Goal: Task Accomplishment & Management: Manage account settings

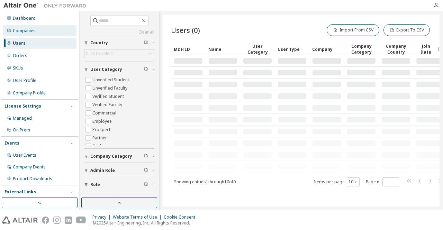
click at [24, 31] on div "Companies" at bounding box center [24, 31] width 23 height 6
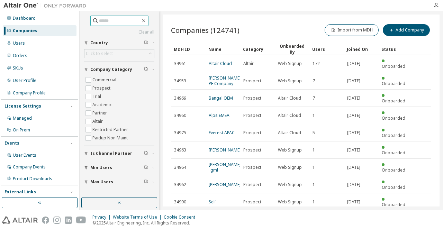
click at [115, 18] on input "text" at bounding box center [120, 20] width 42 height 7
type input "*****"
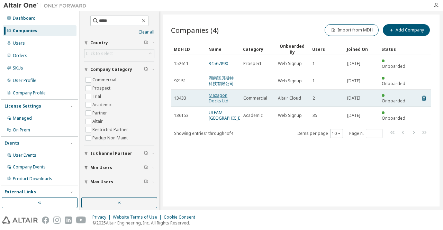
click at [222, 92] on link "Mazagon Docks Ltd" at bounding box center [219, 97] width 20 height 11
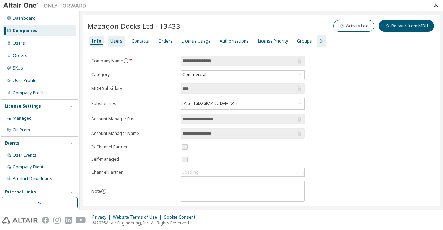
click at [112, 42] on div "Users" at bounding box center [116, 41] width 12 height 6
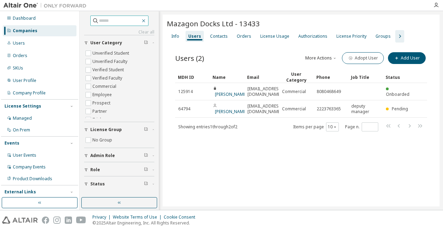
click at [146, 22] on icon "button" at bounding box center [144, 21] width 6 height 6
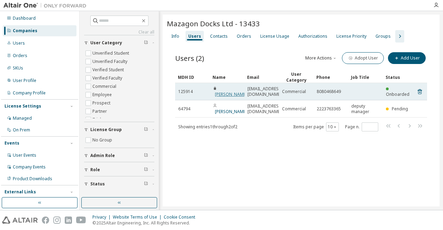
click at [224, 93] on link "Sadanandam dodde" at bounding box center [231, 94] width 32 height 6
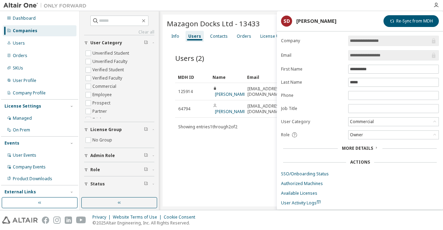
scroll to position [13, 0]
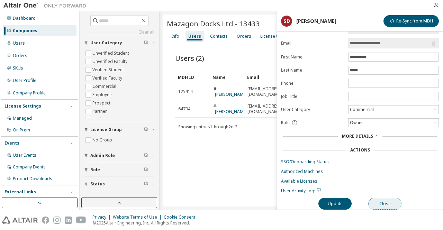
click at [383, 203] on button "Close" at bounding box center [384, 204] width 33 height 12
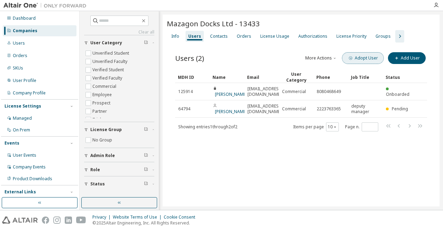
click at [367, 57] on button "Adopt User" at bounding box center [363, 58] width 42 height 12
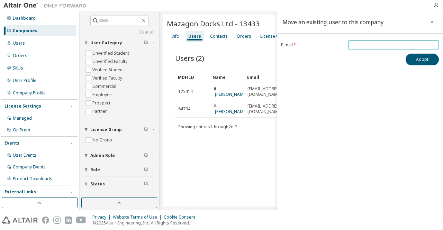
click at [366, 43] on input "email" at bounding box center [393, 45] width 87 height 6
paste input "**********"
type input "**********"
click at [434, 58] on button "Adopt" at bounding box center [421, 60] width 33 height 12
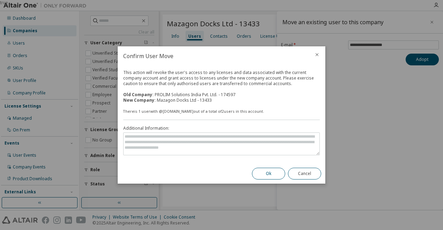
click at [265, 178] on button "Ok" at bounding box center [268, 174] width 33 height 12
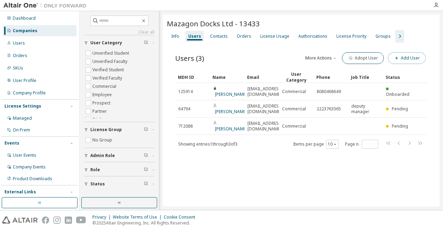
click at [407, 56] on button "Add User" at bounding box center [407, 58] width 38 height 12
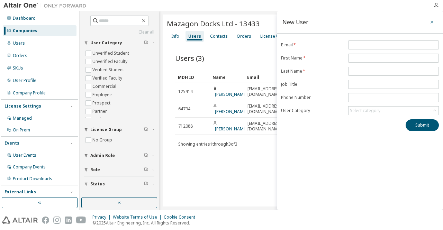
click at [429, 21] on icon "button" at bounding box center [431, 22] width 5 height 6
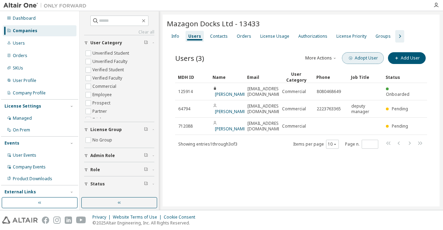
click at [365, 56] on button "Adopt User" at bounding box center [363, 58] width 42 height 12
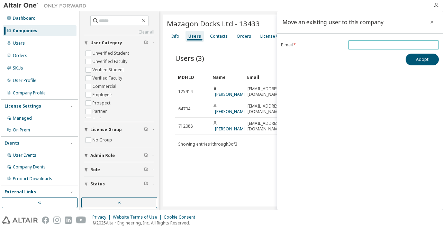
click at [360, 44] on input "email" at bounding box center [393, 45] width 87 height 6
paste input "**********"
type input "**********"
click at [429, 59] on button "Adopt" at bounding box center [421, 60] width 33 height 12
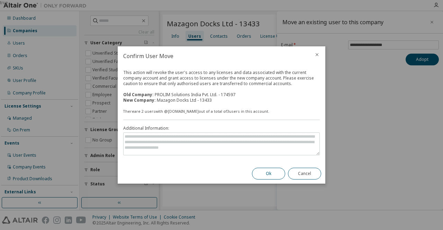
click at [269, 174] on button "Ok" at bounding box center [268, 174] width 33 height 12
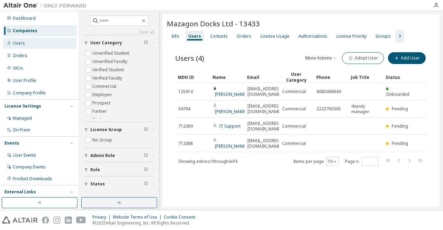
click at [20, 42] on div "Users" at bounding box center [19, 43] width 12 height 6
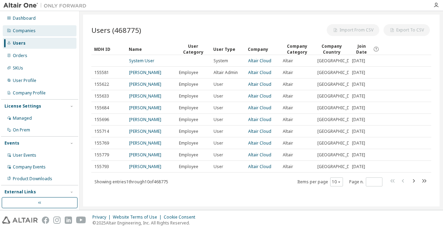
click at [29, 30] on div "Companies" at bounding box center [24, 31] width 23 height 6
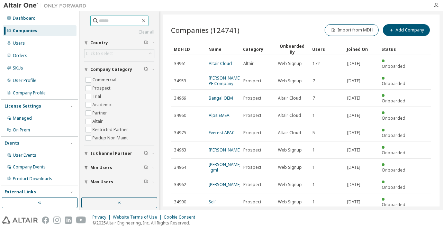
click at [109, 23] on input "text" at bounding box center [120, 20] width 42 height 7
paste input "**********"
type input "**********"
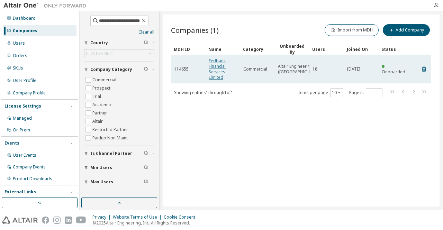
click at [215, 68] on link "Fedbank Financial Services Limited" at bounding box center [217, 69] width 17 height 22
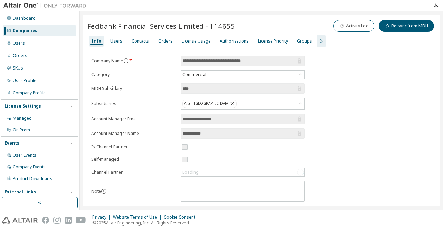
click at [443, 63] on div "**********" at bounding box center [261, 110] width 363 height 199
click at [113, 39] on div "Users" at bounding box center [116, 41] width 12 height 6
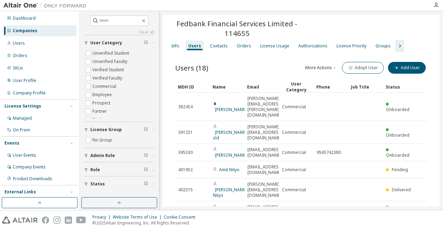
click at [385, 24] on div "Fedbank Financial Services Limited - 114655" at bounding box center [301, 28] width 268 height 19
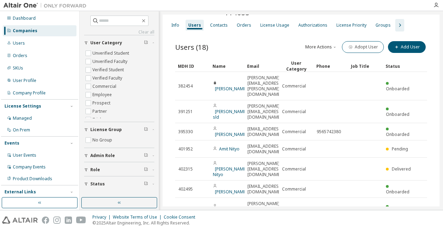
scroll to position [21, 0]
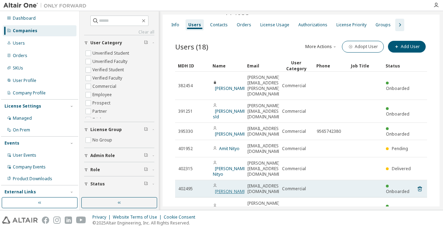
drag, startPoint x: 230, startPoint y: 164, endPoint x: 220, endPoint y: 165, distance: 10.4
click at [220, 189] on link "Pawan Gupta" at bounding box center [231, 192] width 32 height 6
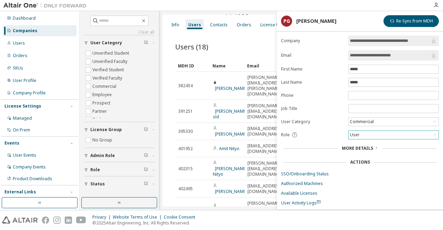
click at [434, 131] on icon at bounding box center [434, 134] width 7 height 7
click at [364, 142] on li "Admin" at bounding box center [393, 142] width 89 height 9
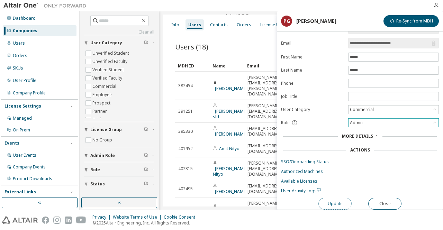
click at [333, 204] on button "Update" at bounding box center [334, 204] width 33 height 12
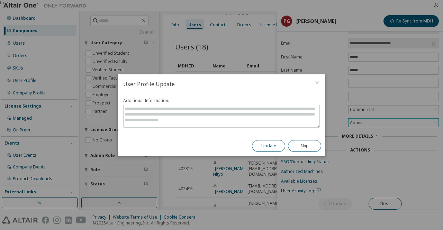
click at [271, 147] on button "Update" at bounding box center [268, 146] width 33 height 12
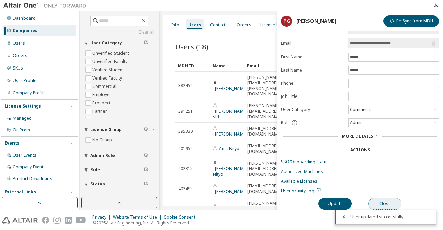
click at [385, 199] on button "Close" at bounding box center [384, 204] width 33 height 12
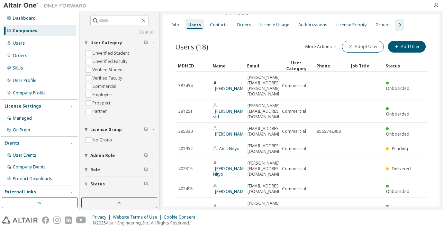
drag, startPoint x: 436, startPoint y: 117, endPoint x: 433, endPoint y: 88, distance: 29.2
click at [433, 88] on div "Fedbank Financial Services Limited - 114655 Clear Load Save Save As Field Opera…" at bounding box center [301, 150] width 277 height 315
click at [239, 24] on div "Orders" at bounding box center [244, 25] width 15 height 6
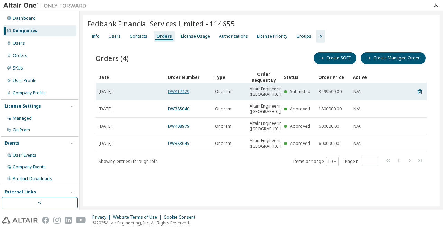
click at [180, 94] on link "DW417429" at bounding box center [178, 92] width 21 height 6
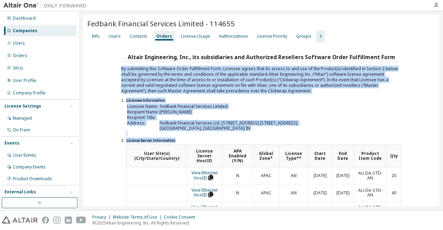
drag, startPoint x: 435, startPoint y: 49, endPoint x: 443, endPoint y: 152, distance: 103.0
click at [443, 152] on div "Fedbank Financial Services Limited - 114655 Clear Load Save Save As Field Opera…" at bounding box center [261, 110] width 363 height 199
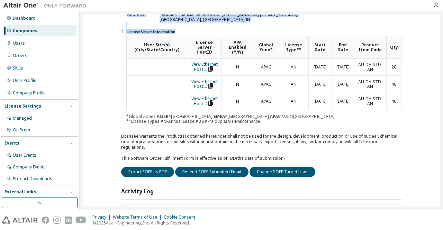
scroll to position [163, 0]
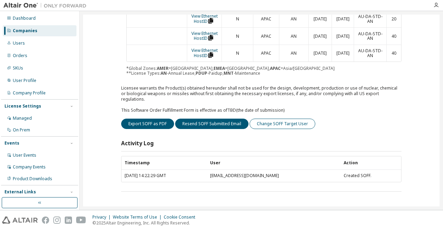
click at [277, 126] on button "Change SOFF Target User" at bounding box center [282, 124] width 66 height 10
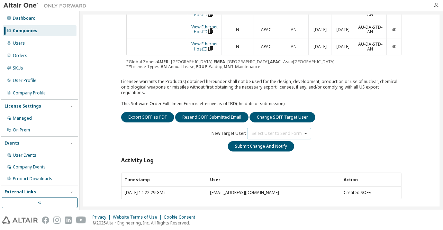
click at [301, 139] on icon at bounding box center [305, 133] width 9 height 11
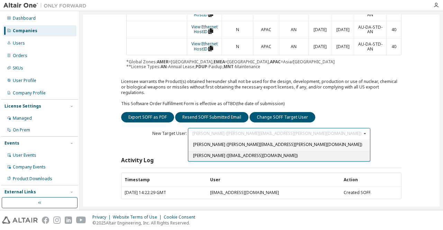
click at [286, 158] on span "Pawan Gupta (pawan.gupta2@fedfina.com)" at bounding box center [245, 156] width 104 height 6
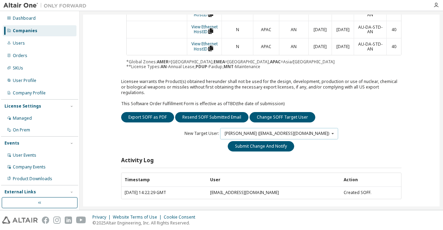
scroll to position [187, 0]
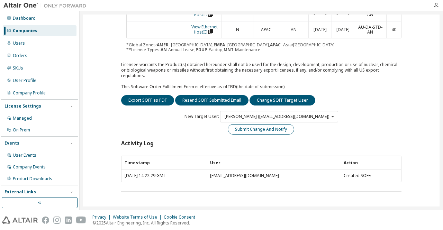
click at [262, 129] on button "Submit Change And Notify" at bounding box center [261, 129] width 66 height 10
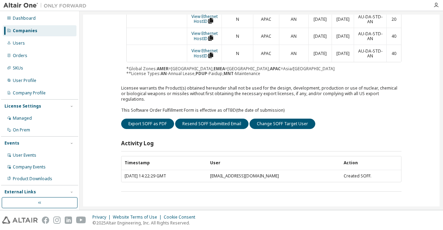
scroll to position [194, 0]
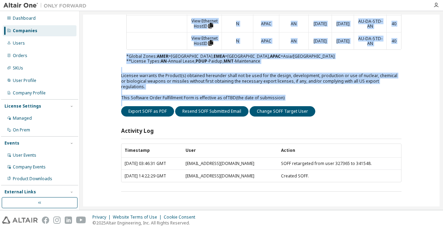
drag, startPoint x: 439, startPoint y: 123, endPoint x: 419, endPoint y: 7, distance: 117.6
click at [419, 7] on div "Dashboard Companies Users Orders SKUs User Profile Company Profile License Sett…" at bounding box center [221, 115] width 443 height 230
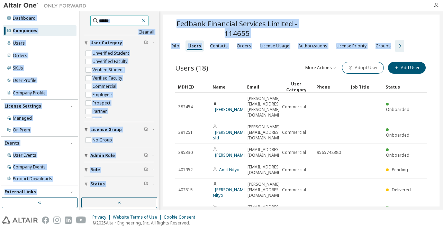
click at [147, 23] on button "button" at bounding box center [143, 21] width 6 height 6
click at [146, 21] on icon "button" at bounding box center [144, 21] width 6 height 6
click at [130, 21] on input "text" at bounding box center [120, 20] width 42 height 7
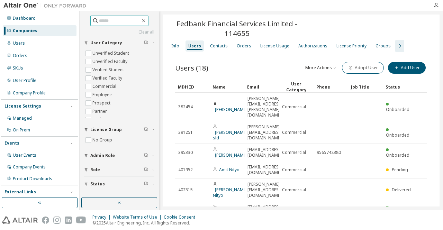
paste input "**********"
type input "**********"
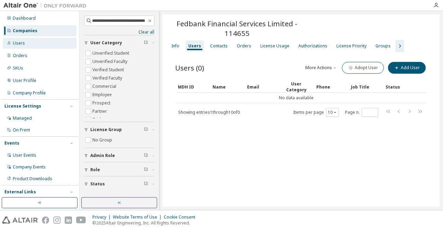
click at [20, 42] on div "Users" at bounding box center [19, 43] width 12 height 6
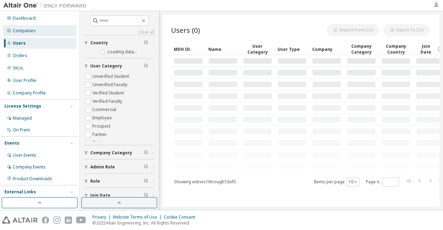
click at [24, 33] on div "Companies" at bounding box center [24, 31] width 23 height 6
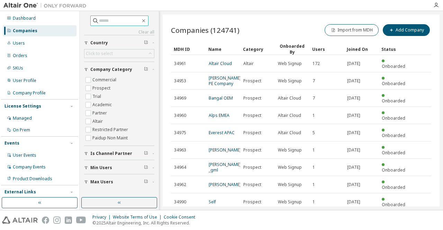
click at [102, 21] on input "text" at bounding box center [120, 20] width 42 height 7
paste input "**********"
type input "**********"
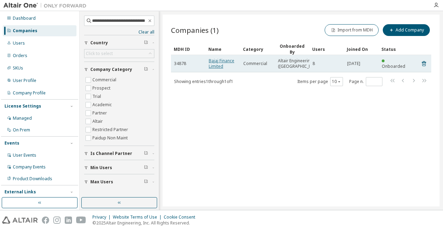
click at [214, 65] on link "Bajaj Finance Limited" at bounding box center [222, 63] width 26 height 11
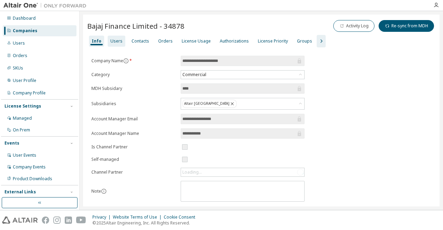
click at [111, 37] on div "Users" at bounding box center [117, 41] width 18 height 11
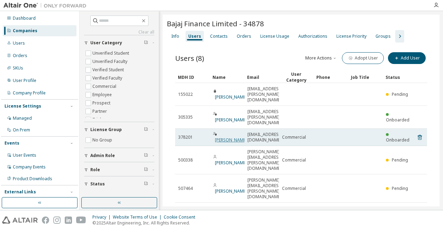
click at [221, 137] on link "Vishnu Agarwal" at bounding box center [231, 140] width 32 height 6
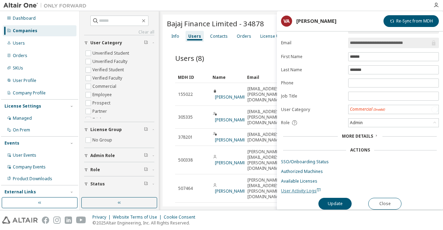
scroll to position [13, 0]
click at [321, 160] on link "SSO/Onboarding Status" at bounding box center [360, 162] width 158 height 6
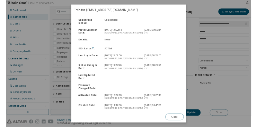
scroll to position [23, 0]
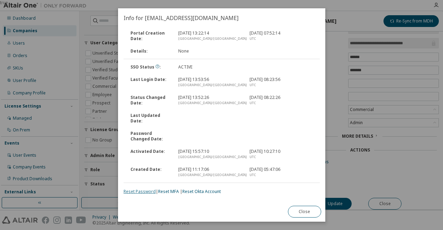
click at [134, 190] on link "Reset Password" at bounding box center [140, 192] width 32 height 6
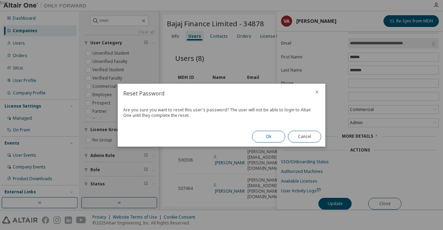
click at [275, 135] on button "Ok" at bounding box center [268, 137] width 33 height 12
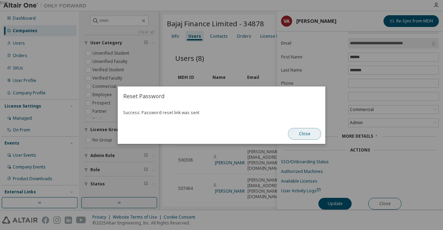
click at [300, 129] on button "Close" at bounding box center [304, 134] width 33 height 12
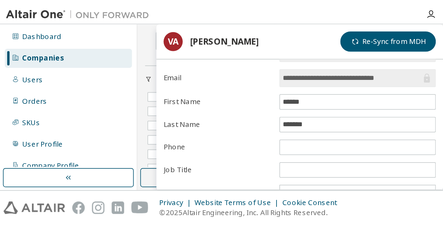
scroll to position [13, 0]
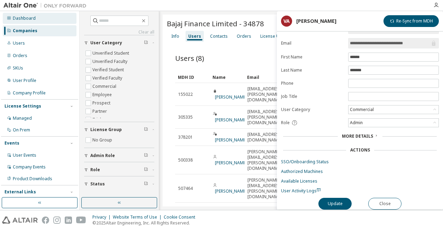
click at [33, 22] on div "Dashboard" at bounding box center [40, 18] width 74 height 11
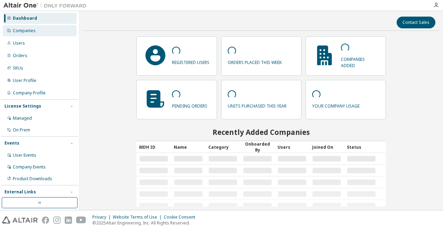
click at [31, 29] on div "Companies" at bounding box center [24, 31] width 23 height 6
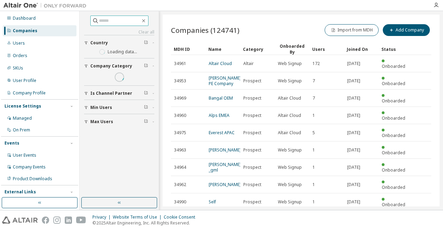
click at [116, 22] on input "text" at bounding box center [120, 20] width 42 height 7
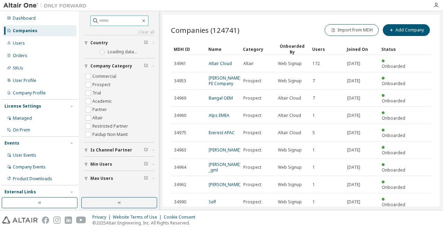
paste input "*****"
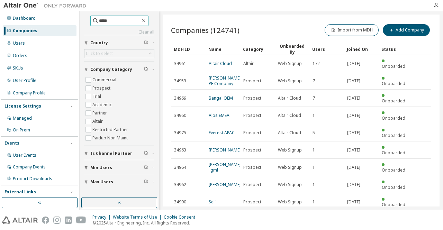
type input "*****"
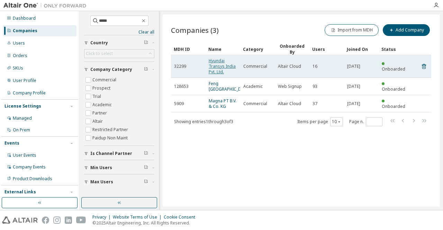
click at [219, 73] on link "Hyundai Transys India Pvt. Ltd." at bounding box center [222, 66] width 27 height 17
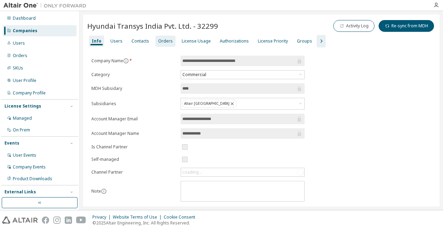
click at [162, 43] on div "Orders" at bounding box center [165, 41] width 15 height 6
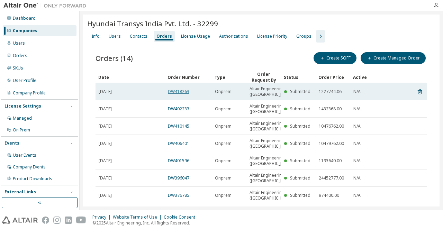
click at [180, 94] on link "DW418263" at bounding box center [178, 92] width 21 height 6
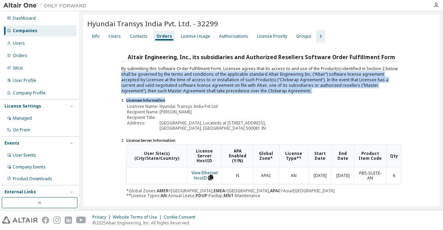
drag, startPoint x: 439, startPoint y: 70, endPoint x: 441, endPoint y: 134, distance: 63.7
click at [441, 134] on div "Hyundai Transys India Pvt. Ltd. - 32299 Clear Load Save Save As Field Operator …" at bounding box center [261, 110] width 363 height 199
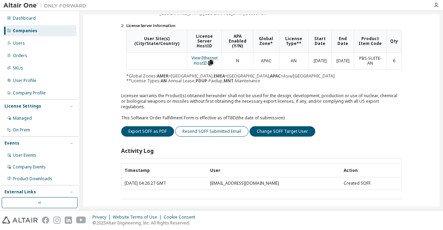
click at [205, 129] on button "Resend SOFF Submitted Email" at bounding box center [211, 131] width 73 height 10
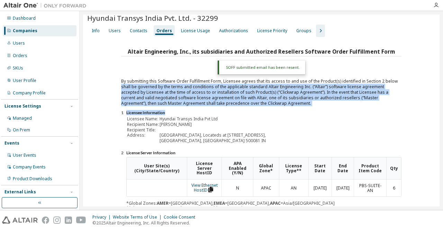
scroll to position [0, 0]
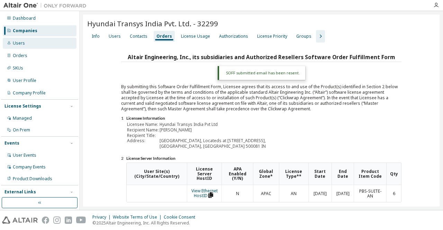
click at [17, 45] on div "Users" at bounding box center [19, 43] width 12 height 6
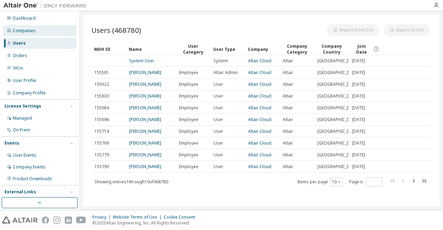
click at [27, 31] on div "Companies" at bounding box center [24, 31] width 23 height 6
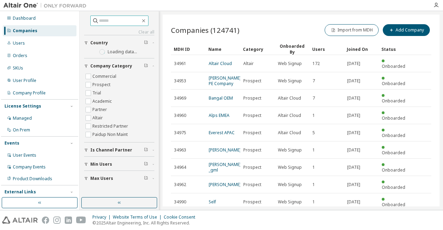
click at [120, 20] on input "text" at bounding box center [120, 20] width 42 height 7
paste input "****"
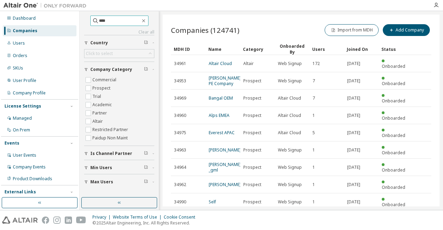
type input "****"
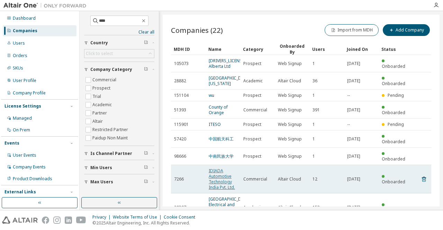
click at [220, 168] on link "IDIADA Automotive Technology India Pvt. Ltd." at bounding box center [222, 179] width 26 height 22
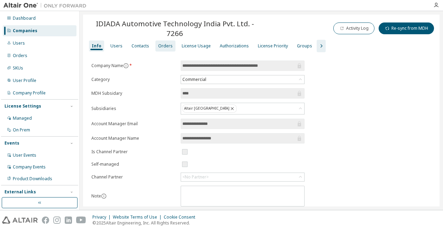
click at [162, 50] on div "Orders" at bounding box center [165, 45] width 20 height 11
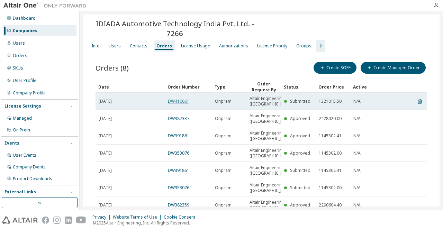
click at [173, 100] on link "DW416661" at bounding box center [178, 101] width 21 height 6
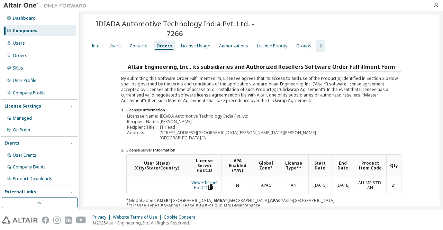
scroll to position [125, 0]
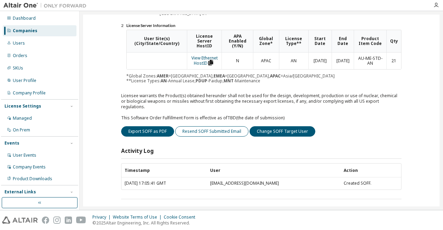
click at [205, 126] on button "Resend SOFF Submitted Email" at bounding box center [211, 131] width 73 height 10
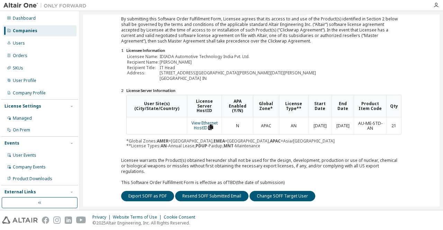
scroll to position [143, 0]
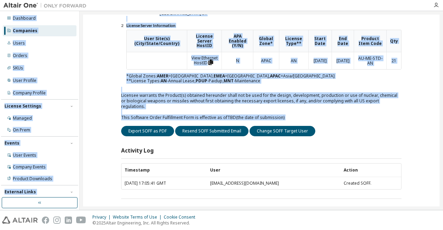
drag, startPoint x: 443, startPoint y: 119, endPoint x: 442, endPoint y: -30, distance: 149.1
click at [442, 0] on html "Dashboard Companies Users Orders SKUs User Profile Company Profile License Sett…" at bounding box center [221, 115] width 443 height 230
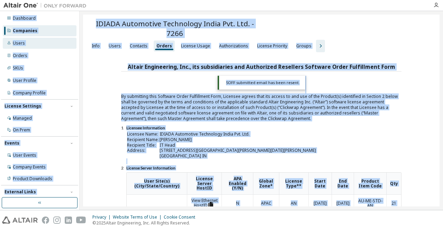
click at [30, 47] on div "Users" at bounding box center [40, 43] width 74 height 11
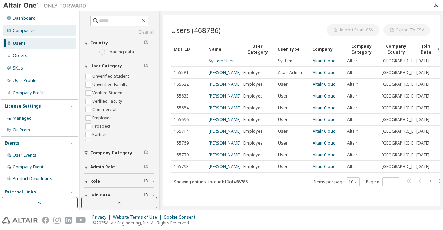
click at [33, 32] on div "Companies" at bounding box center [24, 31] width 23 height 6
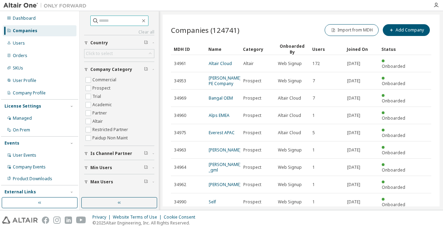
click at [105, 20] on input "text" at bounding box center [120, 20] width 42 height 7
paste input "********"
type input "********"
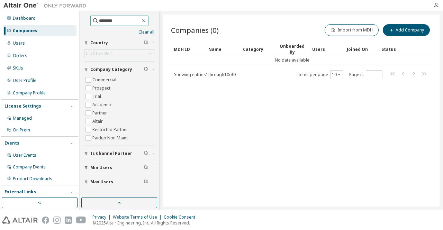
click at [140, 23] on input "********" at bounding box center [120, 20] width 42 height 7
click at [146, 21] on icon "button" at bounding box center [144, 21] width 6 height 6
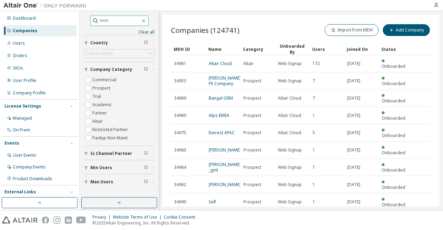
click at [113, 22] on input "text" at bounding box center [120, 20] width 42 height 7
paste input "*****"
type input "*****"
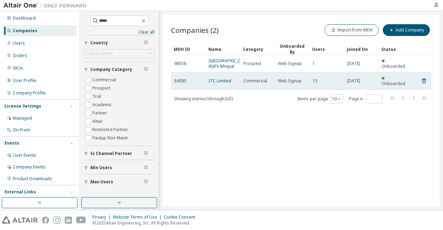
click at [226, 90] on td "ITC Limited" at bounding box center [223, 80] width 35 height 17
click at [225, 84] on link "ITC Limited" at bounding box center [220, 81] width 22 height 6
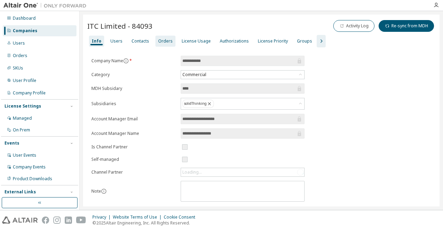
click at [168, 40] on div "Orders" at bounding box center [165, 41] width 15 height 6
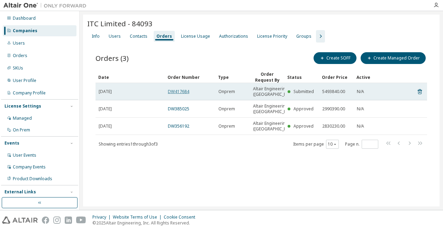
click at [177, 92] on link "DW417684" at bounding box center [178, 92] width 21 height 6
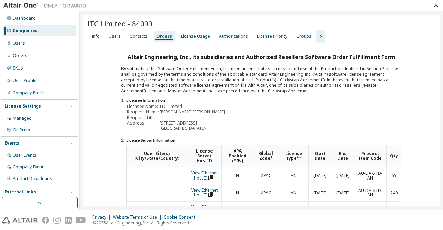
scroll to position [149, 0]
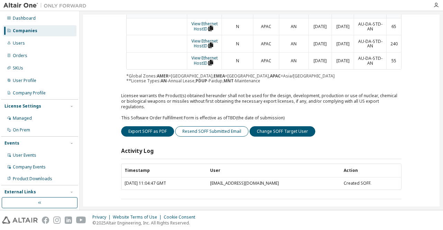
click at [198, 126] on button "Resend SOFF Submitted Email" at bounding box center [211, 131] width 73 height 10
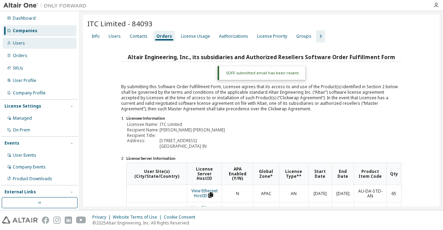
click at [13, 42] on div "Users" at bounding box center [19, 43] width 12 height 6
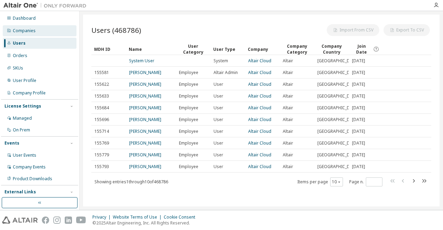
click at [28, 31] on div "Companies" at bounding box center [24, 31] width 23 height 6
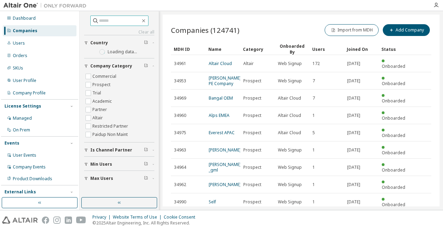
click at [102, 19] on input "text" at bounding box center [120, 20] width 42 height 7
paste input "*****"
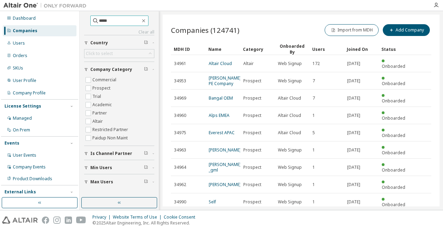
type input "*****"
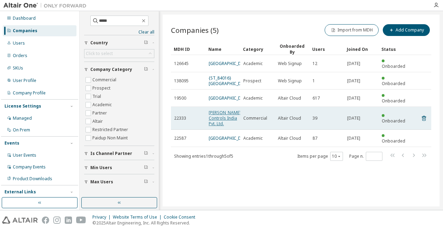
click at [216, 127] on link "Johnson Controls India Pvt. Ltd." at bounding box center [225, 118] width 32 height 17
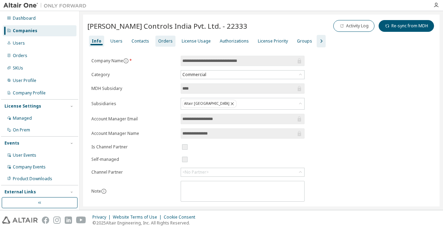
click at [161, 40] on div "Orders" at bounding box center [165, 41] width 15 height 6
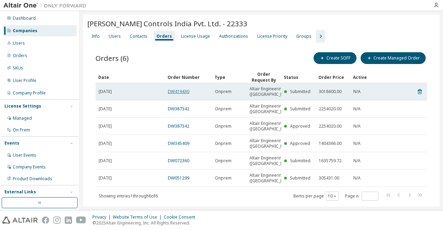
click at [177, 94] on link "DW419430" at bounding box center [178, 92] width 21 height 6
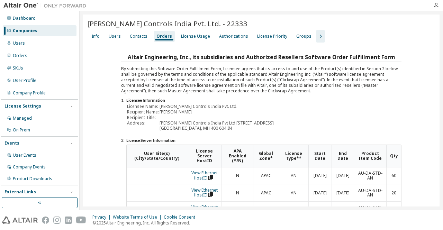
scroll to position [149, 0]
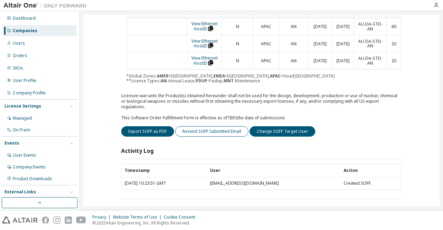
click at [206, 126] on button "Resend SOFF Submitted Email" at bounding box center [211, 131] width 73 height 10
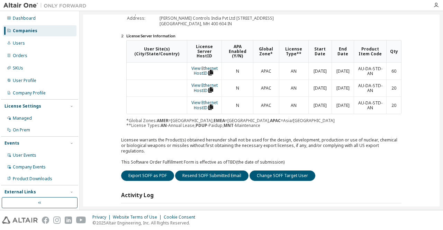
scroll to position [122, 0]
click at [14, 44] on div "Users" at bounding box center [19, 43] width 12 height 6
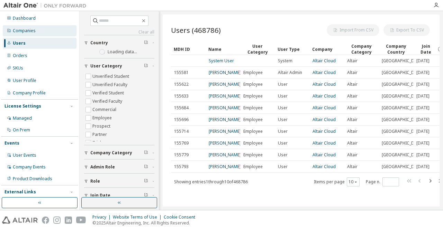
click at [51, 28] on div "Companies" at bounding box center [40, 30] width 74 height 11
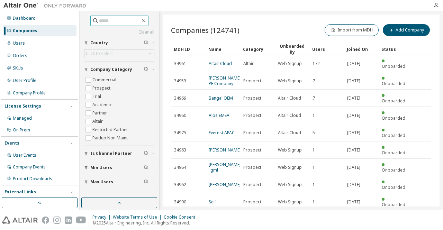
click at [107, 20] on input "text" at bounding box center [120, 20] width 42 height 7
paste input "******"
type input "******"
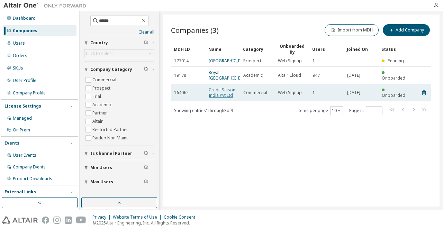
click at [219, 98] on link "Credit Saison India Pvt Ltd" at bounding box center [222, 92] width 27 height 11
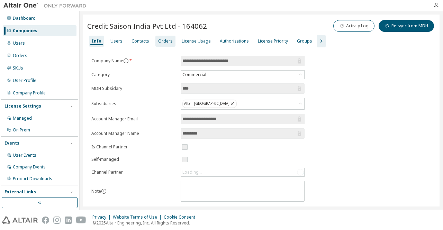
click at [161, 41] on div "Orders" at bounding box center [165, 41] width 15 height 6
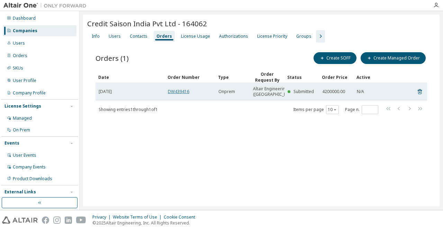
click at [184, 92] on link "DW439416" at bounding box center [178, 92] width 21 height 6
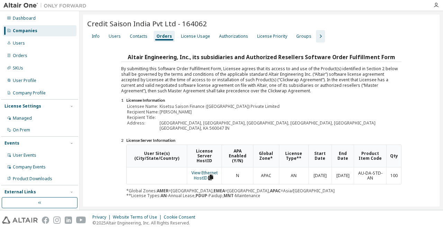
scroll to position [115, 0]
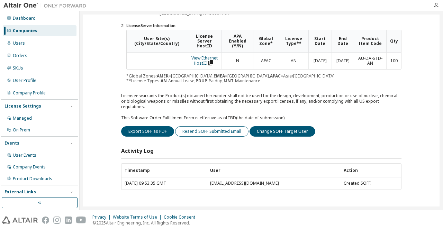
click at [198, 126] on button "Resend SOFF Submitted Email" at bounding box center [211, 131] width 73 height 10
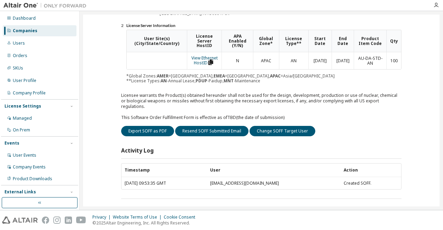
scroll to position [0, 0]
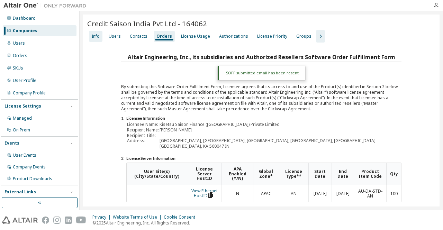
click at [98, 35] on div "Info" at bounding box center [96, 37] width 8 height 6
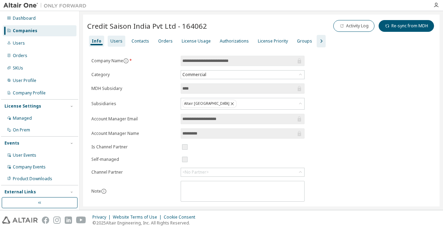
click at [111, 44] on div "Users" at bounding box center [117, 41] width 18 height 11
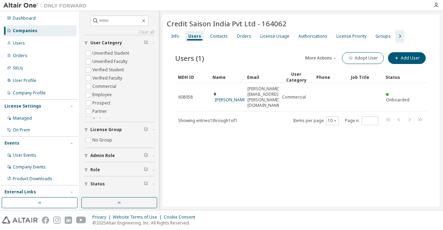
click at [298, 132] on div "Credit Saison India Pvt Ltd - 164062 Clear Load Save Save As Field Operator Val…" at bounding box center [301, 111] width 277 height 192
click at [125, 21] on input "text" at bounding box center [120, 20] width 42 height 7
paste input "*****"
type input "*****"
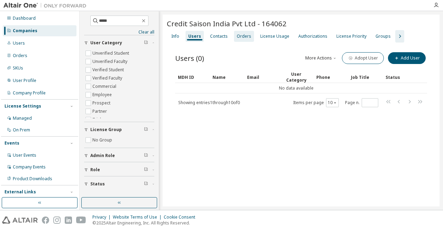
click at [247, 36] on div "Orders" at bounding box center [244, 37] width 15 height 6
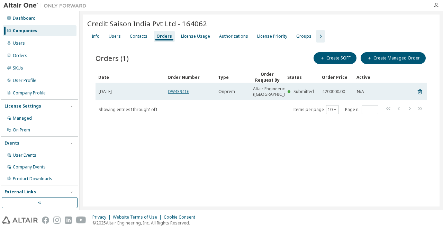
click at [186, 93] on link "DW439416" at bounding box center [178, 92] width 21 height 6
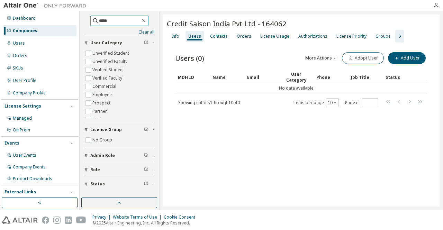
click at [127, 20] on input "*****" at bounding box center [120, 20] width 42 height 7
drag, startPoint x: 117, startPoint y: 20, endPoint x: 31, endPoint y: 20, distance: 85.1
click at [31, 20] on div "Dashboard Companies Users Orders SKUs User Profile Company Profile License Sett…" at bounding box center [221, 110] width 443 height 199
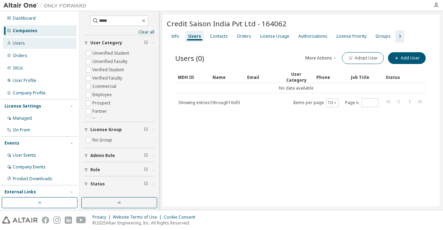
click at [35, 43] on div "Users" at bounding box center [40, 43] width 74 height 11
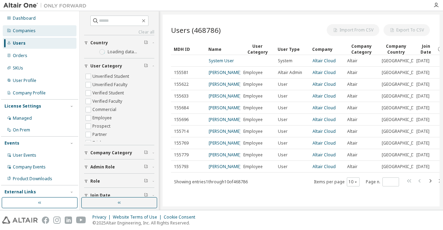
click at [35, 33] on div "Companies" at bounding box center [24, 31] width 23 height 6
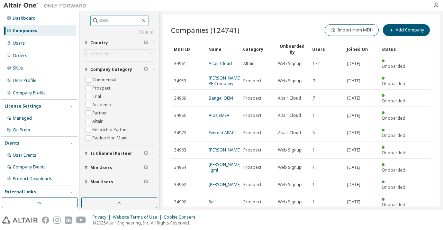
click at [116, 20] on input "text" at bounding box center [120, 20] width 42 height 7
paste input "*****"
type input "*****"
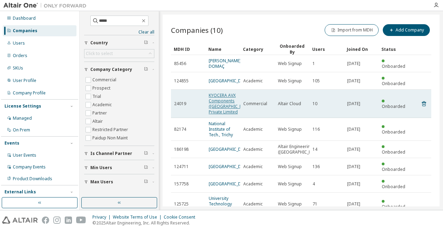
click at [223, 108] on link "KYOCERA AVX Components (New Delhi) Private Limited" at bounding box center [231, 103] width 44 height 22
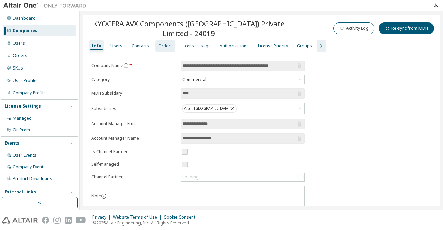
click at [161, 42] on div "Orders" at bounding box center [165, 45] width 20 height 11
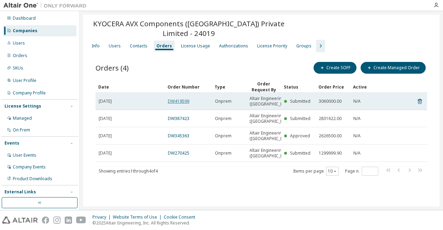
click at [172, 103] on link "DW419599" at bounding box center [178, 101] width 21 height 6
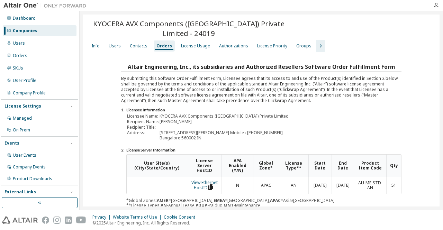
scroll to position [125, 0]
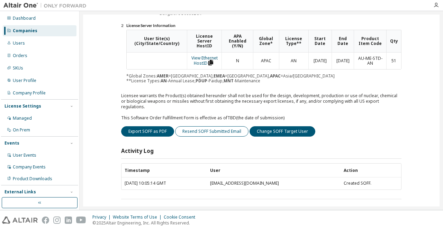
click at [197, 127] on button "Resend SOFF Submitted Email" at bounding box center [211, 131] width 73 height 10
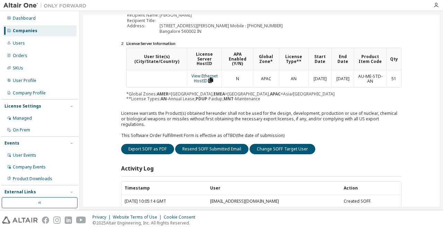
scroll to position [143, 0]
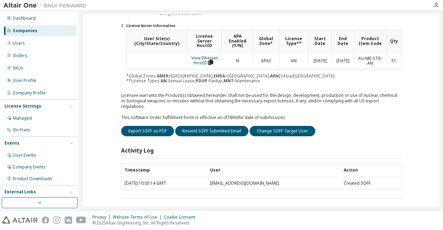
click at [394, 127] on div "Export SOFF as PDF Resend SOFF Submitted Email Change SOFF Target User" at bounding box center [261, 131] width 280 height 10
click at [40, 40] on div "Users" at bounding box center [40, 43] width 74 height 11
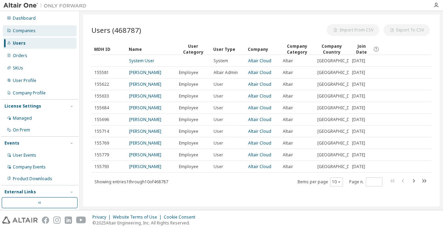
click at [40, 35] on div "Companies" at bounding box center [40, 30] width 74 height 11
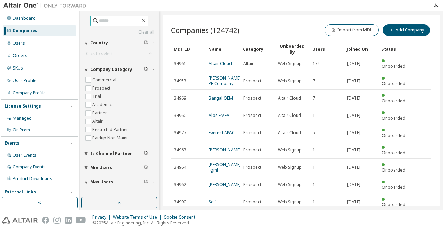
click at [119, 23] on input "text" at bounding box center [120, 20] width 42 height 7
paste input "*****"
type input "*****"
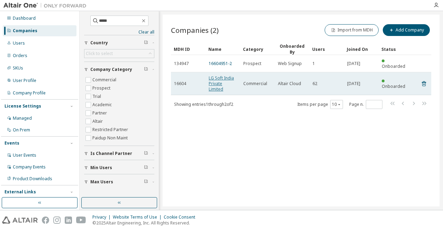
click at [217, 75] on link "LG Soft India Private Limited" at bounding box center [221, 83] width 25 height 17
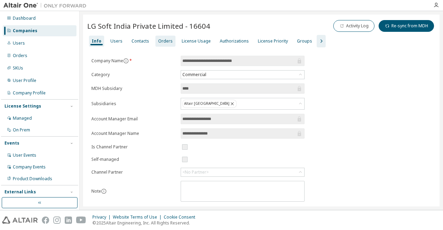
click at [165, 40] on div "Orders" at bounding box center [165, 41] width 15 height 6
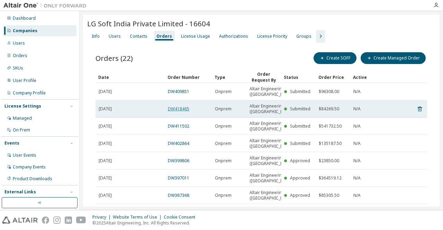
click at [184, 112] on link "DW418465" at bounding box center [178, 109] width 21 height 6
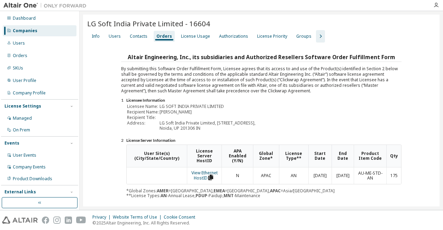
scroll to position [115, 0]
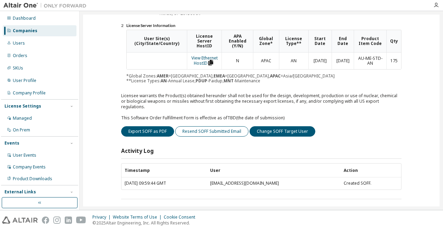
click at [213, 126] on button "Resend SOFF Submitted Email" at bounding box center [211, 131] width 73 height 10
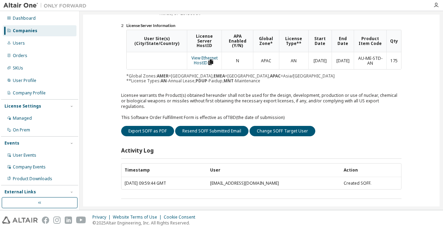
scroll to position [0, 0]
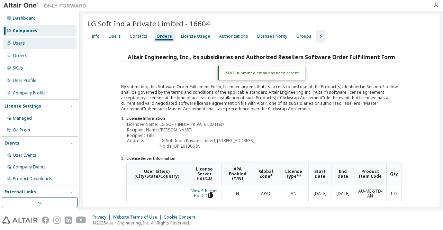
click at [29, 41] on div "Users" at bounding box center [40, 43] width 74 height 11
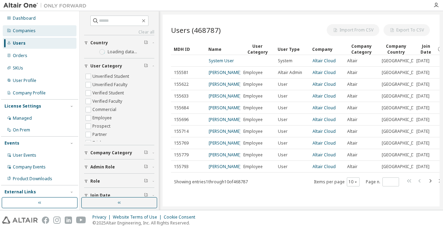
click at [32, 30] on div "Companies" at bounding box center [24, 31] width 23 height 6
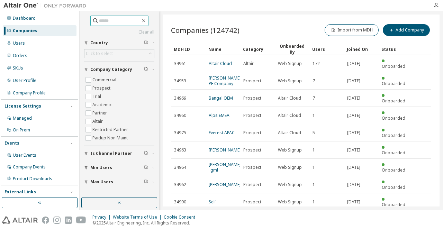
click at [116, 18] on input "text" at bounding box center [120, 20] width 42 height 7
paste input "*****"
type input "*****"
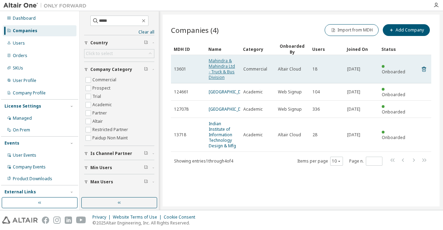
click at [217, 65] on link "Mahindra & Mahindra Ltd - Truck & Bus Division" at bounding box center [222, 69] width 26 height 22
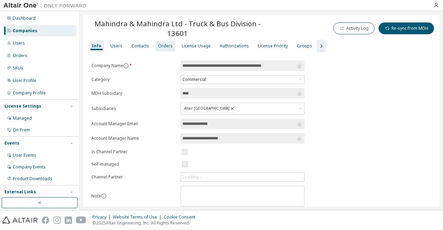
click at [164, 44] on div "Orders" at bounding box center [165, 46] width 15 height 6
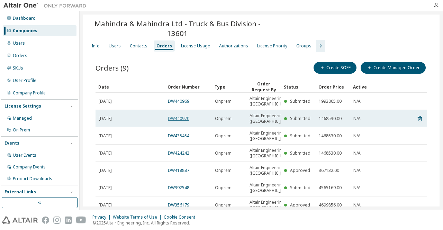
click at [188, 121] on link "DW440970" at bounding box center [178, 119] width 21 height 6
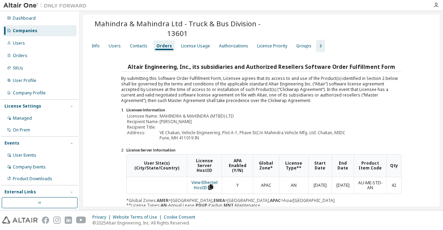
scroll to position [106, 0]
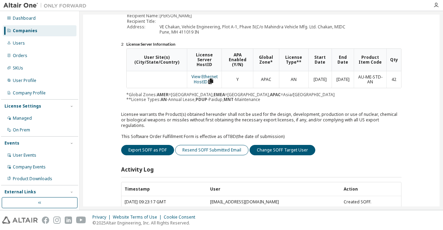
click at [198, 146] on button "Resend SOFF Submitted Email" at bounding box center [211, 150] width 73 height 10
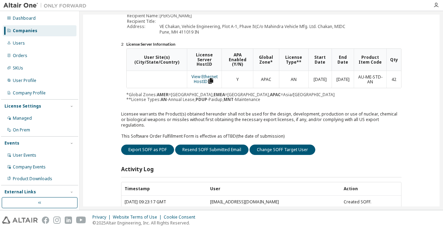
scroll to position [0, 0]
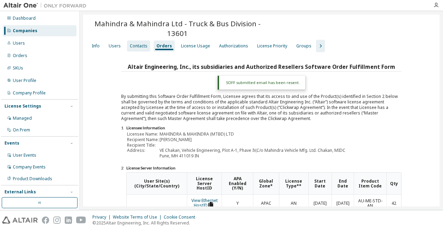
click at [140, 46] on div "Contacts" at bounding box center [139, 46] width 18 height 6
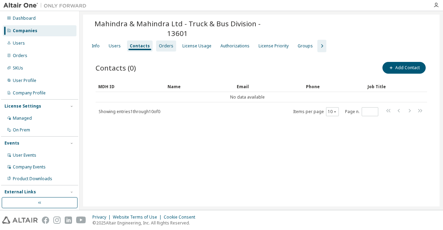
click at [159, 45] on div "Orders" at bounding box center [166, 46] width 15 height 6
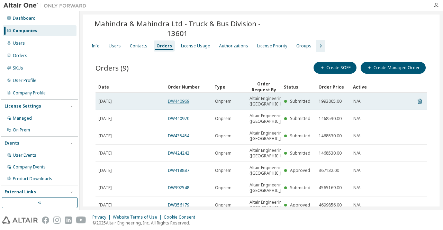
click at [182, 104] on link "DW440969" at bounding box center [178, 101] width 21 height 6
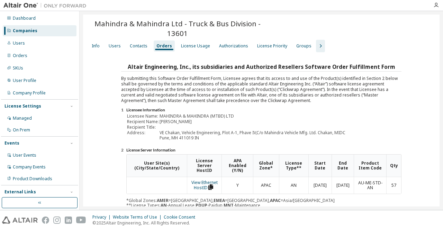
scroll to position [125, 0]
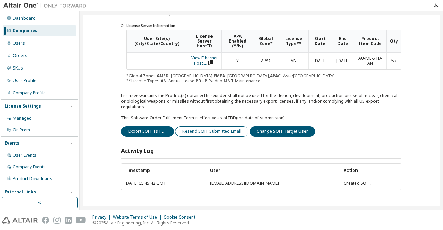
click at [193, 127] on button "Resend SOFF Submitted Email" at bounding box center [211, 131] width 73 height 10
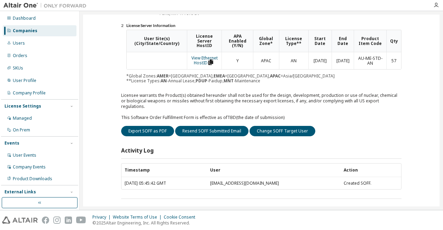
scroll to position [0, 0]
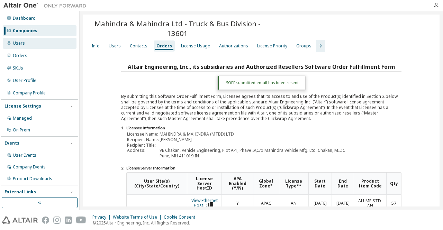
click at [33, 42] on div "Users" at bounding box center [40, 43] width 74 height 11
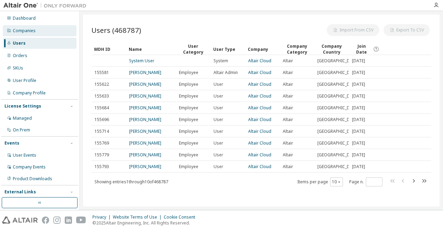
click at [43, 31] on div "Companies" at bounding box center [40, 30] width 74 height 11
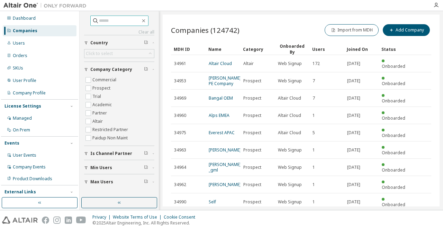
click at [131, 18] on input "text" at bounding box center [120, 20] width 42 height 7
paste input "****"
type input "****"
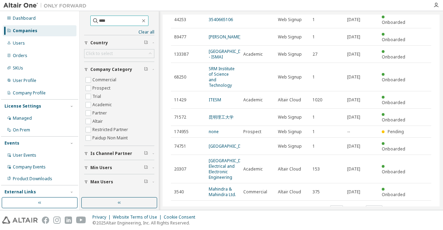
scroll to position [58, 0]
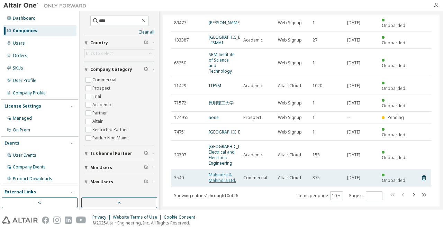
click at [226, 172] on link "Mahindra & Mahindra Ltd." at bounding box center [222, 177] width 27 height 11
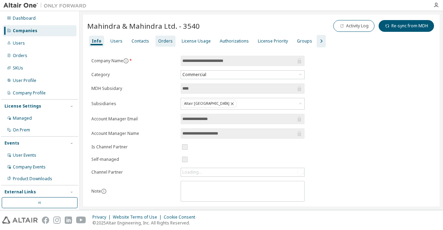
click at [164, 43] on div "Orders" at bounding box center [165, 41] width 15 height 6
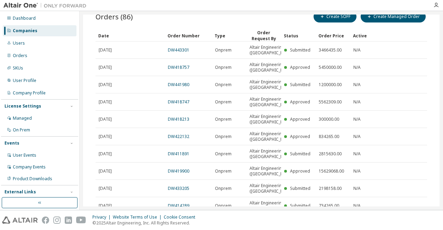
scroll to position [44, 0]
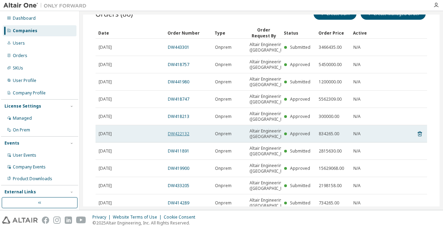
click at [181, 137] on link "DW422132" at bounding box center [178, 134] width 21 height 6
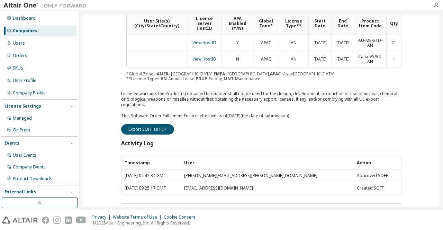
scroll to position [0, 0]
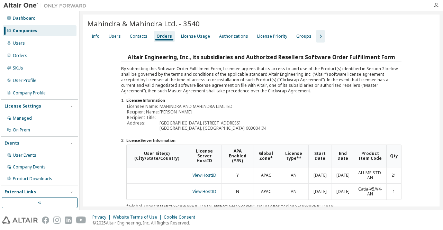
click at [137, 42] on div "Info Users Contacts Orders License Usage Authorizations License Priority Groups" at bounding box center [261, 36] width 348 height 12
click at [137, 40] on div "Contacts" at bounding box center [138, 36] width 23 height 11
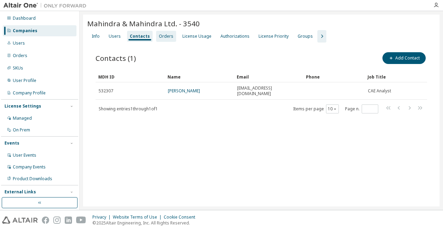
click at [162, 33] on div "Orders" at bounding box center [166, 36] width 20 height 11
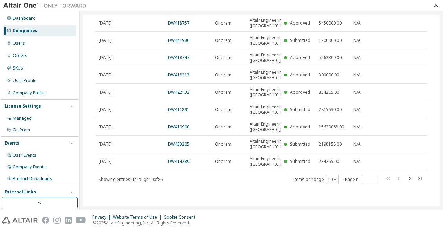
scroll to position [11, 0]
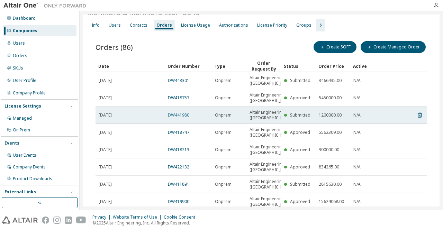
click at [182, 118] on link "DW441980" at bounding box center [178, 115] width 21 height 6
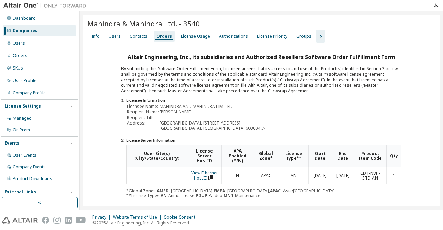
scroll to position [115, 0]
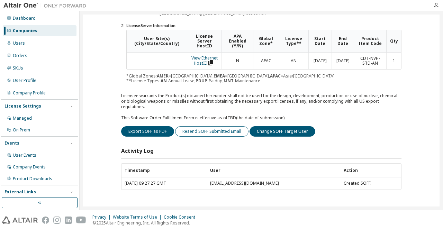
click at [198, 126] on button "Resend SOFF Submitted Email" at bounding box center [211, 131] width 73 height 10
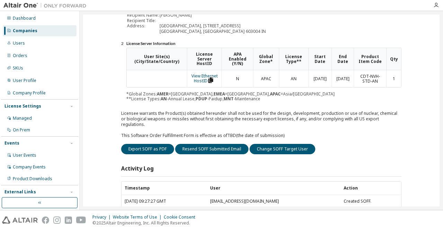
scroll to position [133, 0]
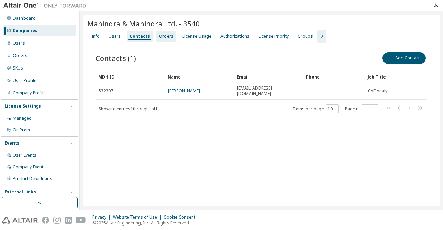
click at [165, 41] on div "Orders" at bounding box center [166, 36] width 20 height 11
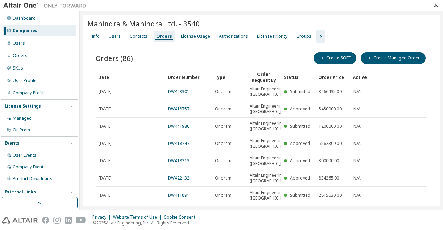
click at [183, 112] on link "DW418757" at bounding box center [178, 109] width 21 height 6
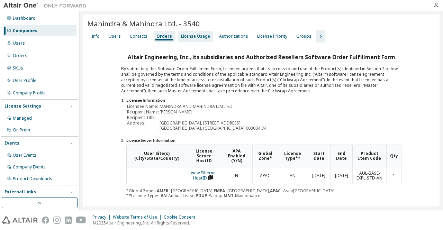
click at [184, 34] on div "License Usage" at bounding box center [195, 37] width 29 height 6
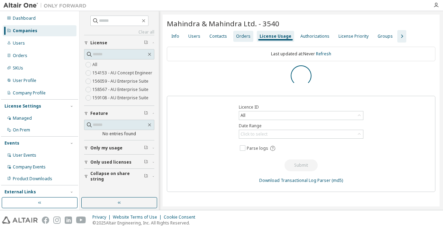
click at [239, 36] on div "Orders" at bounding box center [243, 37] width 15 height 6
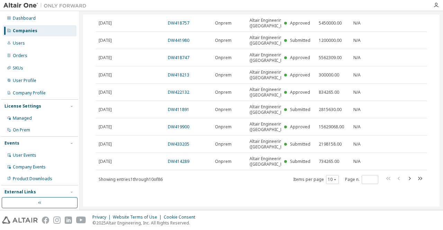
scroll to position [140, 0]
click at [406, 184] on button "button" at bounding box center [409, 179] width 8 height 10
click at [405, 180] on icon "button" at bounding box center [409, 178] width 8 height 8
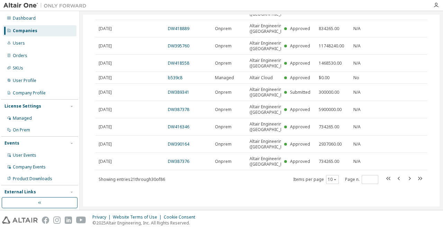
scroll to position [127, 0]
click at [409, 180] on icon "button" at bounding box center [410, 178] width 2 height 3
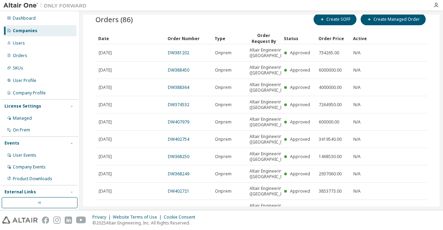
scroll to position [140, 0]
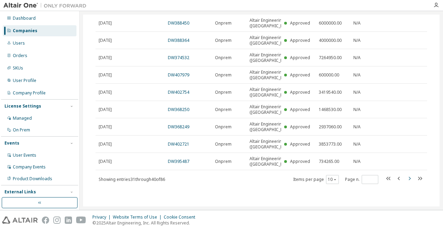
click at [407, 181] on icon "button" at bounding box center [409, 178] width 8 height 8
click at [395, 180] on icon "button" at bounding box center [399, 178] width 8 height 8
click at [396, 178] on icon "button" at bounding box center [399, 178] width 8 height 8
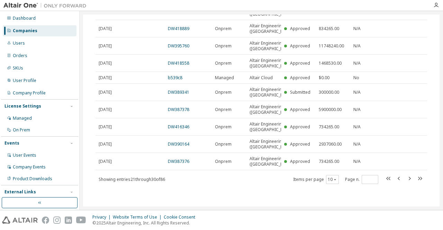
scroll to position [97, 0]
drag, startPoint x: 435, startPoint y: 133, endPoint x: 434, endPoint y: 123, distance: 10.4
click at [434, 123] on div "Mahindra & Mahindra Ltd. - 3540 Clear Load Save Save As Field Operator Value Se…" at bounding box center [261, 70] width 356 height 272
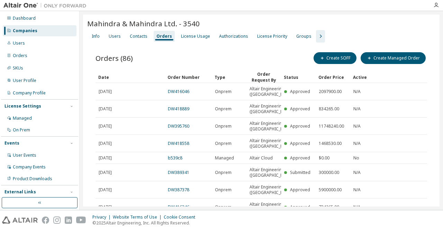
scroll to position [129, 0]
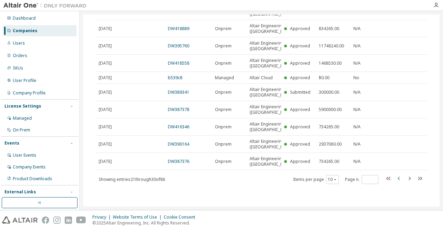
click at [395, 180] on icon "button" at bounding box center [399, 178] width 8 height 8
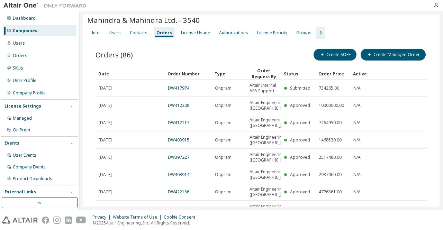
scroll to position [134, 0]
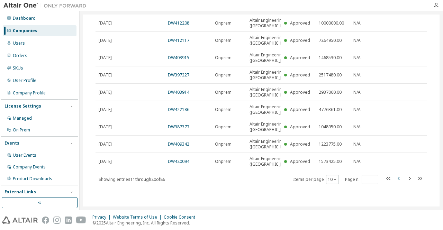
click at [395, 179] on icon "button" at bounding box center [399, 178] width 8 height 8
type input "*"
click at [15, 39] on div "Users" at bounding box center [40, 43] width 74 height 11
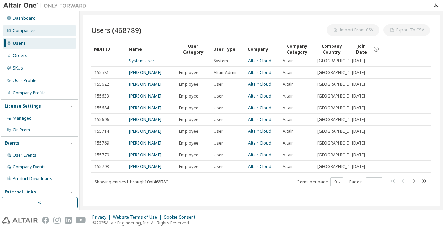
click at [26, 30] on div "Companies" at bounding box center [24, 31] width 23 height 6
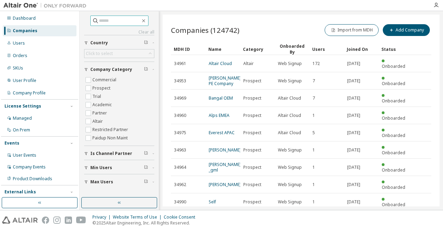
click at [140, 22] on input "text" at bounding box center [120, 20] width 42 height 7
paste input "*****"
type input "*****"
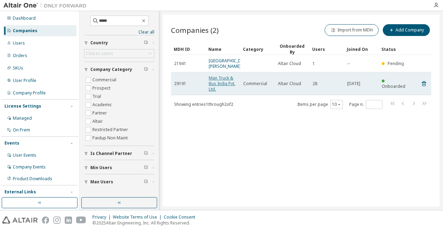
click at [232, 86] on link "Man Truck & Bus India Pvt. Ltd." at bounding box center [222, 83] width 27 height 17
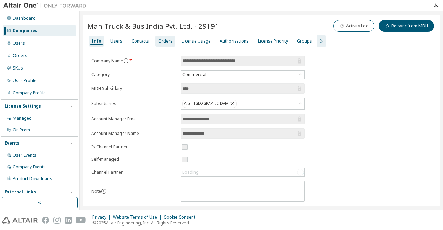
click at [164, 40] on div "Orders" at bounding box center [165, 41] width 15 height 6
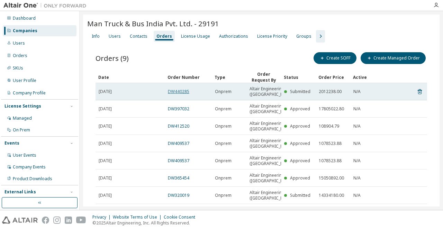
click at [182, 94] on link "DW440285" at bounding box center [178, 92] width 21 height 6
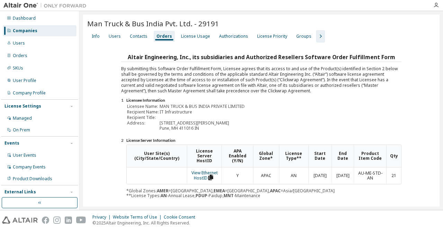
scroll to position [115, 0]
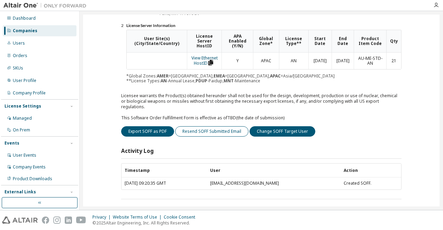
click at [208, 126] on button "Resend SOFF Submitted Email" at bounding box center [211, 131] width 73 height 10
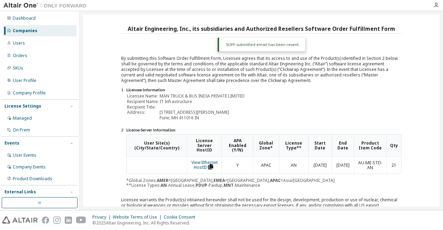
scroll to position [26, 0]
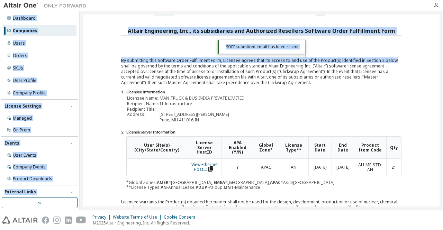
drag, startPoint x: 441, startPoint y: 58, endPoint x: 432, endPoint y: -2, distance: 60.9
click at [432, 0] on html "Dashboard Companies Users Orders SKUs User Profile Company Profile License Sett…" at bounding box center [221, 115] width 443 height 230
click at [14, 45] on div "Users" at bounding box center [19, 43] width 12 height 6
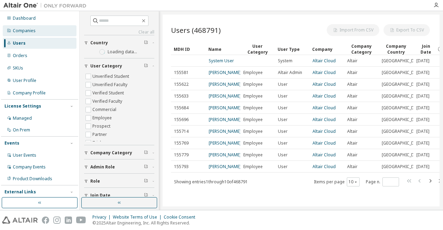
click at [24, 30] on div "Companies" at bounding box center [24, 31] width 23 height 6
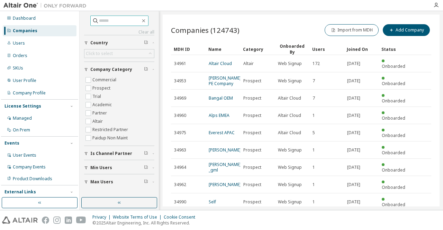
click at [113, 22] on input "text" at bounding box center [120, 20] width 42 height 7
paste input "*****"
type input "*****"
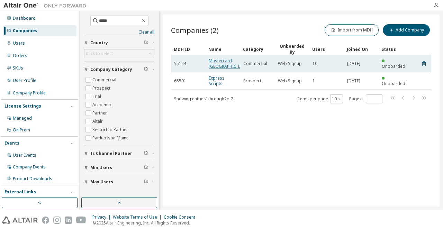
click at [220, 58] on link "Mastercard India" at bounding box center [230, 63] width 42 height 11
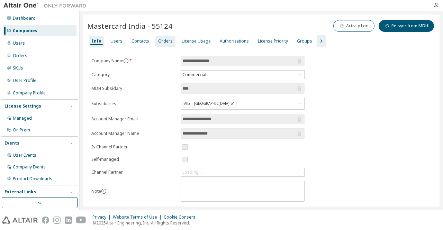
click at [160, 44] on div "Orders" at bounding box center [165, 41] width 20 height 11
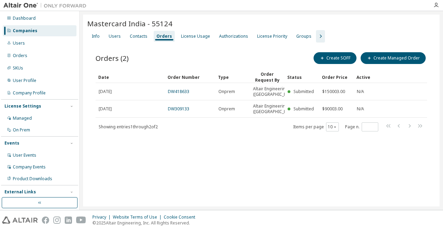
click at [218, 229] on div "Privacy Website Terms of Use Cookie Consent © 2025 Altair Engineering, Inc. All…" at bounding box center [221, 220] width 443 height 20
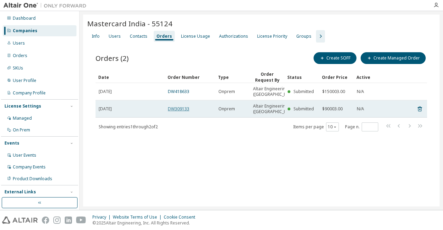
click at [176, 112] on link "DW309133" at bounding box center [178, 109] width 21 height 6
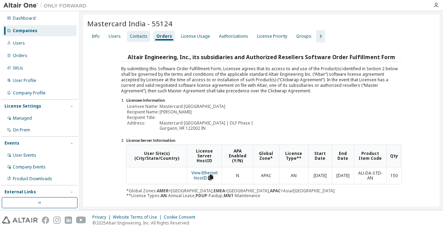
click at [135, 37] on div "Contacts" at bounding box center [139, 37] width 18 height 6
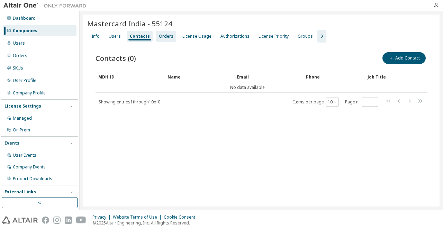
click at [166, 37] on div "Orders" at bounding box center [166, 37] width 15 height 6
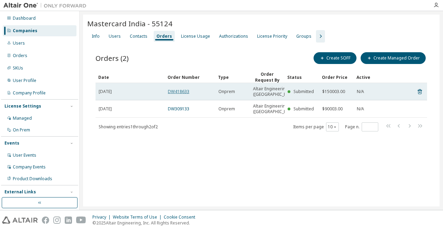
click at [183, 94] on link "DW418633" at bounding box center [178, 92] width 21 height 6
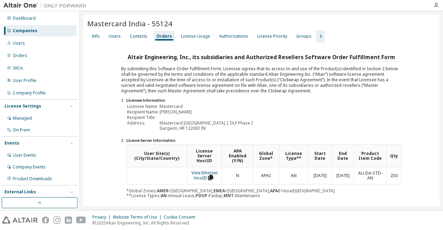
scroll to position [115, 0]
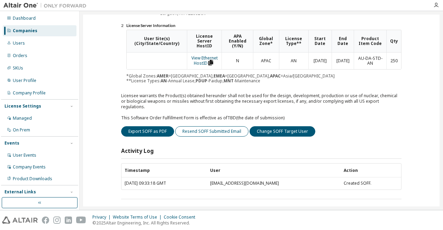
click at [197, 127] on button "Resend SOFF Submitted Email" at bounding box center [211, 131] width 73 height 10
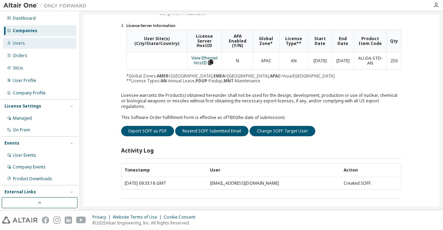
click at [25, 46] on div "Users" at bounding box center [40, 43] width 74 height 11
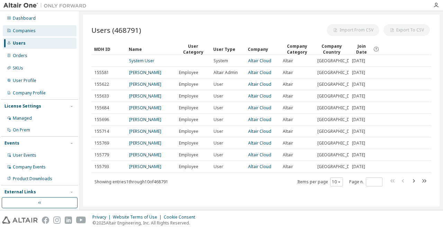
click at [29, 32] on div "Companies" at bounding box center [24, 31] width 23 height 6
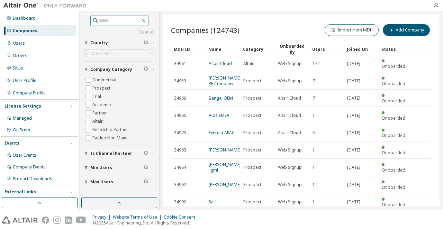
click at [123, 21] on input "text" at bounding box center [120, 20] width 42 height 7
paste input "****"
type input "****"
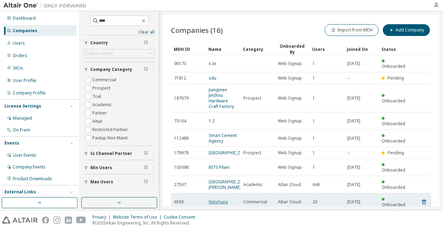
click at [220, 199] on link "Netshape" at bounding box center [218, 202] width 19 height 6
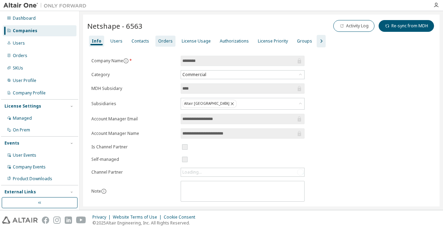
click at [163, 41] on div "Orders" at bounding box center [165, 41] width 15 height 6
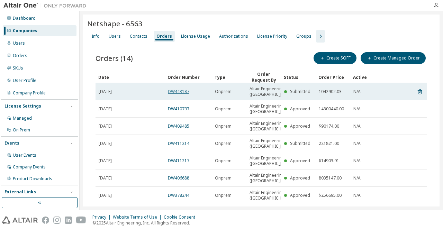
click at [179, 94] on link "DW443187" at bounding box center [178, 92] width 21 height 6
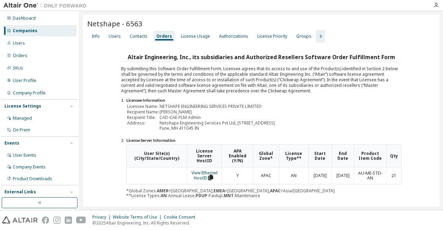
scroll to position [115, 0]
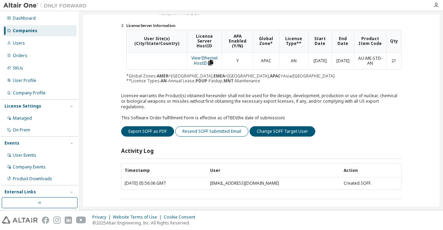
click at [200, 126] on button "Resend SOFF Submitted Email" at bounding box center [211, 131] width 73 height 10
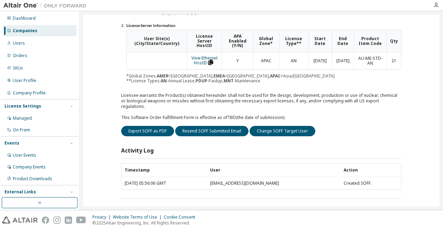
scroll to position [2, 0]
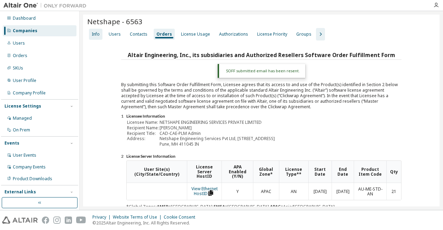
click at [95, 37] on div "Info" at bounding box center [95, 34] width 13 height 11
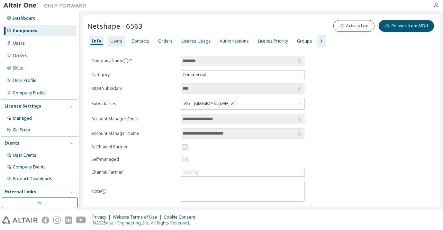
click at [115, 40] on div "Users" at bounding box center [116, 41] width 12 height 6
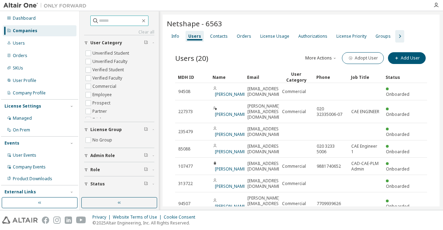
click at [115, 18] on input "text" at bounding box center [120, 20] width 42 height 7
paste input "*****"
type input "*****"
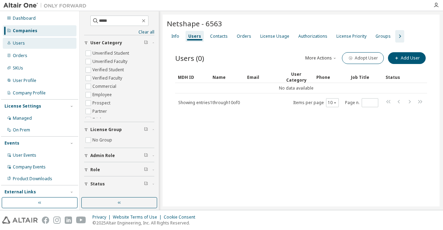
click at [28, 46] on div "Users" at bounding box center [40, 43] width 74 height 11
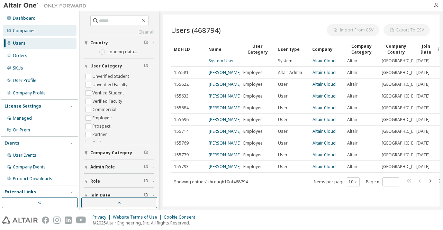
click at [28, 30] on div "Companies" at bounding box center [24, 31] width 23 height 6
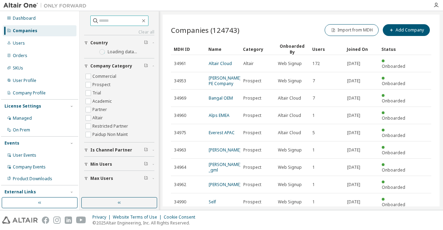
click at [103, 21] on input "text" at bounding box center [120, 20] width 42 height 7
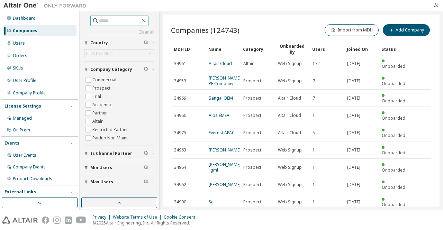
paste input "*****"
type input "*****"
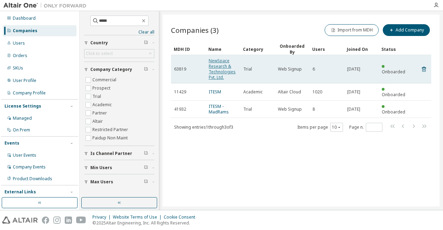
click at [214, 71] on link "NewSpace Research & Technologies Pvt. Ltd." at bounding box center [222, 69] width 27 height 22
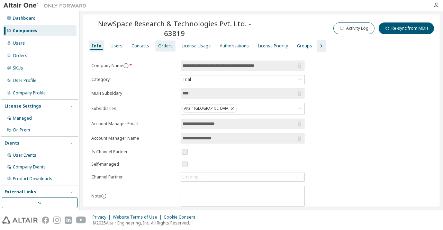
click at [161, 45] on div "Orders" at bounding box center [165, 46] width 15 height 6
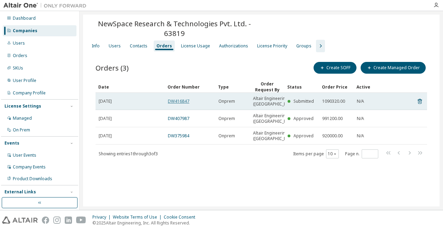
click at [179, 98] on link "DW416847" at bounding box center [178, 101] width 21 height 6
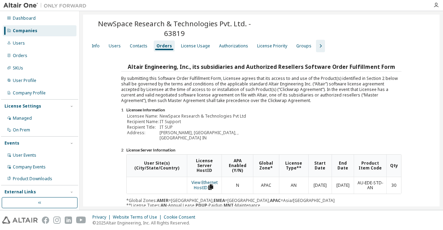
scroll to position [125, 0]
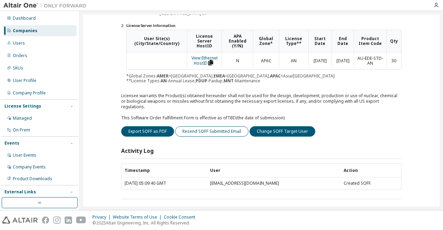
click at [195, 126] on button "Resend SOFF Submitted Email" at bounding box center [211, 131] width 73 height 10
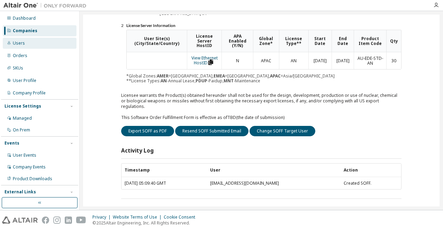
click at [29, 46] on div "Users" at bounding box center [40, 43] width 74 height 11
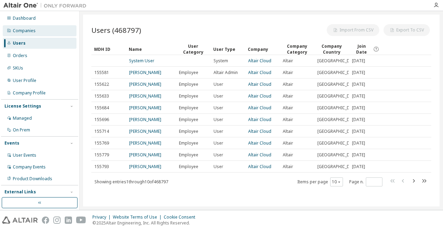
click at [30, 36] on div "Companies" at bounding box center [40, 30] width 74 height 11
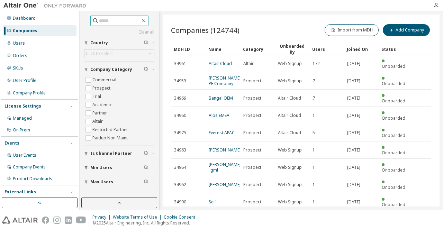
click at [113, 21] on input "text" at bounding box center [120, 20] width 42 height 7
paste input "******"
type input "******"
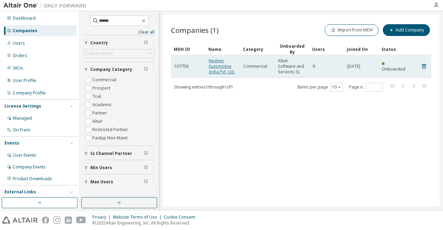
click at [224, 67] on link "Nexteer Automotive India Pvt. Ltd." at bounding box center [222, 66] width 26 height 17
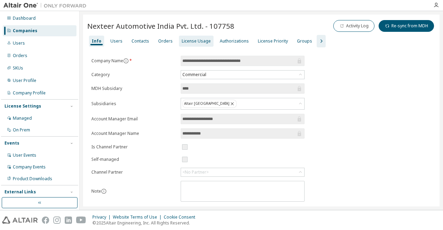
click at [197, 43] on div "License Usage" at bounding box center [196, 41] width 29 height 6
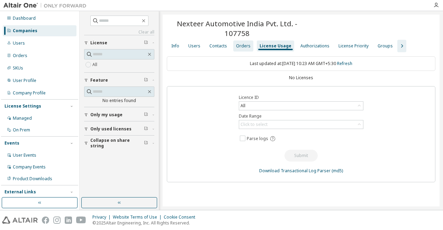
click at [246, 51] on div "Orders" at bounding box center [243, 45] width 20 height 11
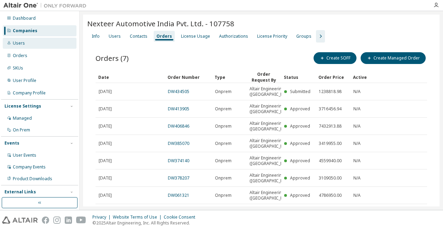
click at [30, 40] on div "Users" at bounding box center [40, 43] width 74 height 11
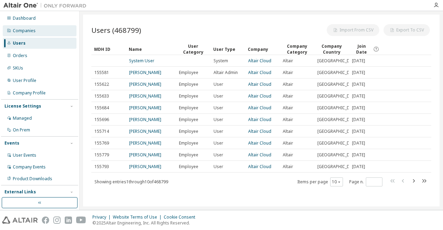
click at [33, 34] on div "Companies" at bounding box center [40, 30] width 74 height 11
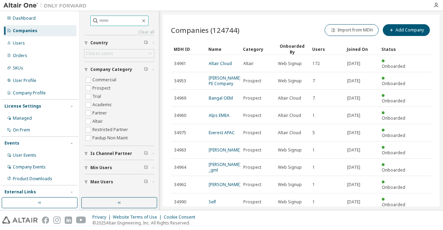
click at [116, 20] on input "text" at bounding box center [120, 20] width 42 height 7
paste input "*****"
type input "*****"
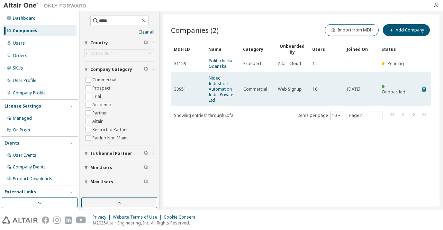
click at [225, 97] on span "Nidec Industrial Automation India Private Ltd" at bounding box center [223, 89] width 28 height 28
click at [222, 93] on link "Nidec Industrial Automation India Private Ltd" at bounding box center [221, 89] width 25 height 28
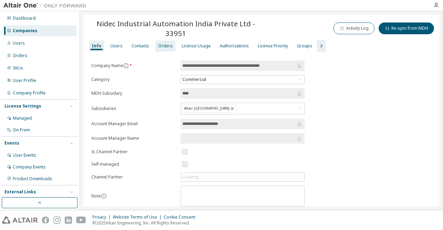
click at [159, 48] on div "Orders" at bounding box center [165, 46] width 15 height 6
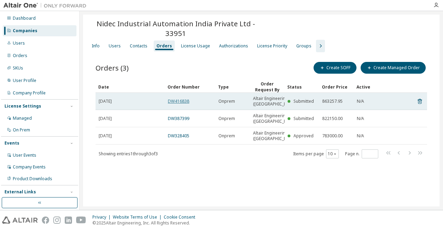
click at [181, 103] on link "DW416838" at bounding box center [178, 101] width 21 height 6
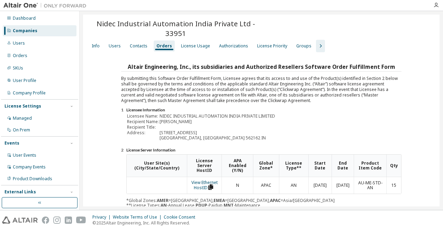
scroll to position [125, 0]
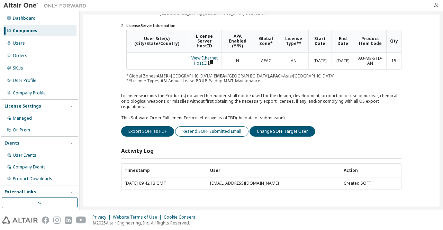
click at [206, 126] on button "Resend SOFF Submitted Email" at bounding box center [211, 131] width 73 height 10
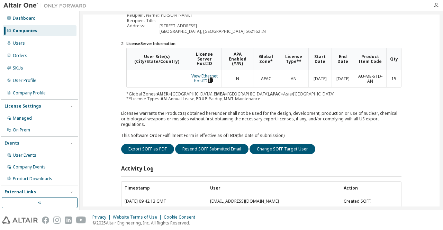
scroll to position [143, 0]
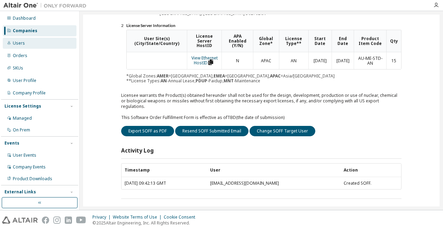
click at [24, 45] on div "Users" at bounding box center [19, 43] width 12 height 6
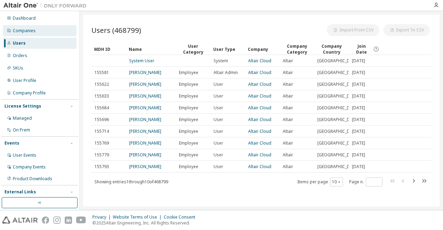
click at [38, 27] on div "Companies" at bounding box center [40, 30] width 74 height 11
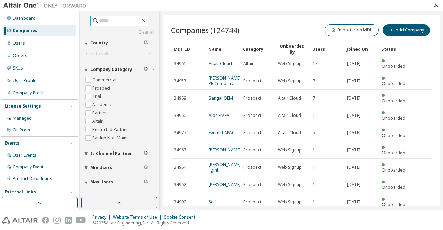
click at [109, 20] on input "text" at bounding box center [120, 20] width 42 height 7
paste input "*****"
type input "*****"
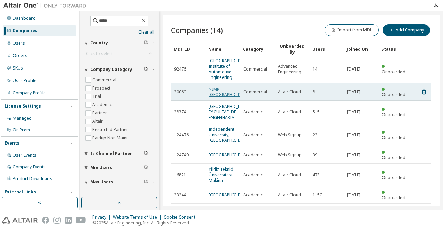
click at [219, 98] on link "NIMR, UAE" at bounding box center [230, 91] width 42 height 11
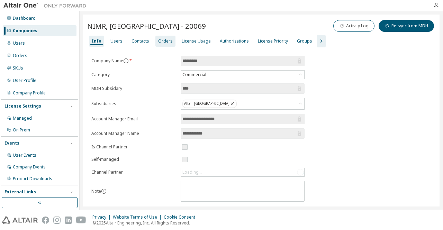
click at [165, 40] on div "Orders" at bounding box center [165, 41] width 15 height 6
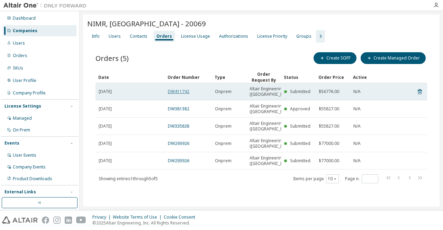
click at [186, 94] on link "DW411742" at bounding box center [178, 92] width 21 height 6
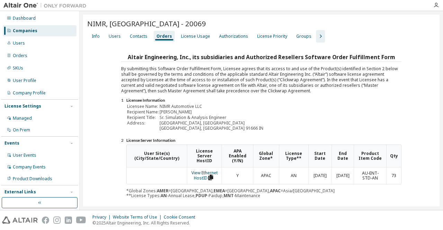
scroll to position [115, 0]
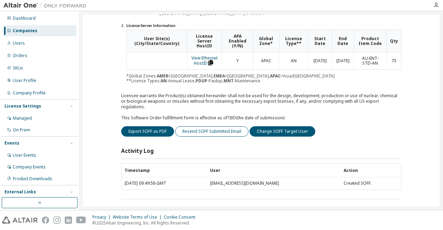
click at [203, 126] on button "Resend SOFF Submitted Email" at bounding box center [211, 131] width 73 height 10
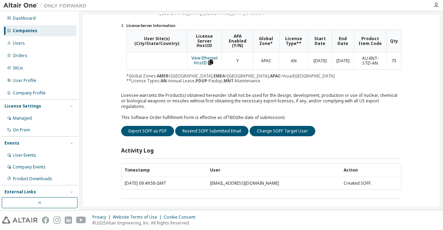
scroll to position [0, 0]
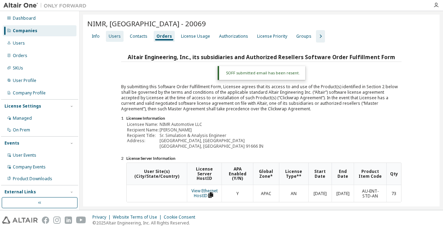
click at [108, 38] on div "Users" at bounding box center [115, 36] width 18 height 11
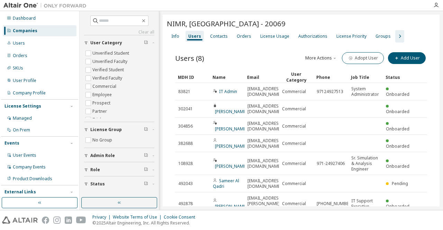
click at [417, 36] on div "Info Users Contacts Orders License Usage Authorizations License Priority Groups" at bounding box center [301, 36] width 268 height 12
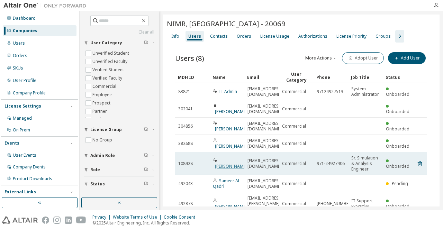
click at [229, 166] on link "Elmoiz Abdelkhalig Mahgoub" at bounding box center [231, 166] width 32 height 6
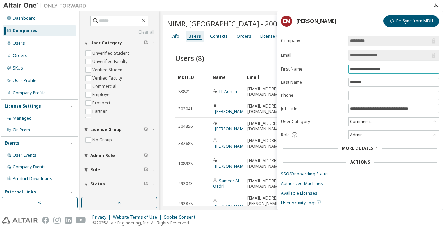
drag, startPoint x: 364, startPoint y: 67, endPoint x: 343, endPoint y: 66, distance: 21.5
click at [343, 66] on form "**********" at bounding box center [360, 121] width 158 height 170
click at [22, 44] on div "Users" at bounding box center [19, 43] width 12 height 6
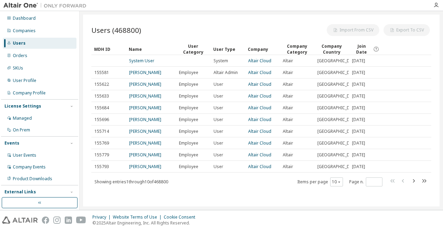
click at [25, 36] on div "Dashboard Companies Users Orders SKUs User Profile Company Profile License Sett…" at bounding box center [39, 111] width 77 height 198
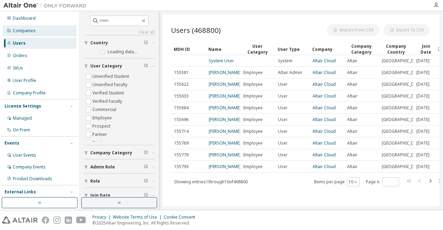
click at [26, 33] on div "Companies" at bounding box center [24, 31] width 23 height 6
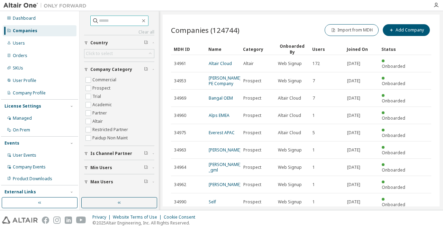
click at [111, 20] on input "text" at bounding box center [120, 20] width 42 height 7
paste input "*****"
type input "*****"
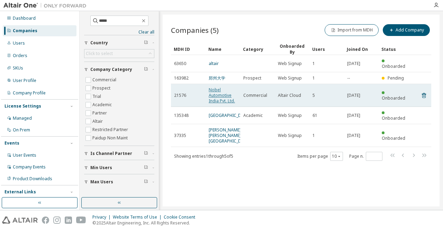
click at [224, 87] on link "Nobel Automotive India Pvt. Ltd." at bounding box center [222, 95] width 26 height 17
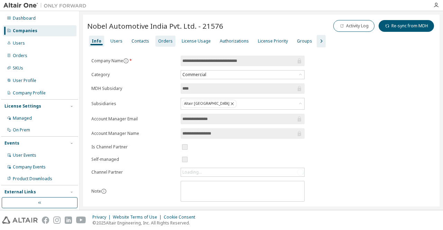
click at [162, 42] on div "Orders" at bounding box center [165, 41] width 15 height 6
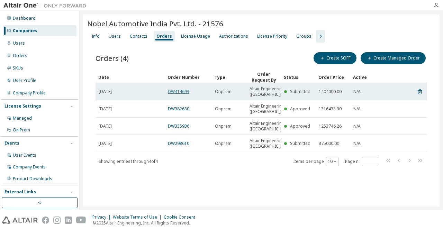
click at [175, 94] on link "DW414693" at bounding box center [178, 92] width 21 height 6
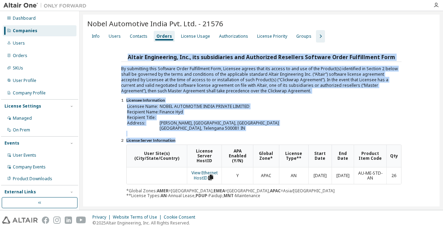
drag, startPoint x: 439, startPoint y: 38, endPoint x: 443, endPoint y: 162, distance: 124.6
click at [443, 162] on div "Nobel Automotive India Pvt. Ltd. - 21576 Clear Load Save Save As Field Operator…" at bounding box center [261, 110] width 363 height 199
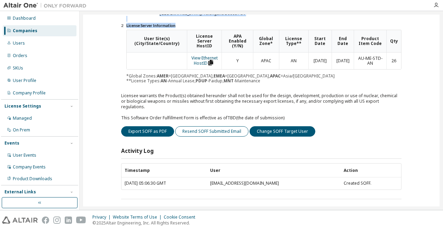
click at [199, 126] on button "Resend SOFF Submitted Email" at bounding box center [211, 131] width 73 height 10
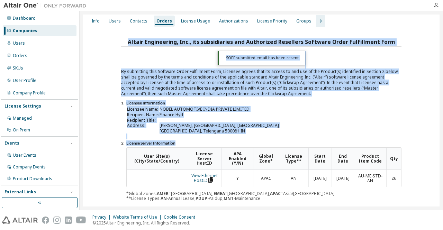
scroll to position [0, 0]
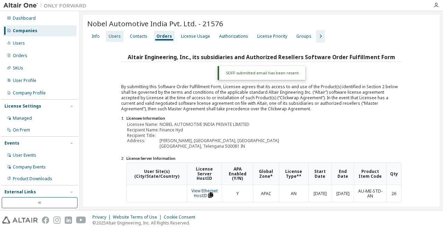
click at [113, 38] on div "Users" at bounding box center [115, 37] width 12 height 6
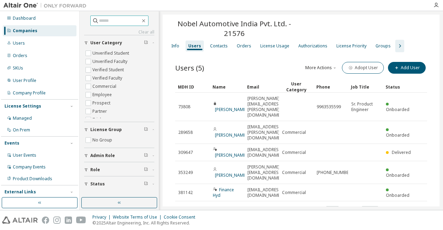
click at [124, 20] on input "text" at bounding box center [120, 20] width 42 height 7
paste input "*****"
type input "*****"
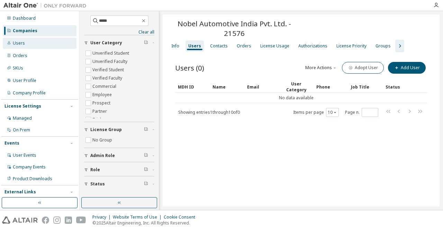
click at [14, 44] on div "Users" at bounding box center [19, 43] width 12 height 6
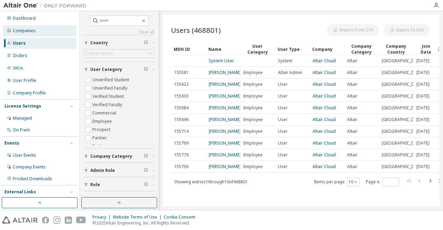
click at [32, 28] on div "Companies" at bounding box center [24, 31] width 23 height 6
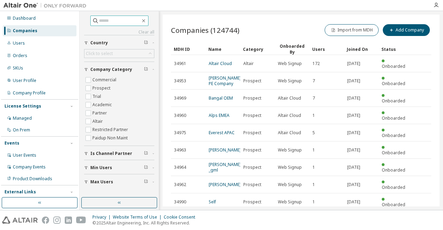
click at [112, 21] on input "text" at bounding box center [120, 20] width 42 height 7
paste input "*****"
type input "*****"
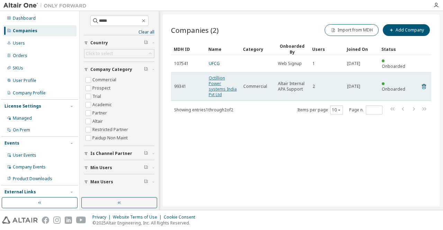
click at [213, 78] on link "Octillion Power systems India Pvt Ltd" at bounding box center [223, 86] width 28 height 22
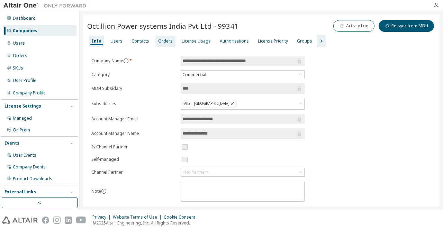
click at [163, 41] on div "Orders" at bounding box center [165, 41] width 15 height 6
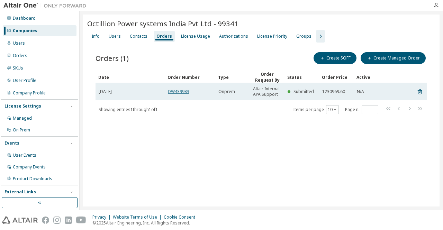
click at [174, 92] on link "DW439983" at bounding box center [178, 92] width 21 height 6
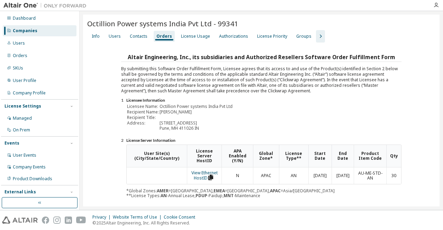
scroll to position [115, 0]
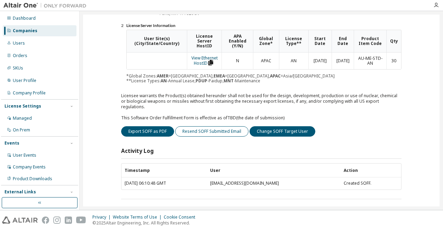
click at [198, 126] on button "Resend SOFF Submitted Email" at bounding box center [211, 131] width 73 height 10
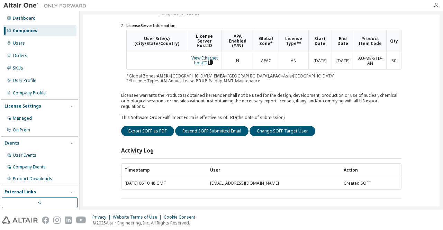
scroll to position [0, 0]
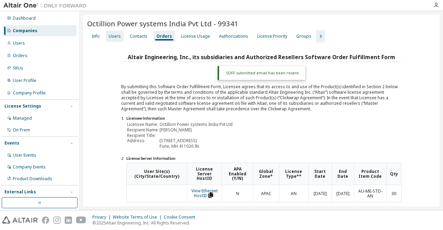
click at [111, 38] on div "Users" at bounding box center [115, 37] width 12 height 6
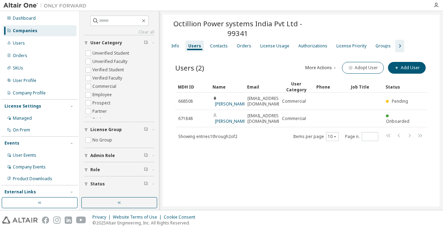
click at [228, 154] on div "Octillion Power systems India Pvt Ltd - 99341 Clear Load Save Save As Field Ope…" at bounding box center [301, 111] width 277 height 192
click at [26, 45] on div "Users" at bounding box center [40, 43] width 74 height 11
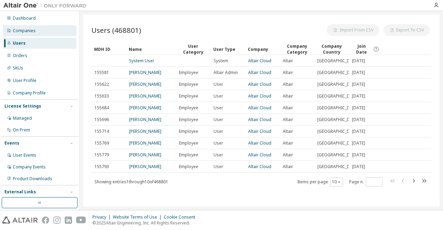
click at [27, 34] on div "Companies" at bounding box center [40, 30] width 74 height 11
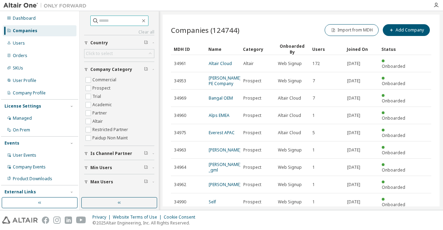
click at [117, 18] on input "text" at bounding box center [120, 20] width 42 height 7
paste input "******"
type input "******"
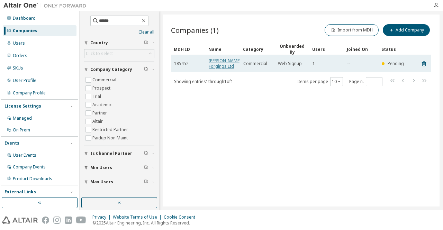
click at [219, 61] on link "Ramkrishna Forgings Ltd" at bounding box center [225, 63] width 32 height 11
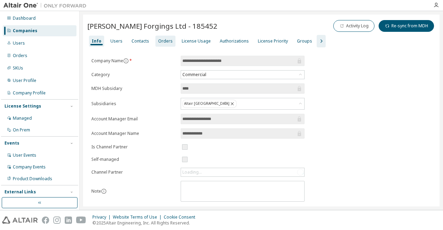
click at [163, 42] on div "Orders" at bounding box center [165, 41] width 15 height 6
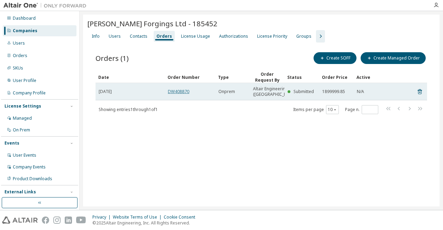
click at [174, 92] on link "DW408870" at bounding box center [178, 92] width 21 height 6
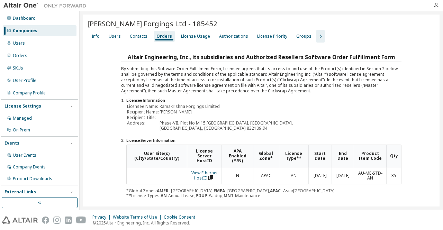
scroll to position [50, 0]
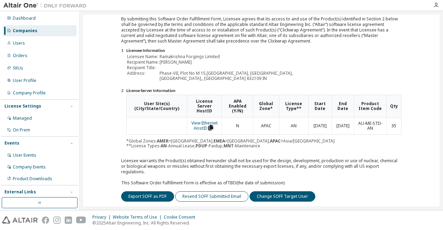
click at [208, 192] on button "Resend SOFF Submitted Email" at bounding box center [211, 196] width 73 height 10
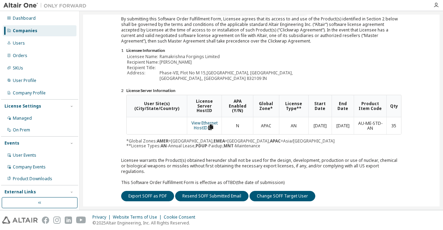
scroll to position [0, 0]
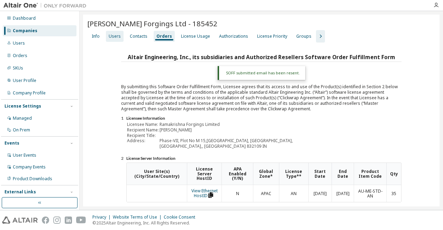
click at [115, 38] on div "Users" at bounding box center [115, 37] width 12 height 6
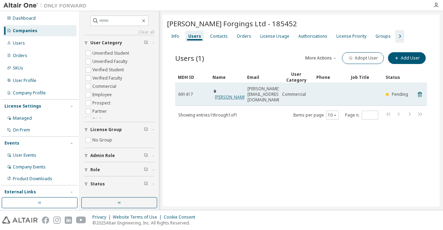
click at [225, 94] on link "Mahesh Chockalingam" at bounding box center [231, 97] width 32 height 6
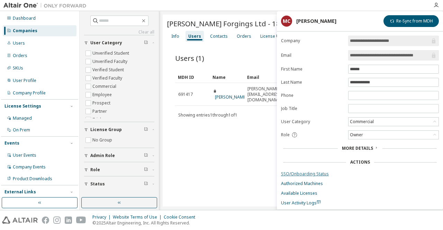
click at [305, 173] on link "SSO/Onboarding Status" at bounding box center [360, 174] width 158 height 6
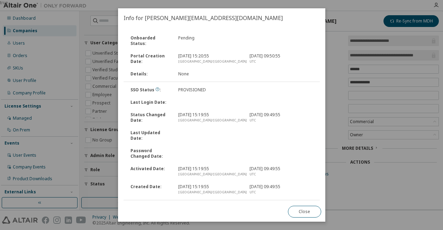
scroll to position [17, 0]
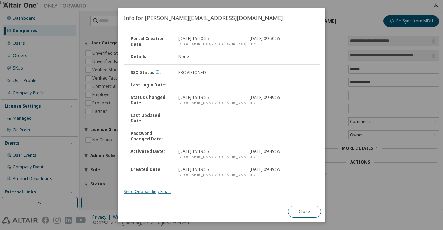
click at [138, 191] on link "Send Onboarding Email" at bounding box center [147, 192] width 47 height 6
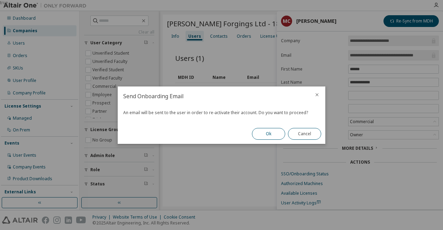
click at [274, 135] on button "Ok" at bounding box center [268, 134] width 33 height 12
click at [304, 132] on button "Close" at bounding box center [304, 134] width 33 height 12
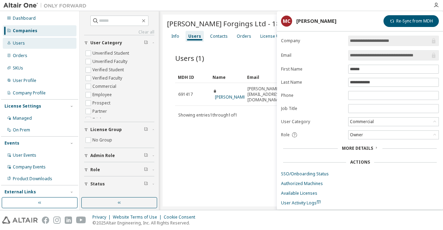
click at [22, 45] on div "Users" at bounding box center [19, 43] width 12 height 6
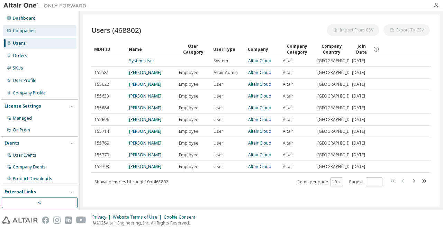
click at [25, 36] on div "Companies" at bounding box center [40, 30] width 74 height 11
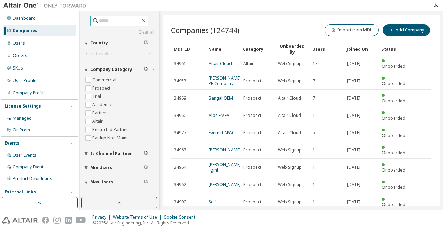
click at [125, 22] on input "text" at bounding box center [120, 20] width 42 height 7
paste input "*****"
type input "*****"
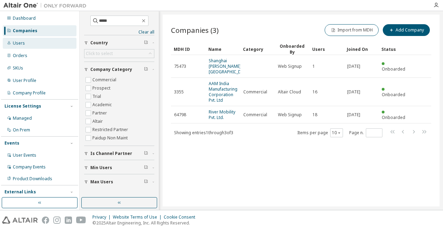
click at [19, 45] on div "Users" at bounding box center [19, 43] width 12 height 6
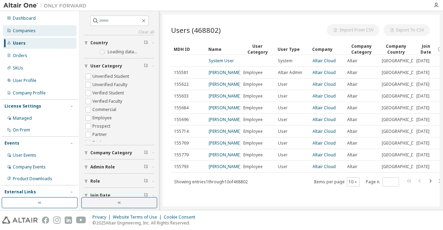
click at [23, 31] on div "Companies" at bounding box center [24, 31] width 23 height 6
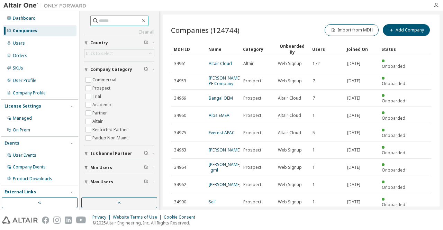
click at [128, 18] on input "text" at bounding box center [120, 20] width 42 height 7
paste input "*****"
type input "*****"
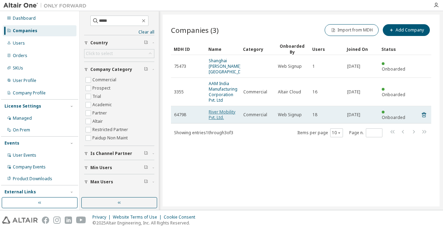
click at [227, 113] on link "River Mobility Pvt. Ltd." at bounding box center [222, 114] width 27 height 11
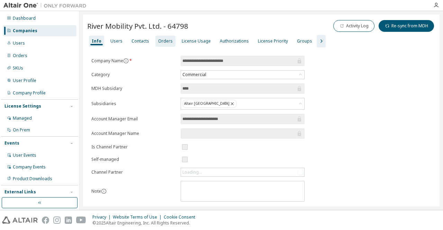
click at [159, 43] on div "Orders" at bounding box center [165, 41] width 15 height 6
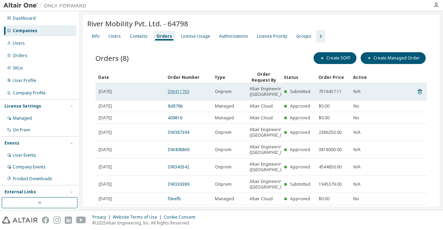
click at [182, 94] on link "DW411763" at bounding box center [178, 92] width 21 height 6
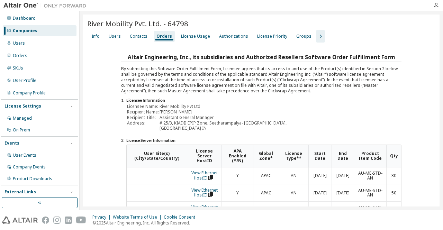
scroll to position [166, 0]
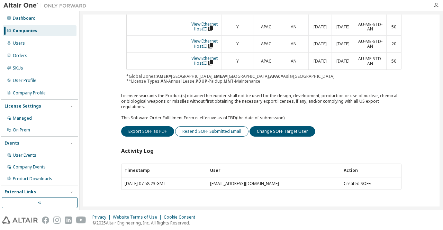
click at [201, 126] on button "Resend SOFF Submitted Email" at bounding box center [211, 131] width 73 height 10
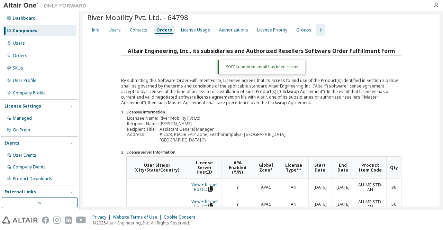
scroll to position [0, 0]
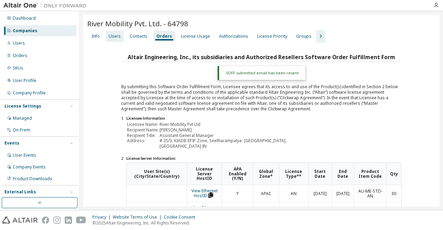
click at [111, 37] on div "Users" at bounding box center [115, 37] width 12 height 6
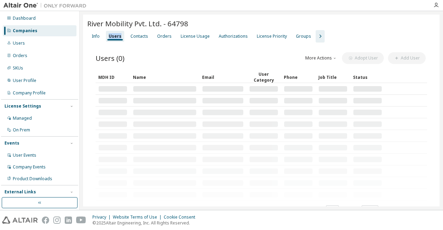
click at [111, 37] on div "Users" at bounding box center [115, 37] width 13 height 6
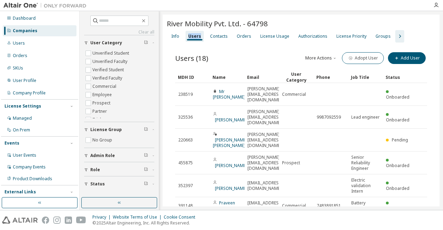
scroll to position [95, 0]
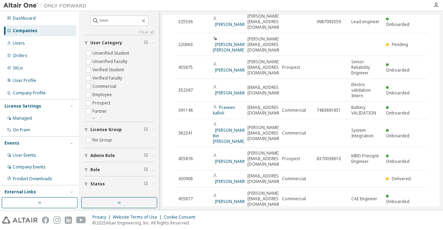
click at [407, 215] on icon "button" at bounding box center [409, 219] width 8 height 8
type input "*"
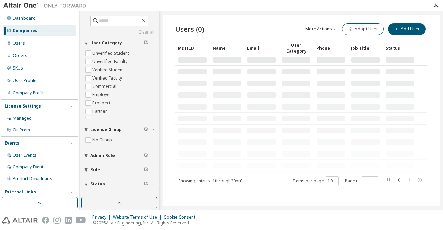
scroll to position [39, 0]
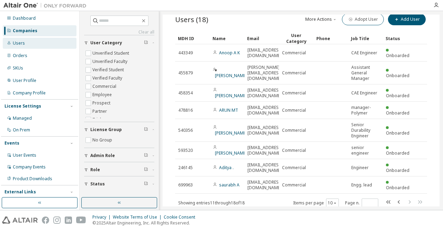
click at [35, 39] on div "Users" at bounding box center [40, 43] width 74 height 11
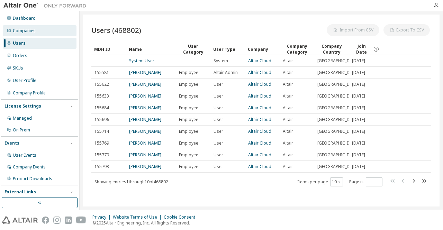
click at [35, 35] on div "Companies" at bounding box center [40, 30] width 74 height 11
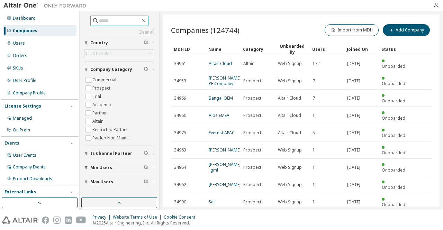
click at [121, 20] on input "text" at bounding box center [120, 20] width 42 height 7
paste input "****"
type input "****"
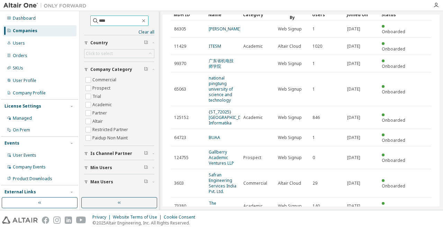
scroll to position [35, 0]
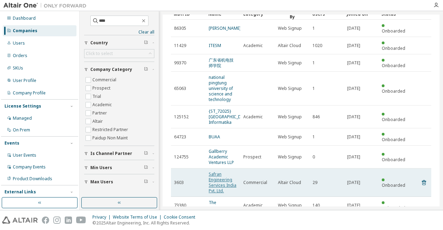
click at [217, 171] on link "Safran Engineering Services India Pvt. Ltd." at bounding box center [223, 182] width 28 height 22
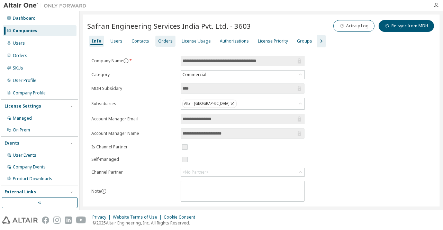
click at [169, 42] on div "Orders" at bounding box center [165, 41] width 20 height 11
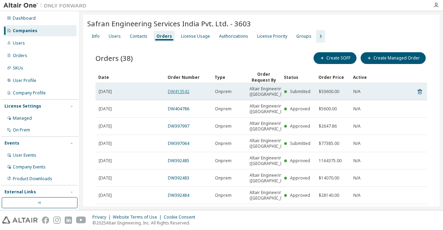
click at [183, 93] on link "DW413542" at bounding box center [178, 92] width 21 height 6
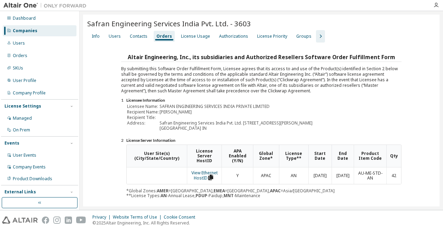
scroll to position [134, 0]
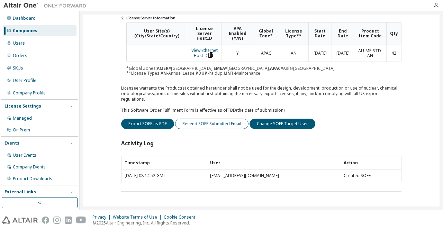
click at [221, 128] on button "Resend SOFF Submitted Email" at bounding box center [211, 124] width 73 height 10
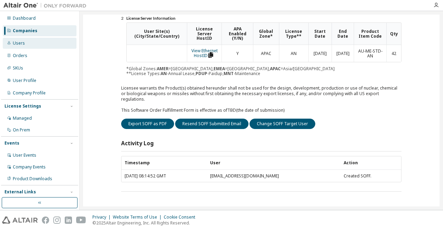
click at [33, 39] on div "Users" at bounding box center [40, 43] width 74 height 11
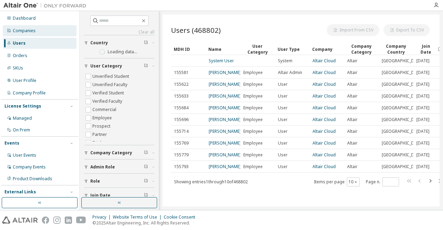
click at [27, 30] on div "Companies" at bounding box center [24, 31] width 23 height 6
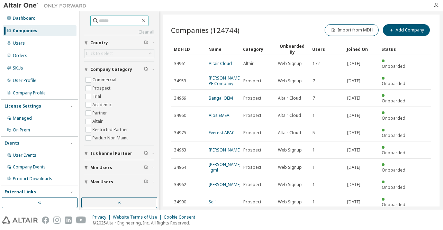
click at [109, 18] on input "text" at bounding box center [120, 20] width 42 height 7
paste input "******"
type input "******"
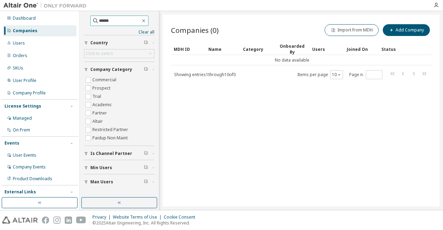
click at [113, 20] on input "******" at bounding box center [120, 20] width 42 height 7
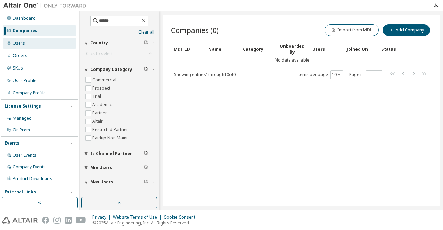
click at [37, 40] on div "Users" at bounding box center [40, 43] width 74 height 11
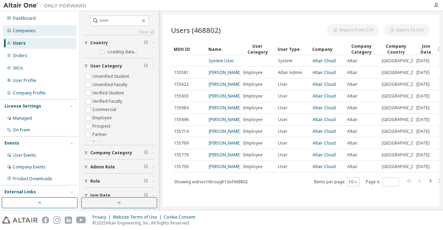
click at [38, 30] on div "Companies" at bounding box center [40, 30] width 74 height 11
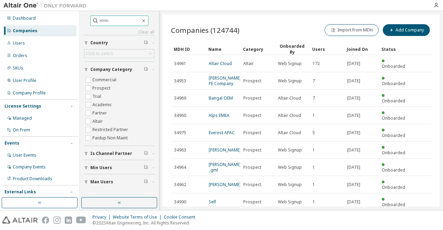
click at [113, 22] on input "text" at bounding box center [120, 20] width 42 height 7
paste input "******"
type input "******"
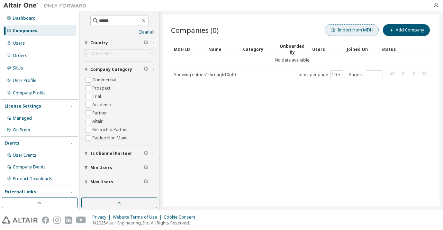
click at [352, 29] on button "Import from MDH" at bounding box center [352, 30] width 54 height 12
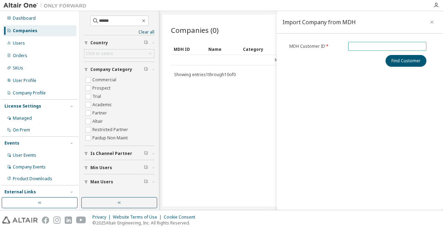
click at [368, 48] on input "text" at bounding box center [387, 47] width 75 height 6
paste input "******"
click at [411, 63] on button "Find Customer" at bounding box center [405, 61] width 41 height 12
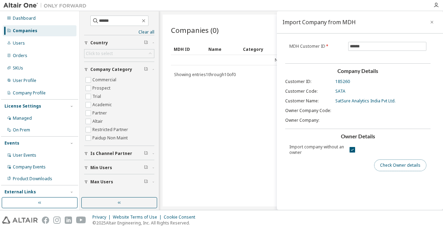
click at [394, 163] on button "Check Owner details" at bounding box center [400, 166] width 52 height 12
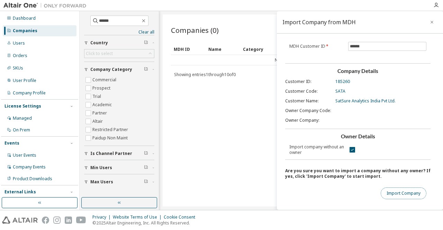
click at [402, 189] on button "Import Company" at bounding box center [404, 194] width 46 height 12
click at [416, 191] on button "Import Company" at bounding box center [404, 194] width 46 height 12
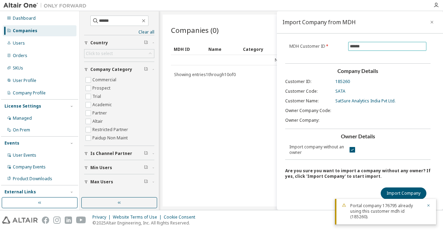
drag, startPoint x: 370, startPoint y: 44, endPoint x: 334, endPoint y: 46, distance: 36.0
click at [334, 46] on form "MDH Customer ID * ******" at bounding box center [357, 46] width 137 height 9
paste input "**"
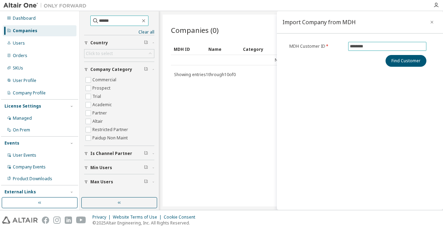
type input "********"
click at [136, 22] on input "******" at bounding box center [120, 20] width 42 height 7
click at [432, 22] on icon "button" at bounding box center [431, 22] width 3 height 3
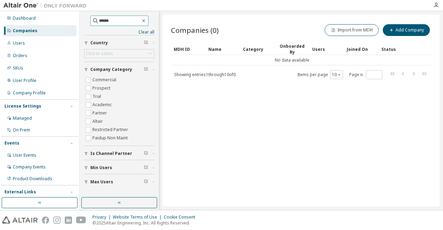
click at [127, 19] on input "******" at bounding box center [120, 20] width 42 height 7
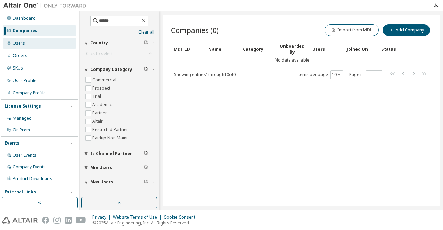
click at [28, 47] on div "Users" at bounding box center [40, 43] width 74 height 11
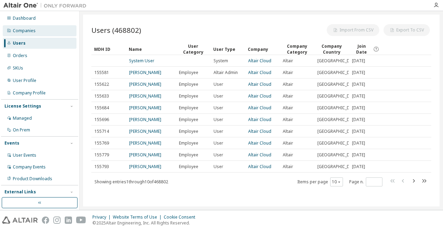
click at [28, 31] on div "Companies" at bounding box center [24, 31] width 23 height 6
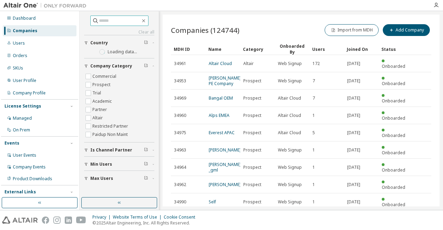
click at [111, 19] on input "text" at bounding box center [120, 20] width 42 height 7
paste input "********"
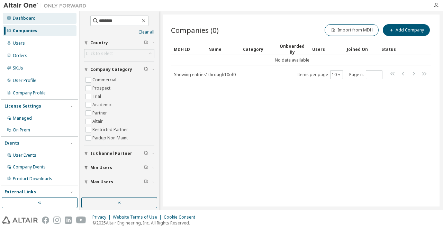
drag, startPoint x: 131, startPoint y: 24, endPoint x: 70, endPoint y: 16, distance: 61.4
click at [70, 16] on div "Dashboard Companies Users Orders SKUs User Profile Company Profile License Sett…" at bounding box center [221, 110] width 443 height 199
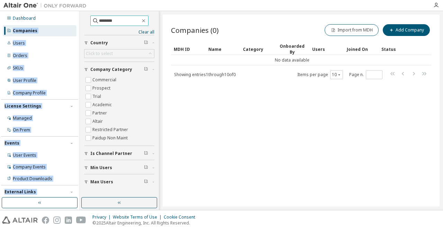
click at [125, 22] on input "********" at bounding box center [120, 20] width 42 height 7
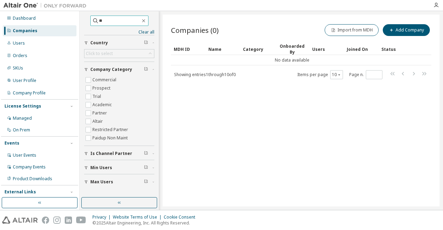
type input "*"
click at [131, 21] on input "text" at bounding box center [120, 20] width 42 height 7
paste input "******"
type input "******"
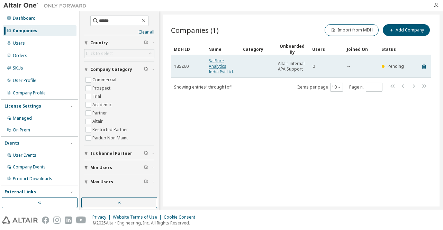
click at [220, 66] on link "SatSure Analytics India Pvt Ltd." at bounding box center [221, 66] width 25 height 17
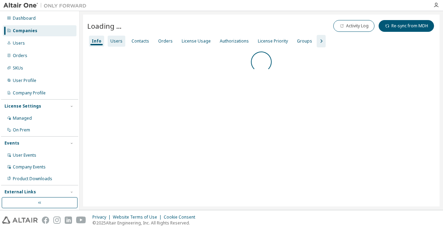
click at [116, 39] on div "Users" at bounding box center [116, 41] width 12 height 6
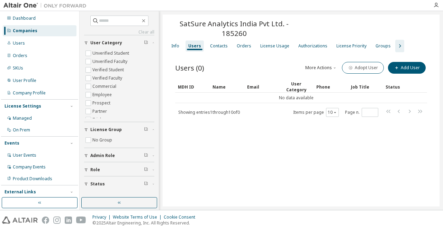
click at [251, 139] on div "SatSure Analytics India Pvt Ltd. - 185260 Clear Load Save Save As Field Operato…" at bounding box center [301, 111] width 277 height 192
click at [146, 22] on icon "button" at bounding box center [144, 21] width 6 height 6
click at [250, 61] on div "Users (0) More Actions Import From CSV Export To CSV Adopt User Add User" at bounding box center [301, 68] width 252 height 15
click at [171, 43] on div "Info" at bounding box center [175, 46] width 8 height 6
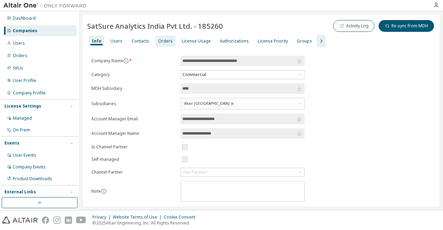
click at [167, 37] on div "Orders" at bounding box center [165, 41] width 20 height 11
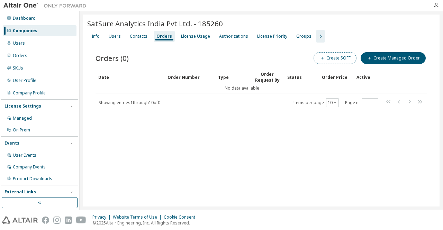
click at [338, 59] on button "Create SOFF" at bounding box center [334, 58] width 43 height 12
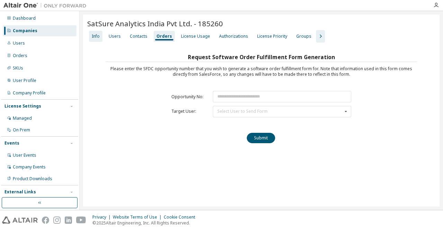
click at [96, 38] on div "Info" at bounding box center [96, 37] width 8 height 6
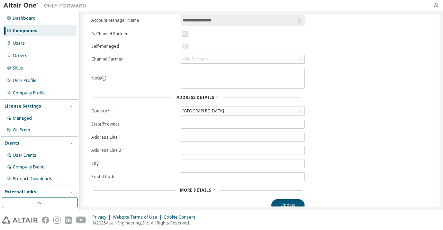
scroll to position [118, 0]
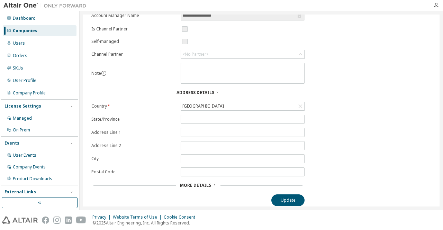
click at [209, 183] on span "More Details" at bounding box center [195, 185] width 31 height 6
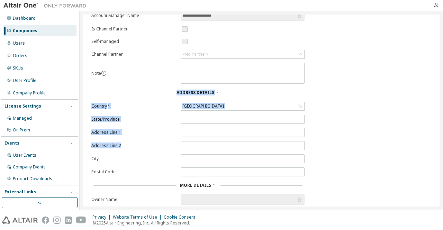
drag, startPoint x: 436, startPoint y: 80, endPoint x: 443, endPoint y: 144, distance: 64.4
click at [443, 144] on div "**********" at bounding box center [261, 110] width 363 height 199
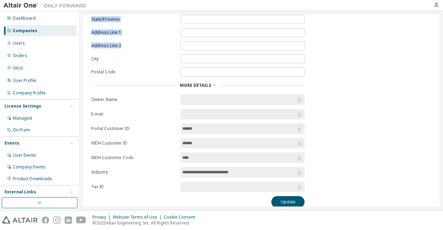
scroll to position [0, 0]
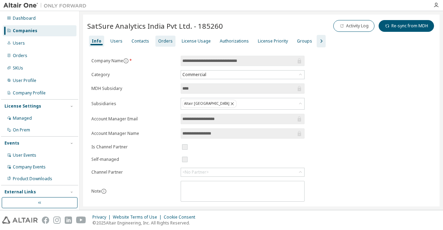
click at [166, 41] on div "Orders" at bounding box center [165, 41] width 15 height 6
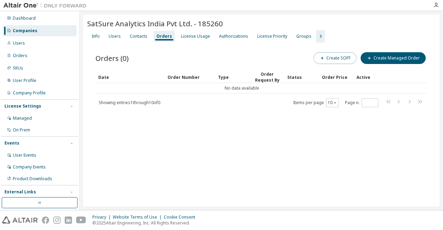
click at [327, 60] on button "Create SOFF" at bounding box center [334, 58] width 43 height 12
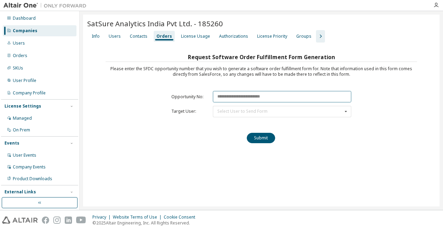
click at [250, 96] on input "text" at bounding box center [282, 96] width 138 height 11
paste input "********"
type input "********"
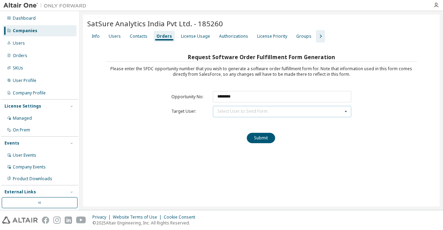
click at [346, 110] on icon at bounding box center [345, 111] width 9 height 11
click at [20, 45] on div "Users" at bounding box center [19, 43] width 12 height 6
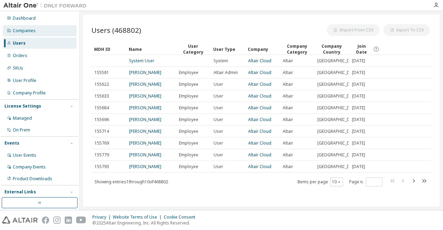
click at [20, 34] on div "Companies" at bounding box center [40, 30] width 74 height 11
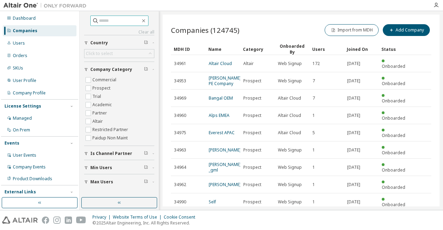
click at [112, 18] on input "text" at bounding box center [120, 20] width 42 height 7
paste input "*****"
type input "*****"
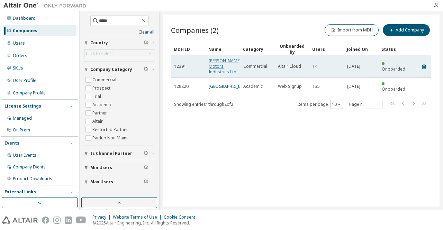
click at [219, 65] on link "Sharada Motors Industries Ltd" at bounding box center [225, 66] width 32 height 17
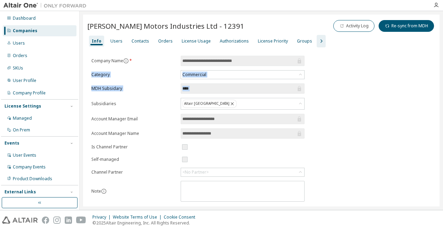
drag, startPoint x: 441, startPoint y: 52, endPoint x: 436, endPoint y: 87, distance: 35.8
click at [436, 87] on div "**********" at bounding box center [261, 110] width 363 height 199
click at [436, 87] on div "**********" at bounding box center [261, 172] width 356 height 314
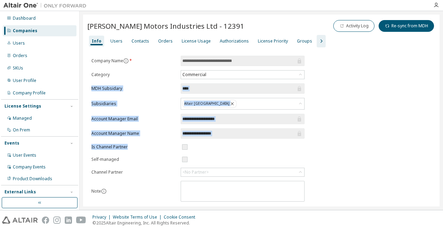
drag, startPoint x: 436, startPoint y: 70, endPoint x: 443, endPoint y: 146, distance: 76.1
click at [443, 146] on div "**********" at bounding box center [261, 110] width 363 height 199
click at [422, 93] on div "**********" at bounding box center [261, 190] width 348 height 268
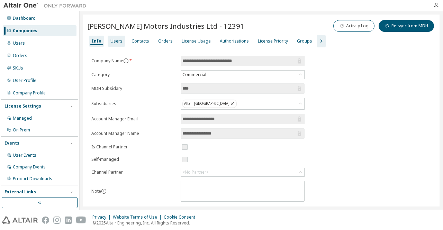
click at [115, 43] on div "Users" at bounding box center [116, 41] width 12 height 6
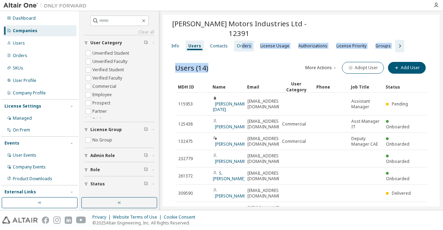
drag, startPoint x: 243, startPoint y: 49, endPoint x: 240, endPoint y: 37, distance: 12.1
click at [240, 37] on div "Sharada Motors Industries Ltd - 12391 Clear Load Save Save As Field Operator Va…" at bounding box center [301, 170] width 277 height 310
click at [240, 43] on div "Orders" at bounding box center [244, 46] width 15 height 6
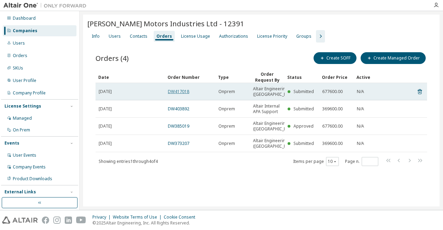
click at [176, 94] on link "DW417018" at bounding box center [178, 92] width 21 height 6
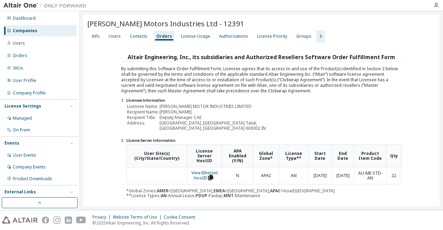
scroll to position [115, 0]
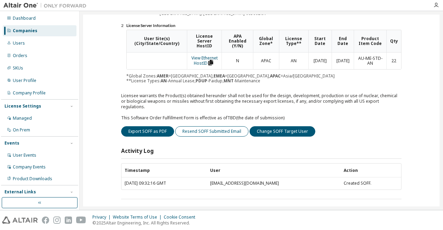
click at [216, 126] on button "Resend SOFF Submitted Email" at bounding box center [211, 131] width 73 height 10
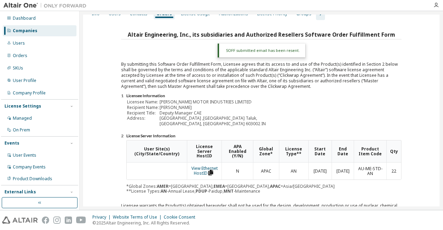
scroll to position [0, 0]
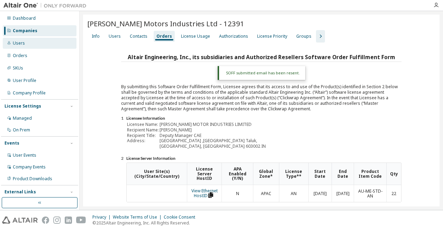
click at [33, 48] on div "Users" at bounding box center [40, 43] width 74 height 11
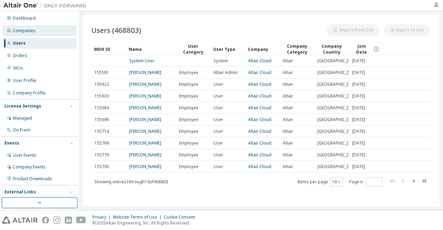
click at [36, 35] on div "Companies" at bounding box center [40, 30] width 74 height 11
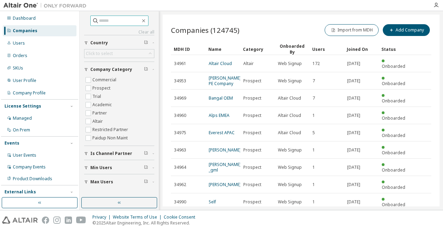
click at [125, 21] on input "text" at bounding box center [120, 20] width 42 height 7
paste input "****"
type input "****"
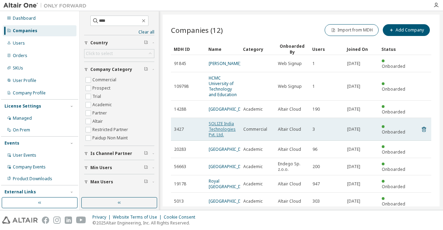
click at [224, 124] on link "SOLIZE India Technologies Pvt. Ltd." at bounding box center [222, 129] width 27 height 17
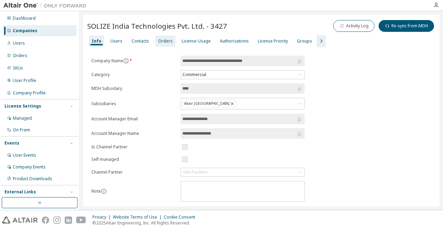
click at [158, 40] on div "Orders" at bounding box center [165, 41] width 15 height 6
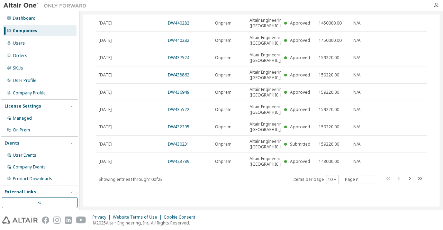
scroll to position [125, 0]
click at [409, 180] on icon "button" at bounding box center [410, 178] width 2 height 3
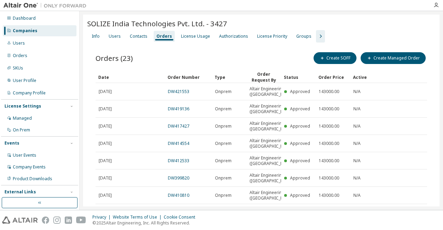
scroll to position [140, 0]
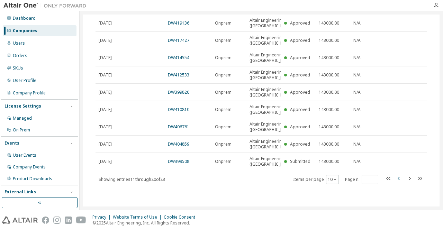
click at [396, 182] on icon "button" at bounding box center [399, 178] width 8 height 8
type input "*"
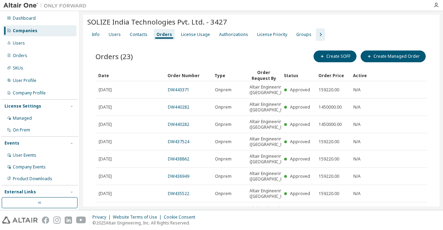
scroll to position [0, 0]
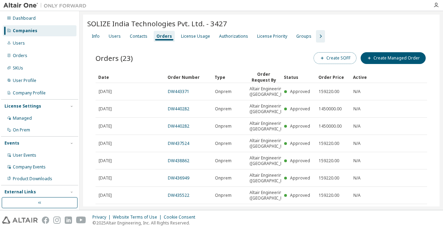
click at [330, 62] on button "Create SOFF" at bounding box center [334, 58] width 43 height 12
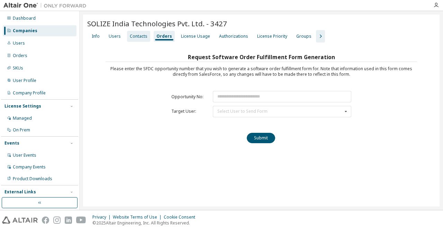
click at [132, 37] on div "Contacts" at bounding box center [139, 37] width 18 height 6
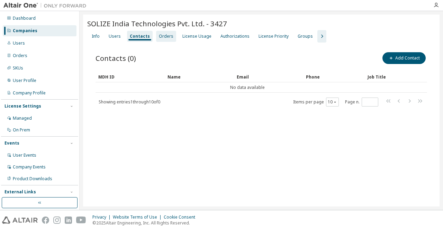
click at [162, 37] on div "Orders" at bounding box center [166, 37] width 15 height 6
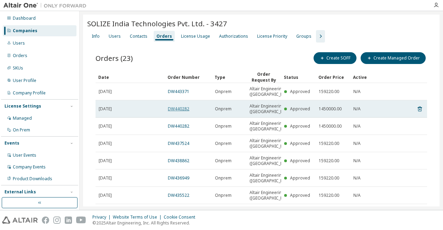
click at [185, 112] on link "DW440282" at bounding box center [178, 109] width 21 height 6
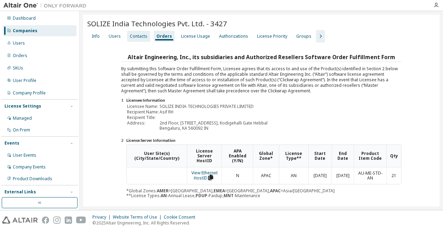
click at [138, 38] on div "Contacts" at bounding box center [139, 37] width 18 height 6
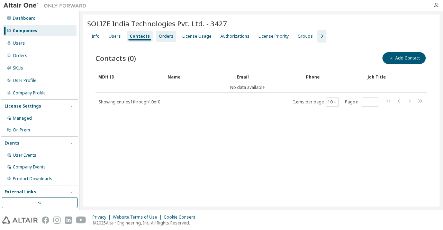
click at [167, 38] on div "Orders" at bounding box center [166, 37] width 15 height 6
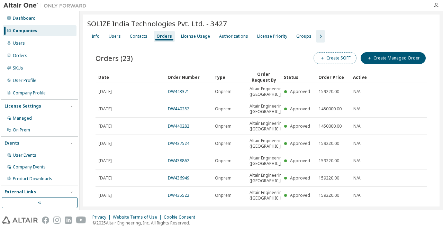
click at [330, 58] on button "Create SOFF" at bounding box center [334, 58] width 43 height 12
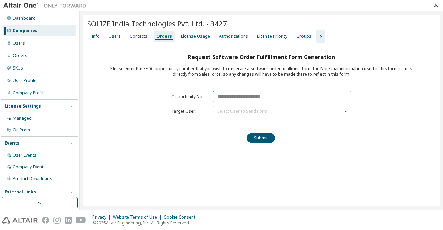
click at [244, 98] on input "text" at bounding box center [282, 96] width 138 height 11
paste input "********"
type input "********"
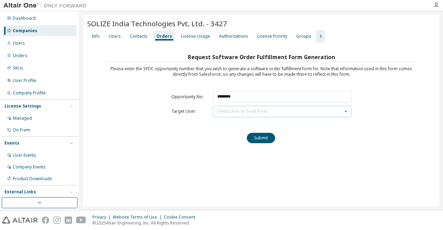
click at [346, 110] on icon at bounding box center [345, 111] width 9 height 11
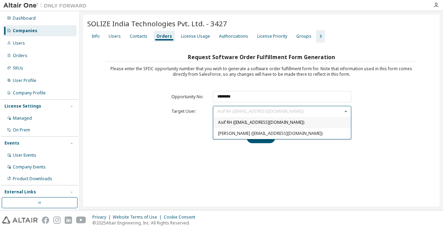
click at [259, 125] on div "Asif RH (asif.rh@solize.com)" at bounding box center [282, 122] width 138 height 11
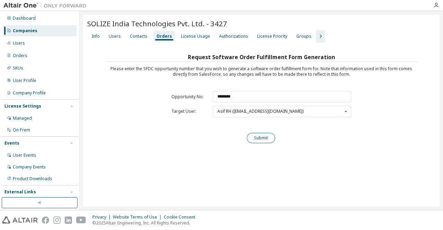
click at [261, 141] on button "Submit" at bounding box center [261, 138] width 28 height 10
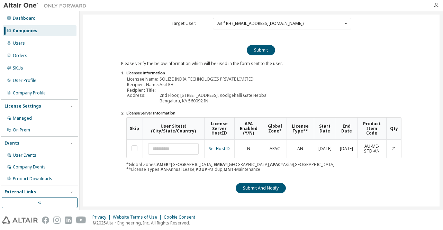
scroll to position [88, 0]
click at [248, 186] on button "Submit And Notify" at bounding box center [261, 188] width 50 height 10
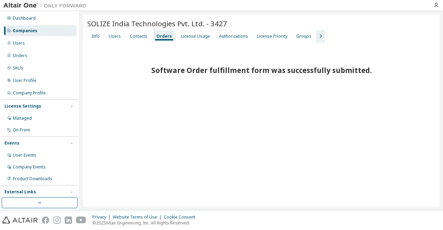
scroll to position [0, 0]
click at [25, 43] on div "Users" at bounding box center [40, 43] width 74 height 11
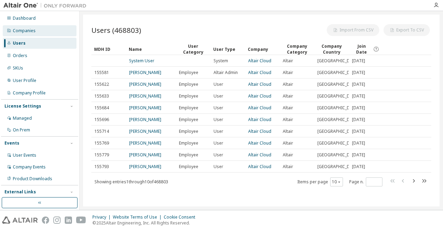
click at [26, 34] on div "Companies" at bounding box center [40, 30] width 74 height 11
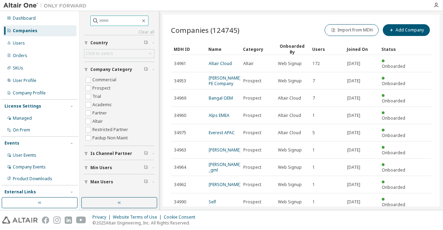
click at [101, 17] on input "text" at bounding box center [120, 20] width 42 height 7
paste input "****"
type input "****"
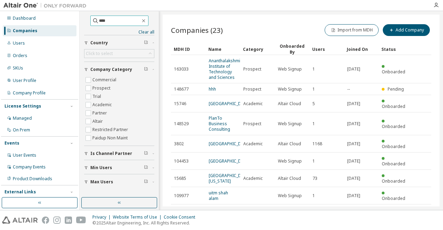
scroll to position [64, 0]
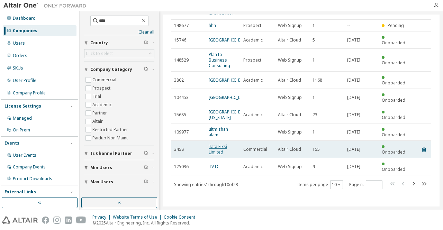
click at [220, 153] on link "Tata Elxsi Limited" at bounding box center [218, 149] width 18 height 11
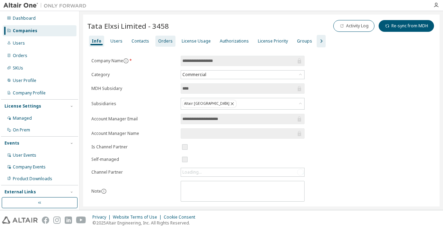
click at [160, 43] on div "Orders" at bounding box center [165, 41] width 15 height 6
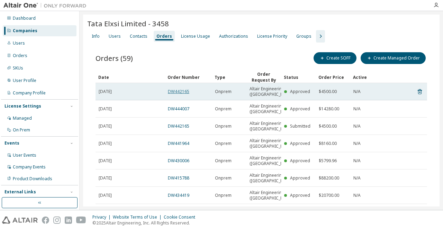
click at [174, 92] on link "DW442165" at bounding box center [178, 92] width 21 height 6
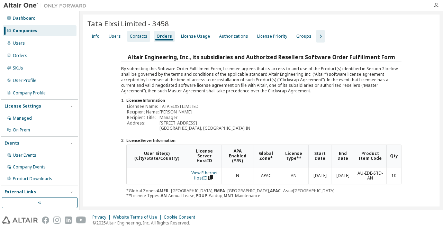
click at [137, 36] on div "Contacts" at bounding box center [139, 37] width 18 height 6
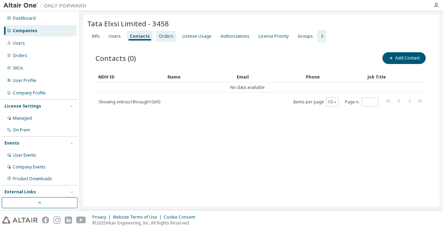
click at [159, 37] on div "Orders" at bounding box center [166, 37] width 15 height 6
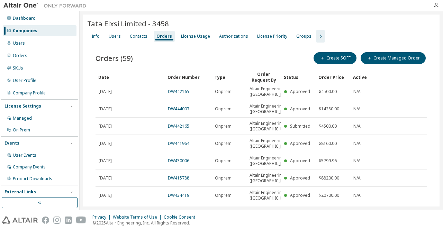
scroll to position [1, 0]
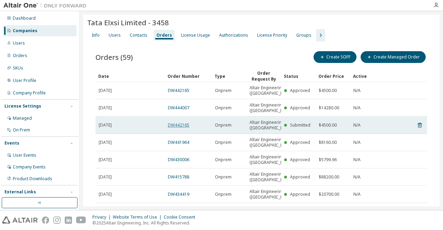
click at [183, 128] on link "DW442165" at bounding box center [178, 125] width 21 height 6
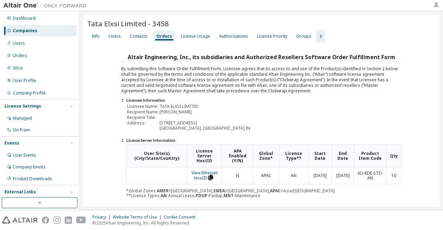
scroll to position [115, 0]
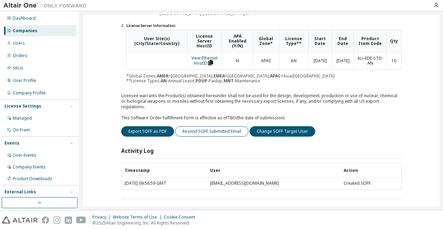
click at [208, 126] on button "Resend SOFF Submitted Email" at bounding box center [211, 131] width 73 height 10
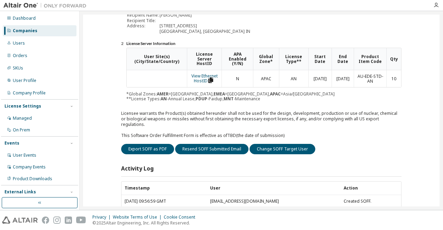
scroll to position [133, 0]
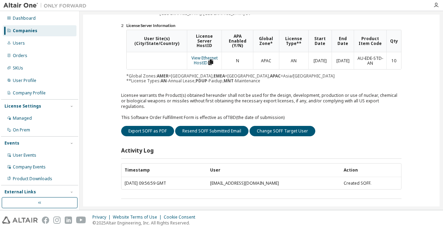
click at [332, 113] on div "Altair Engineering, Inc., its subsidiaries and Authorized Resellers Software Or…" at bounding box center [261, 59] width 280 height 280
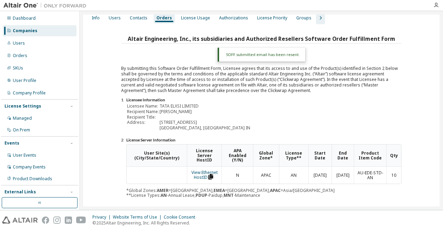
scroll to position [0, 0]
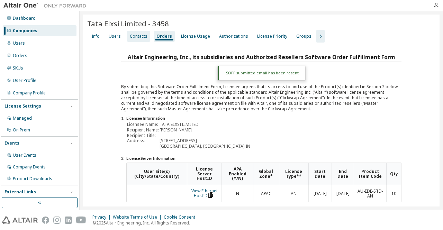
click at [142, 41] on div "Contacts" at bounding box center [138, 36] width 23 height 11
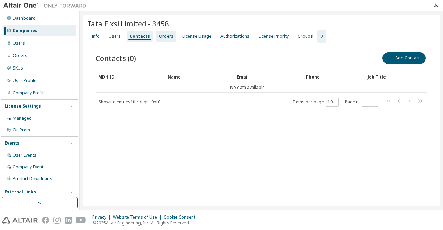
click at [158, 39] on div "Orders" at bounding box center [166, 36] width 20 height 11
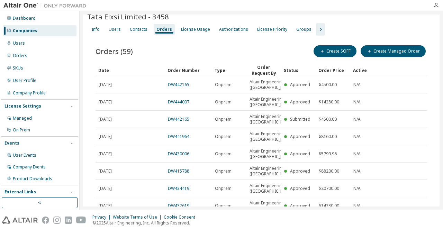
scroll to position [8, 0]
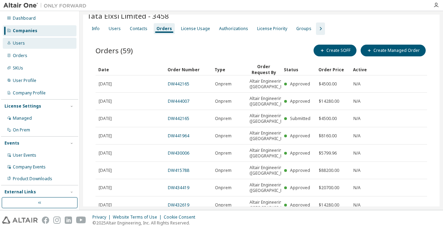
click at [36, 43] on div "Users" at bounding box center [40, 43] width 74 height 11
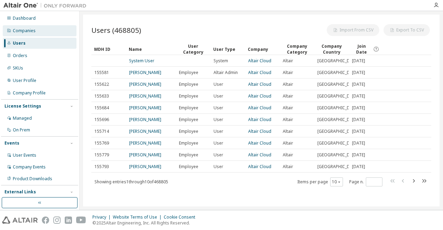
click at [39, 34] on div "Companies" at bounding box center [40, 30] width 74 height 11
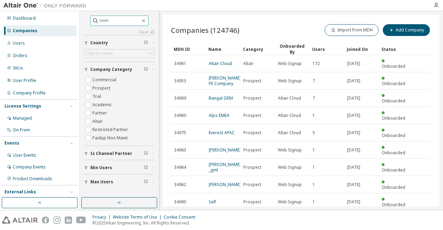
click at [120, 20] on input "text" at bounding box center [120, 20] width 42 height 7
paste input "****"
type input "****"
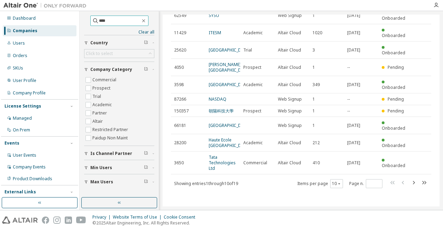
scroll to position [58, 0]
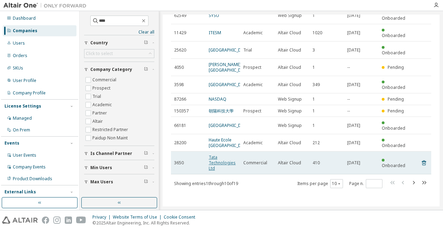
click at [219, 169] on link "Tata Technologies Ltd" at bounding box center [222, 162] width 27 height 17
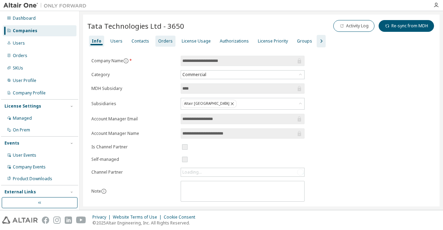
click at [163, 39] on div "Orders" at bounding box center [165, 41] width 15 height 6
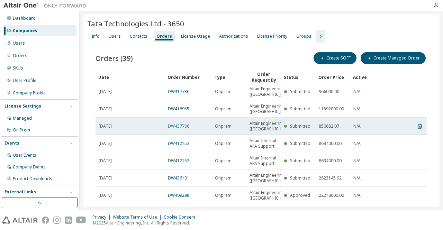
click at [183, 129] on link "DW437706" at bounding box center [178, 126] width 21 height 6
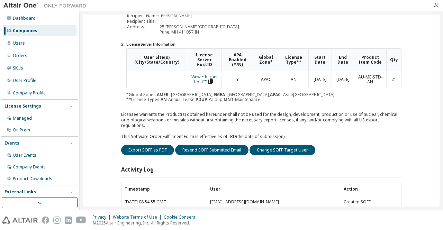
scroll to position [97, 0]
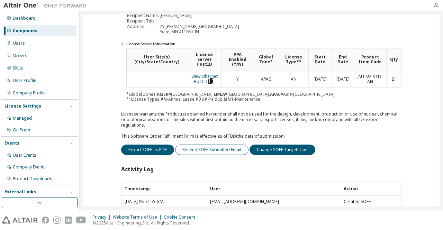
click at [222, 145] on button "Resend SOFF Submitted Email" at bounding box center [211, 150] width 73 height 10
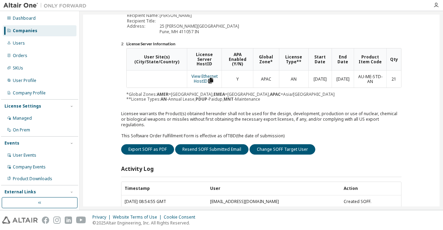
scroll to position [0, 0]
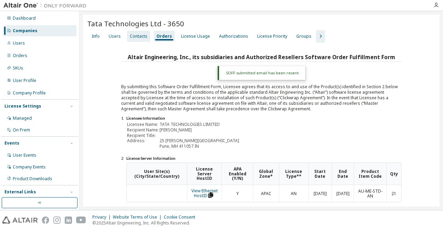
click at [134, 35] on div "Contacts" at bounding box center [139, 37] width 18 height 6
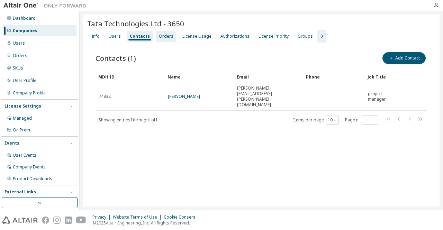
click at [162, 37] on div "Orders" at bounding box center [166, 37] width 15 height 6
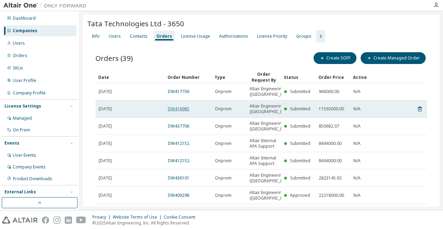
click at [181, 112] on link "DW416985" at bounding box center [178, 109] width 21 height 6
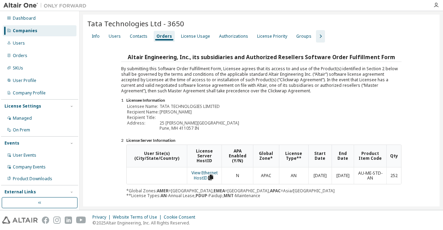
scroll to position [115, 0]
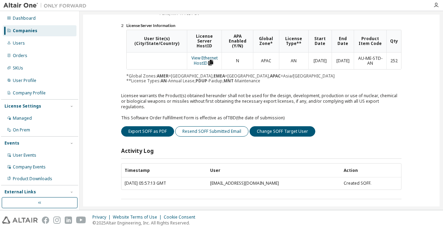
click at [208, 126] on button "Resend SOFF Submitted Email" at bounding box center [211, 131] width 73 height 10
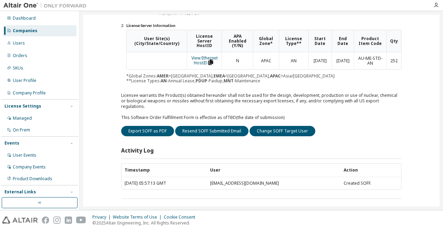
scroll to position [0, 0]
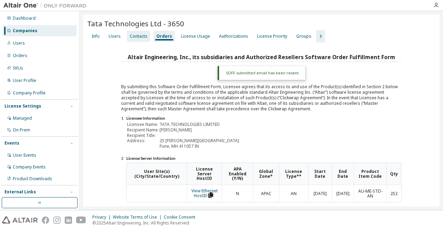
click at [136, 40] on div "Contacts" at bounding box center [138, 36] width 23 height 11
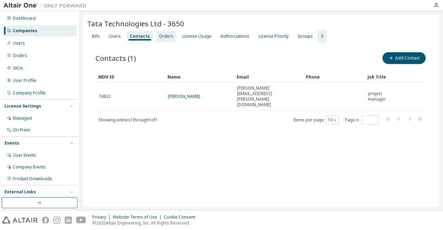
click at [163, 37] on div "Orders" at bounding box center [166, 37] width 15 height 6
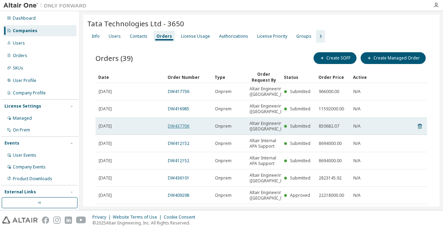
click at [180, 129] on link "DW437706" at bounding box center [178, 126] width 21 height 6
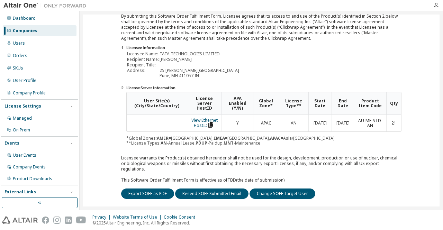
scroll to position [57, 0]
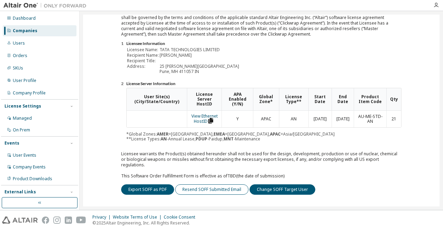
click at [214, 184] on button "Resend SOFF Submitted Email" at bounding box center [211, 189] width 73 height 10
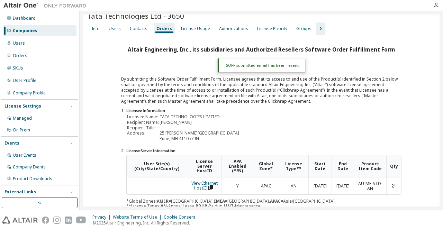
scroll to position [0, 0]
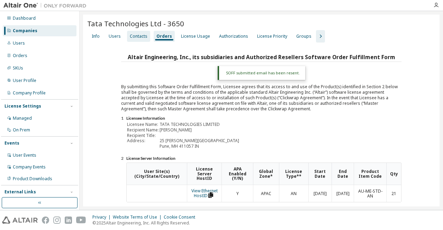
click at [135, 36] on div "Contacts" at bounding box center [139, 37] width 18 height 6
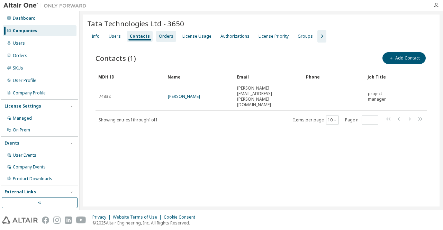
click at [159, 36] on div "Orders" at bounding box center [166, 37] width 15 height 6
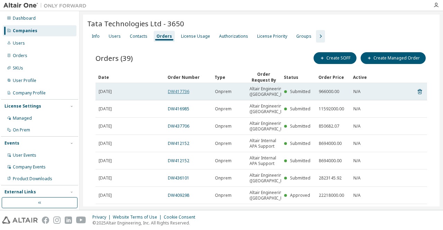
click at [181, 94] on link "DW417736" at bounding box center [178, 92] width 21 height 6
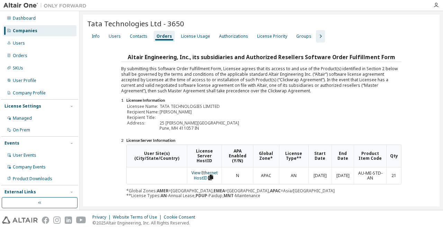
click at [428, 108] on div "Altair Engineering, Inc., its subsidiaries and Authorized Resellers Software Or…" at bounding box center [261, 183] width 348 height 262
click at [135, 40] on div "Contacts" at bounding box center [138, 36] width 23 height 11
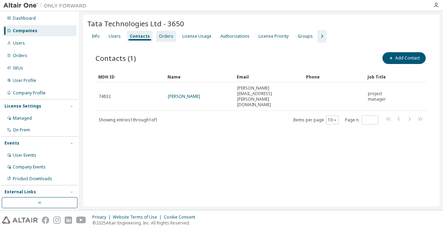
click at [161, 40] on div "Orders" at bounding box center [166, 36] width 20 height 11
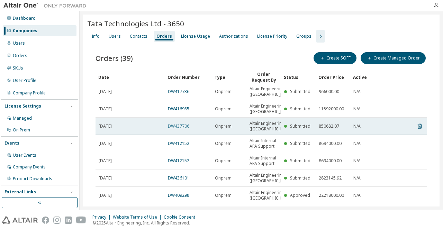
click at [184, 129] on link "DW437706" at bounding box center [178, 126] width 21 height 6
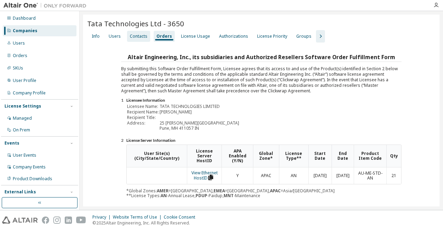
click at [134, 36] on div "Contacts" at bounding box center [139, 37] width 18 height 6
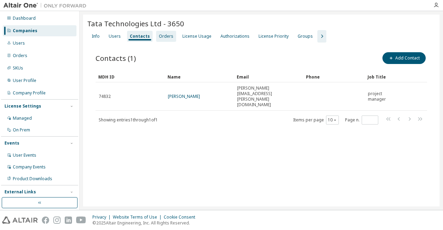
click at [159, 36] on div "Orders" at bounding box center [166, 37] width 15 height 6
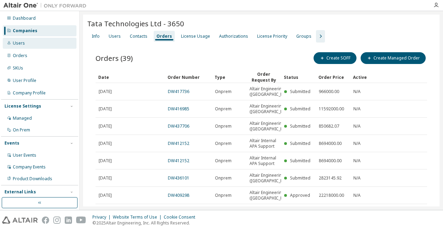
click at [22, 46] on div "Users" at bounding box center [40, 43] width 74 height 11
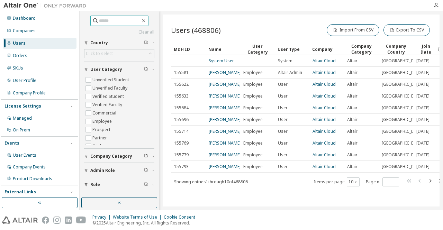
click at [116, 20] on input "text" at bounding box center [120, 20] width 42 height 7
paste input "*****"
type input "*****"
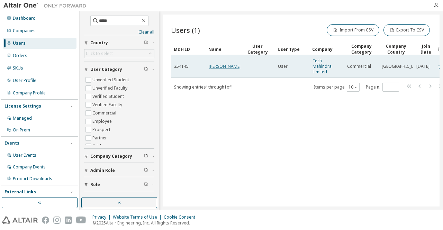
click at [223, 64] on link "[PERSON_NAME]" at bounding box center [225, 66] width 32 height 6
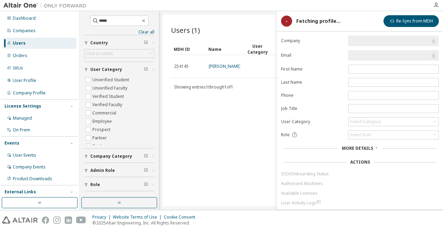
scroll to position [13, 0]
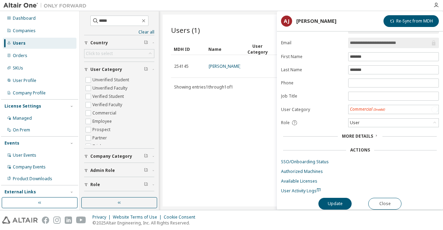
click at [384, 204] on button "Close" at bounding box center [384, 204] width 33 height 12
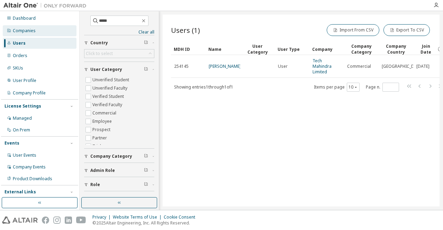
click at [47, 27] on div "Companies" at bounding box center [40, 30] width 74 height 11
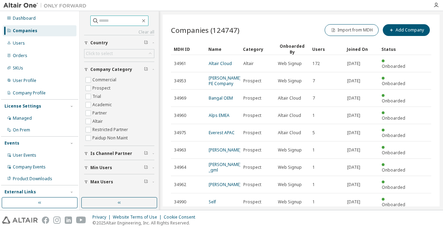
click at [102, 22] on input "text" at bounding box center [120, 20] width 42 height 7
paste input "*****"
type input "*****"
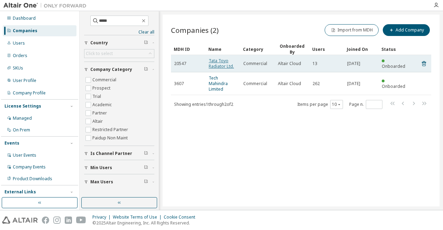
click at [219, 65] on link "Tata Toyo Radiator Ltd." at bounding box center [221, 63] width 25 height 11
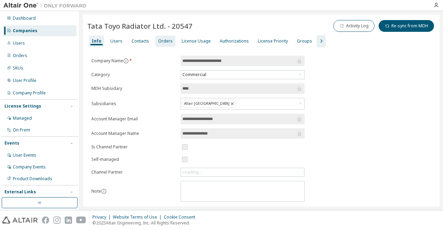
click at [158, 40] on div "Orders" at bounding box center [165, 41] width 15 height 6
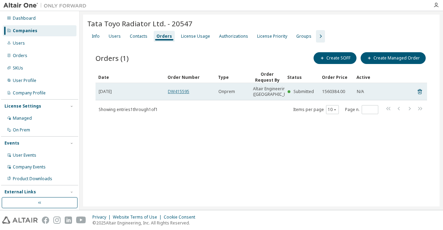
click at [184, 92] on link "DW415595" at bounding box center [178, 92] width 21 height 6
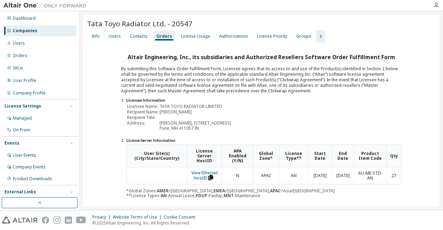
scroll to position [101, 0]
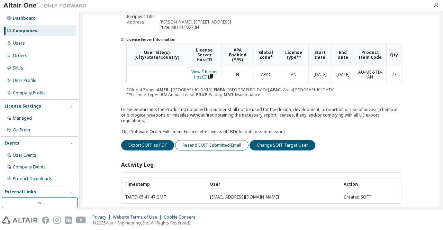
click at [209, 140] on button "Resend SOFF Submitted Email" at bounding box center [211, 145] width 73 height 10
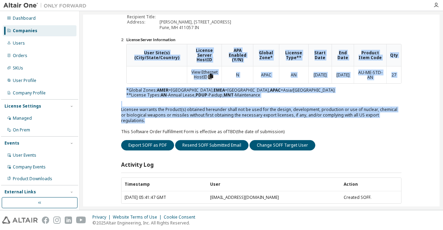
drag, startPoint x: 439, startPoint y: 115, endPoint x: 429, endPoint y: 42, distance: 74.0
click at [429, 42] on div "Tata Toyo Radiator Ltd. - 20547 Clear Load Save Save As Field Operator Value Se…" at bounding box center [261, 110] width 363 height 199
click at [430, 97] on div "Altair Engineering, Inc., its subsidiaries and Authorized Resellers Software Or…" at bounding box center [261, 74] width 348 height 280
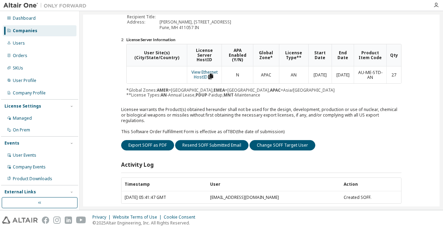
scroll to position [0, 0]
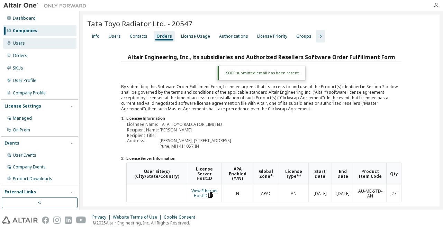
click at [30, 41] on div "Users" at bounding box center [40, 43] width 74 height 11
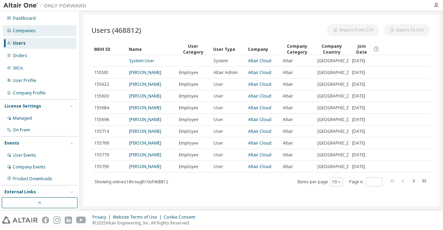
click at [33, 34] on div "Companies" at bounding box center [40, 30] width 74 height 11
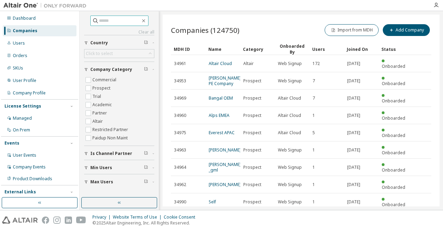
click at [126, 19] on input "text" at bounding box center [120, 20] width 42 height 7
paste input "****"
type input "****"
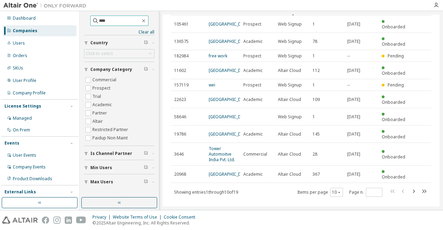
scroll to position [40, 0]
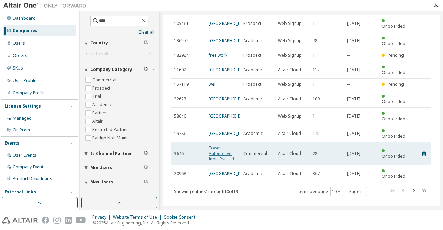
click at [220, 162] on link "Tower Automoitve India Pvt. Ltd." at bounding box center [222, 153] width 26 height 17
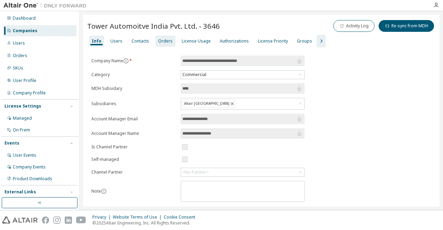
click at [163, 43] on div "Orders" at bounding box center [165, 41] width 15 height 6
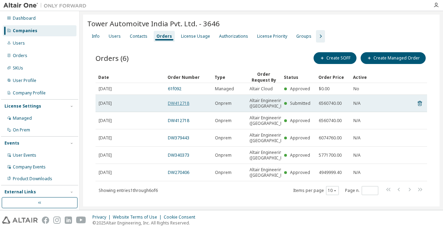
click at [169, 106] on link "DW412718" at bounding box center [178, 103] width 21 height 6
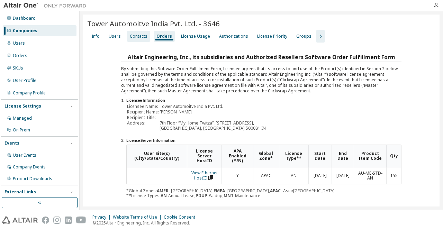
click at [133, 34] on div "Contacts" at bounding box center [139, 37] width 18 height 6
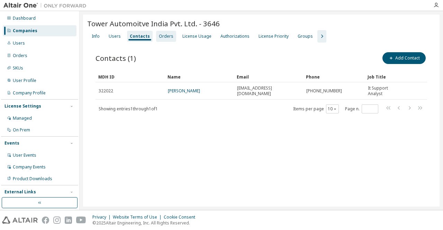
click at [165, 34] on div "Orders" at bounding box center [166, 37] width 15 height 6
click at [39, 42] on div "Users" at bounding box center [40, 43] width 74 height 11
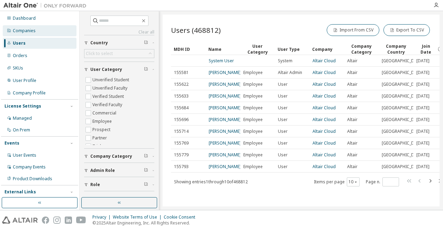
click at [28, 32] on div "Companies" at bounding box center [24, 31] width 23 height 6
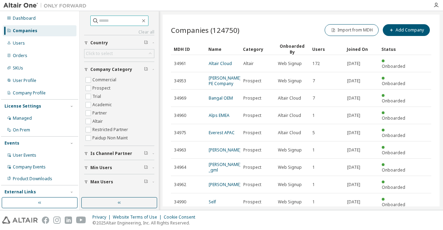
click at [105, 16] on span at bounding box center [119, 21] width 58 height 10
click at [107, 22] on input "text" at bounding box center [120, 20] width 42 height 7
paste input "*****"
type input "*****"
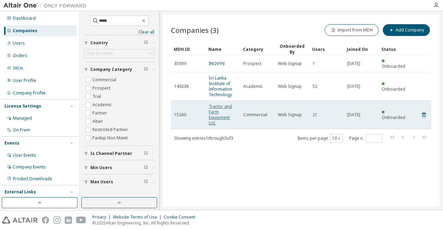
click at [217, 109] on link "Tractor and Farm Equipment Ltd." at bounding box center [220, 114] width 23 height 22
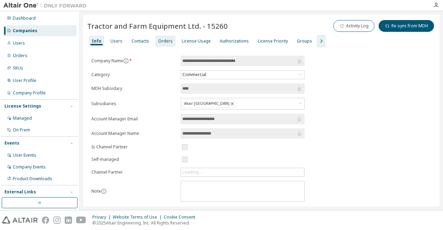
click at [166, 42] on div "Orders" at bounding box center [165, 41] width 15 height 6
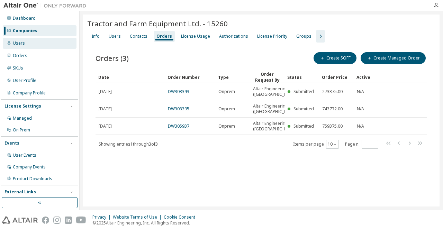
click at [22, 41] on div "Users" at bounding box center [19, 43] width 12 height 6
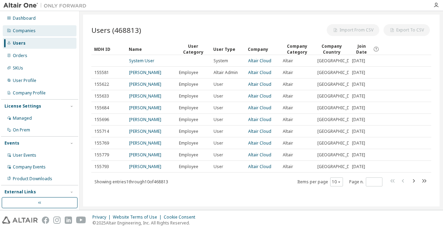
click at [32, 29] on div "Companies" at bounding box center [24, 31] width 23 height 6
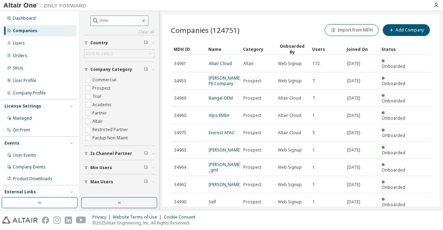
click at [104, 23] on input "text" at bounding box center [120, 20] width 42 height 7
paste input "*****"
type input "*****"
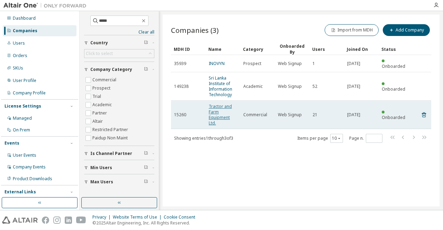
click at [219, 103] on link "Tractor and Farm Equipment Ltd." at bounding box center [220, 114] width 23 height 22
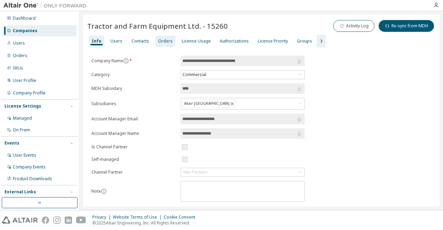
click at [163, 44] on div "Orders" at bounding box center [165, 41] width 20 height 11
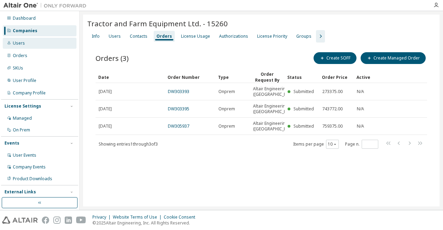
click at [20, 46] on div "Users" at bounding box center [19, 43] width 12 height 6
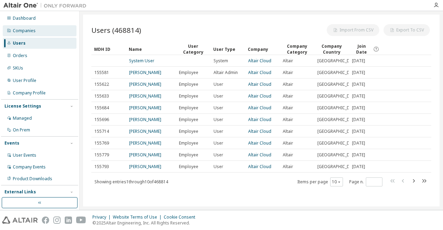
click at [25, 33] on div "Companies" at bounding box center [24, 31] width 23 height 6
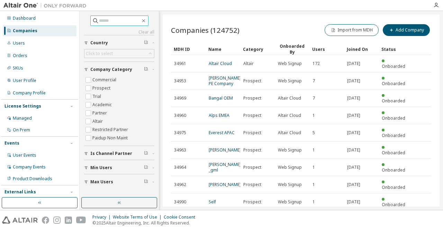
click at [119, 18] on input "text" at bounding box center [120, 20] width 42 height 7
paste input "****"
type input "****"
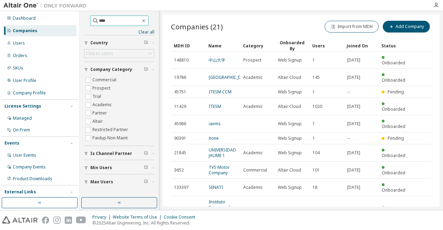
scroll to position [3, 0]
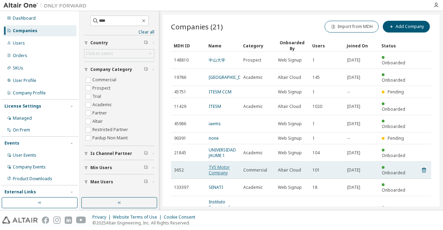
click at [219, 165] on link "TVS Motor Company" at bounding box center [219, 169] width 21 height 11
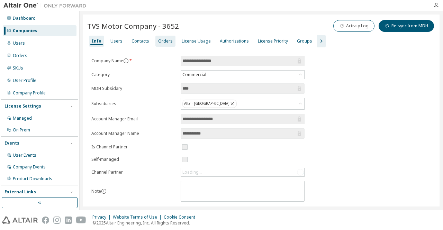
click at [161, 42] on div "Orders" at bounding box center [165, 41] width 15 height 6
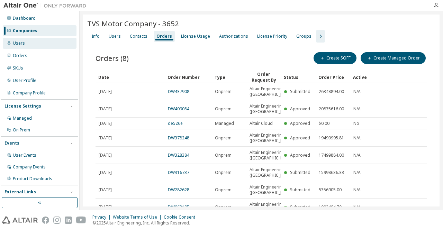
click at [35, 45] on div "Users" at bounding box center [40, 43] width 74 height 11
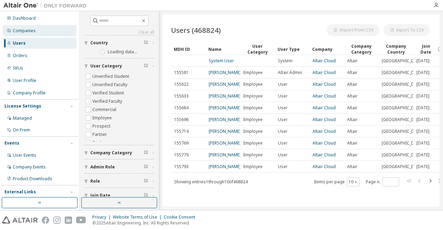
click at [27, 31] on div "Companies" at bounding box center [24, 31] width 23 height 6
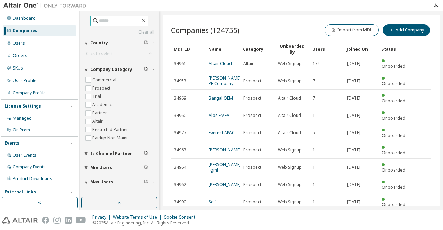
click at [101, 20] on input "text" at bounding box center [120, 20] width 42 height 7
paste input "****"
type input "****"
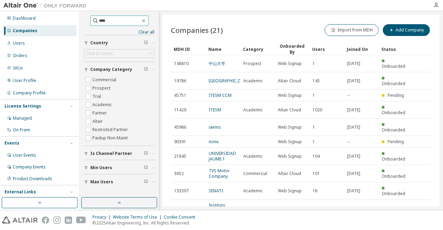
click at [110, 20] on input "****" at bounding box center [120, 20] width 42 height 7
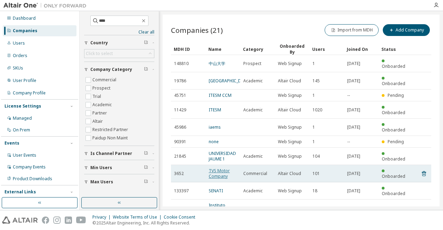
click at [218, 168] on link "TVS Motor Company" at bounding box center [219, 173] width 21 height 11
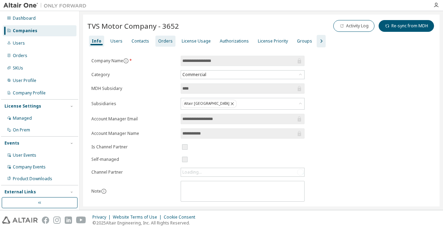
click at [160, 40] on div "Orders" at bounding box center [165, 41] width 15 height 6
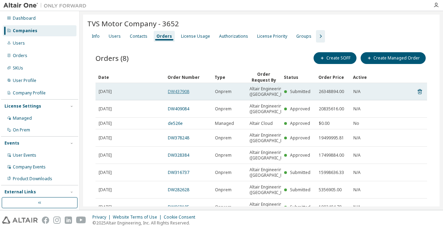
click at [182, 92] on link "DW437908" at bounding box center [178, 92] width 21 height 6
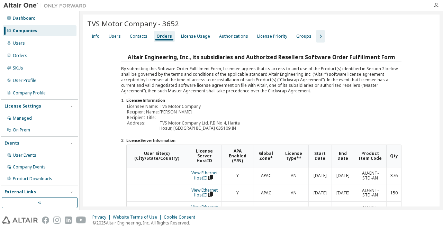
scroll to position [149, 0]
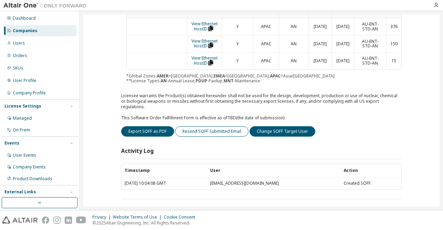
click at [189, 129] on button "Resend SOFF Submitted Email" at bounding box center [211, 131] width 73 height 10
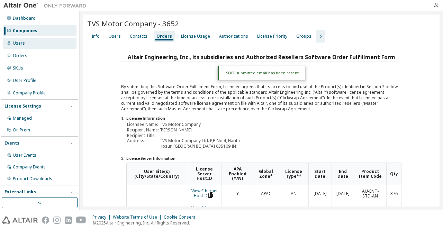
click at [26, 39] on div "Users" at bounding box center [40, 43] width 74 height 11
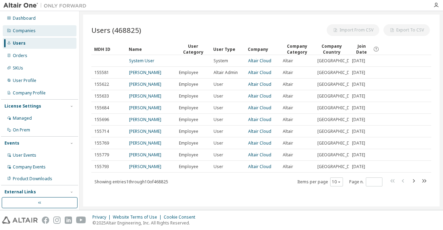
click at [27, 31] on div "Companies" at bounding box center [24, 31] width 23 height 6
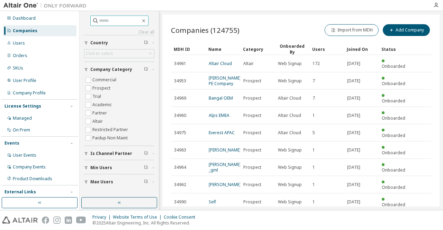
click at [115, 18] on input "text" at bounding box center [120, 20] width 42 height 7
paste input "*****"
type input "*****"
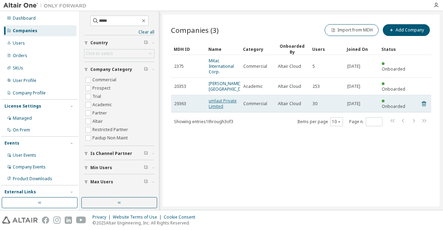
click at [215, 109] on link "umlaut Private Limited" at bounding box center [223, 103] width 28 height 11
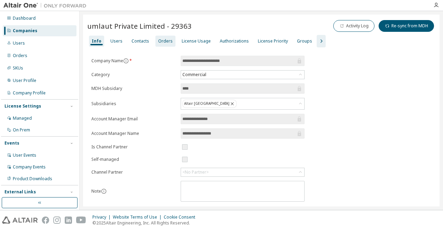
click at [165, 45] on div "Orders" at bounding box center [165, 41] width 20 height 11
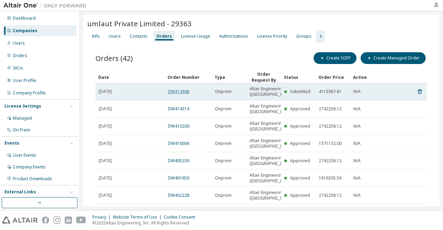
click at [176, 94] on link "DW414948" at bounding box center [178, 92] width 21 height 6
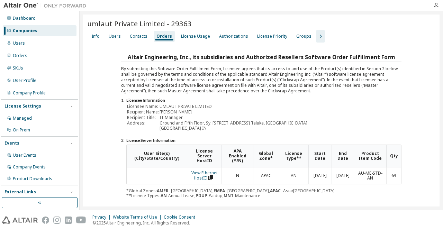
scroll to position [115, 0]
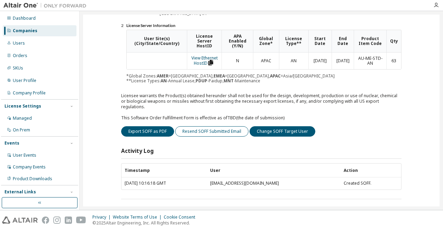
click at [200, 129] on button "Resend SOFF Submitted Email" at bounding box center [211, 131] width 73 height 10
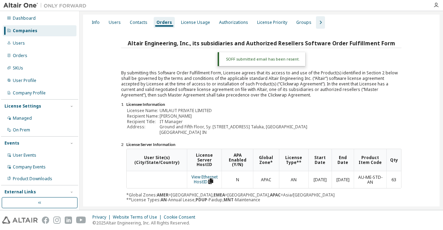
scroll to position [0, 0]
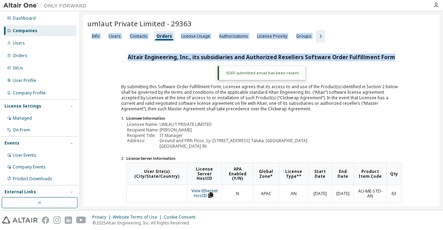
drag, startPoint x: 440, startPoint y: 56, endPoint x: 430, endPoint y: 24, distance: 33.7
click at [430, 24] on div "umlaut Private Limited - 29363 Clear Load Save Save As Field Operator Value Sel…" at bounding box center [261, 110] width 363 height 199
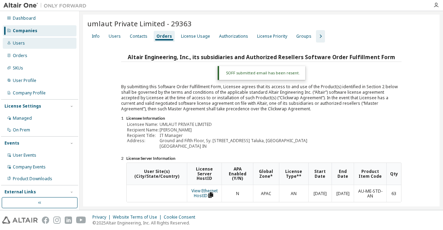
click at [45, 46] on div "Users" at bounding box center [40, 43] width 74 height 11
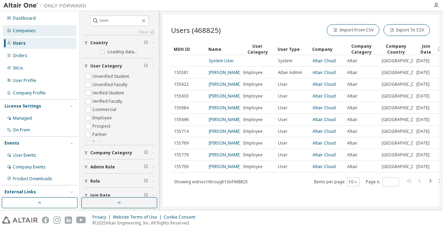
click at [44, 34] on div "Companies" at bounding box center [40, 30] width 74 height 11
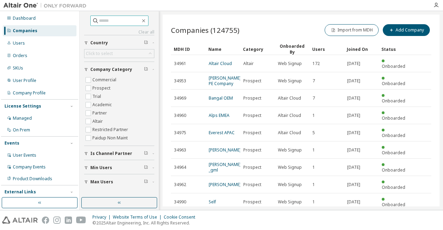
click at [122, 22] on input "text" at bounding box center [120, 20] width 42 height 7
paste input "**********"
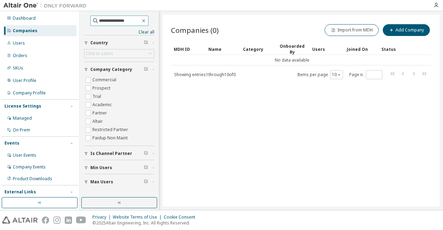
drag, startPoint x: 130, startPoint y: 20, endPoint x: 0, endPoint y: 18, distance: 130.1
click at [0, 18] on div "**********" at bounding box center [221, 110] width 443 height 199
paste input "text"
type input "******"
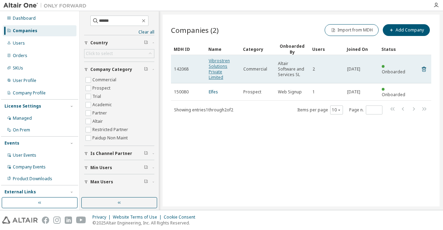
click at [218, 64] on link "Vibrostren Solutions Private Limited" at bounding box center [219, 69] width 21 height 22
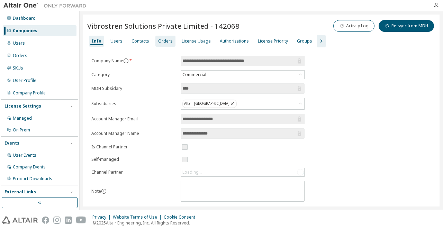
click at [163, 40] on div "Orders" at bounding box center [165, 41] width 15 height 6
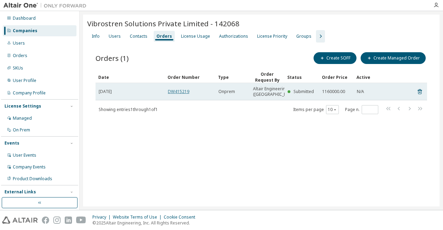
click at [182, 94] on link "DW415219" at bounding box center [178, 92] width 21 height 6
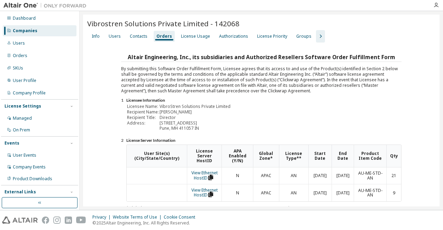
scroll to position [132, 0]
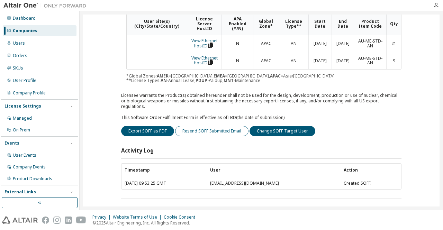
click at [206, 126] on button "Resend SOFF Submitted Email" at bounding box center [211, 131] width 73 height 10
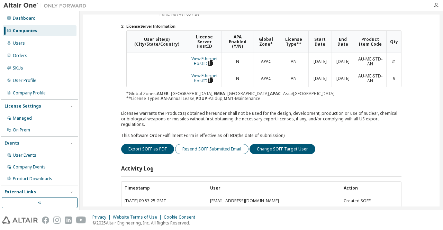
scroll to position [150, 0]
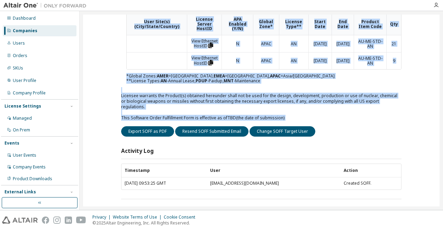
drag, startPoint x: 440, startPoint y: 120, endPoint x: 431, endPoint y: 38, distance: 82.4
click at [431, 38] on div "Vibrostren Solutions Private Limited - 142068 Clear Load Save Save As Field Ope…" at bounding box center [261, 110] width 363 height 199
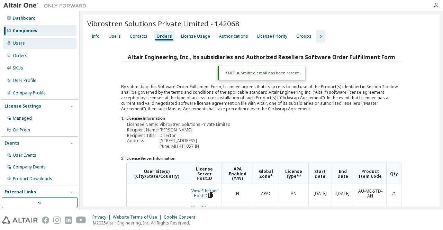
click at [29, 47] on div "Users" at bounding box center [40, 43] width 74 height 11
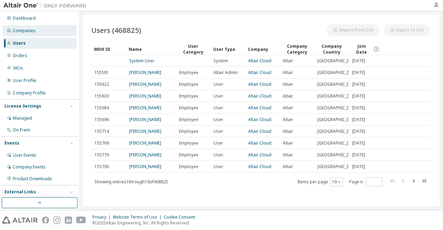
click at [31, 34] on div "Companies" at bounding box center [40, 30] width 74 height 11
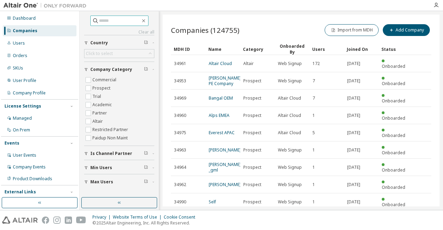
click at [122, 20] on input "text" at bounding box center [120, 20] width 42 height 7
paste input "*****"
type input "*****"
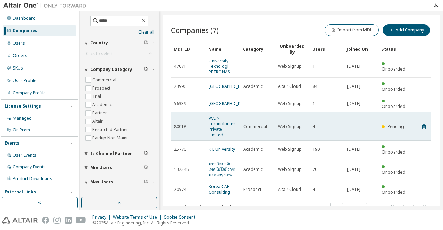
click at [222, 131] on span "VVDN Technologies Private Limited" at bounding box center [223, 127] width 28 height 22
click at [220, 129] on link "VVDN Technologies Private Limited" at bounding box center [222, 126] width 27 height 22
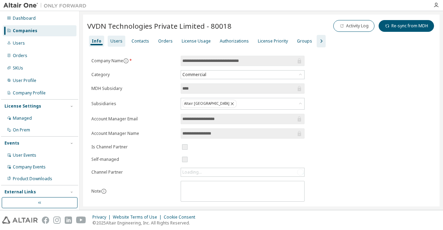
click at [113, 38] on div "Users" at bounding box center [116, 41] width 12 height 6
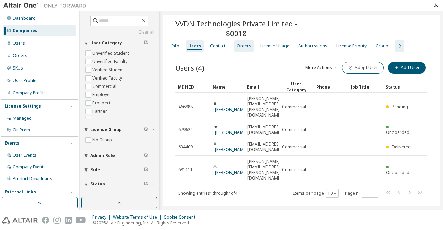
click at [244, 46] on div "Orders" at bounding box center [244, 46] width 15 height 6
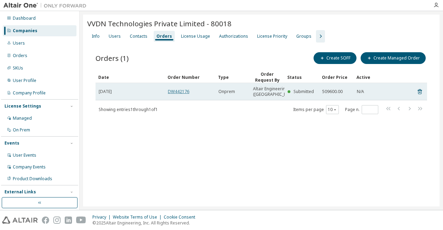
click at [176, 94] on link "DW442176" at bounding box center [178, 92] width 21 height 6
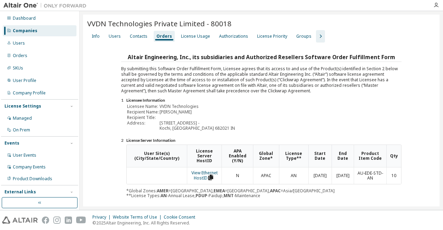
scroll to position [115, 0]
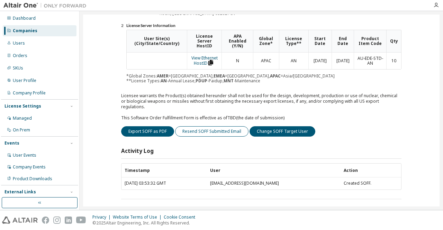
click at [202, 128] on button "Resend SOFF Submitted Email" at bounding box center [211, 131] width 73 height 10
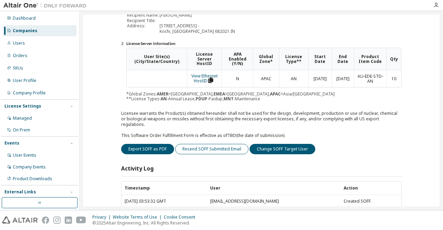
scroll to position [133, 0]
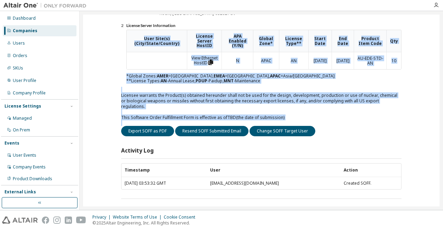
drag, startPoint x: 436, startPoint y: 127, endPoint x: 443, endPoint y: 26, distance: 102.0
click at [443, 26] on div "VVDN Technologies Private Limited - 80018 Clear Load Save Save As Field Operato…" at bounding box center [261, 110] width 363 height 199
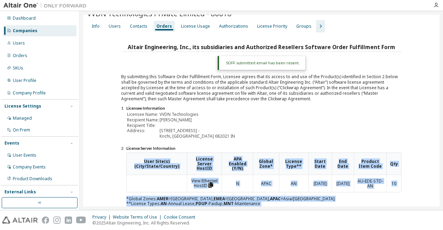
scroll to position [4, 0]
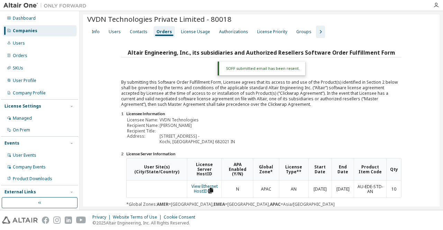
click at [405, 111] on div "Altair Engineering, Inc., its subsidiaries and Authorized Resellers Software Or…" at bounding box center [261, 188] width 311 height 280
click at [442, 72] on div "VVDN Technologies Private Limited - 80018 Clear Load Save Save As Field Operato…" at bounding box center [261, 110] width 363 height 199
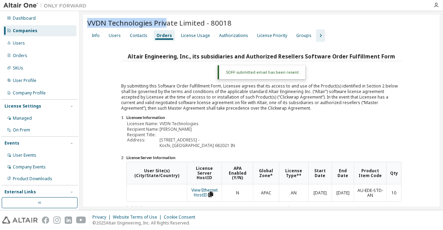
scroll to position [0, 0]
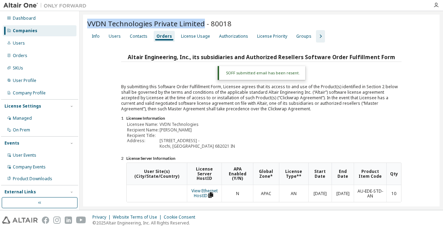
drag, startPoint x: 88, startPoint y: 18, endPoint x: 202, endPoint y: 23, distance: 114.3
click at [202, 23] on span "VVDN Technologies Private Limited - 80018" at bounding box center [159, 24] width 144 height 10
copy span "VVDN Technologies Private Limited"
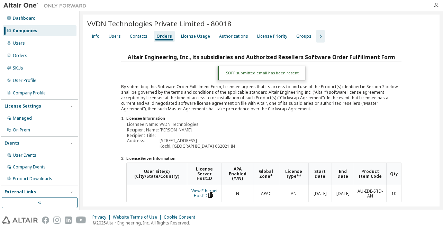
click at [368, 115] on div "Altair Engineering, Inc., its subsidiaries and Authorized Resellers Software Or…" at bounding box center [261, 192] width 280 height 280
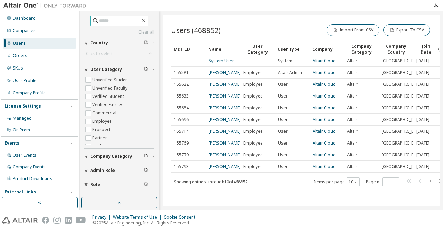
click at [104, 23] on input "text" at bounding box center [120, 20] width 42 height 7
paste input "*****"
type input "*****"
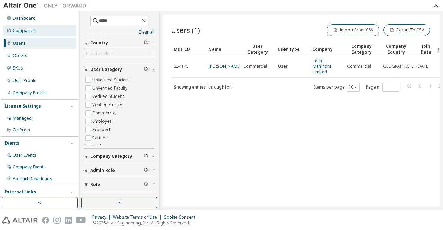
click at [18, 28] on div "Companies" at bounding box center [24, 31] width 23 height 6
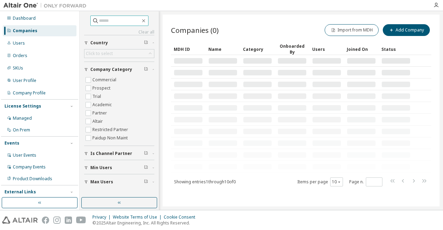
click at [125, 21] on input "text" at bounding box center [120, 20] width 42 height 7
paste input "*****"
type input "*****"
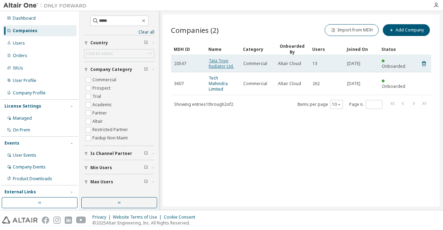
click at [215, 60] on link "Tata Toyo Radiator Ltd." at bounding box center [221, 63] width 25 height 11
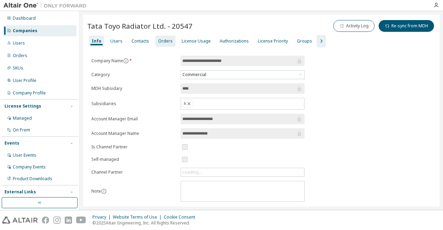
click at [166, 42] on div "Orders" at bounding box center [165, 41] width 15 height 6
